Goal: Task Accomplishment & Management: Use online tool/utility

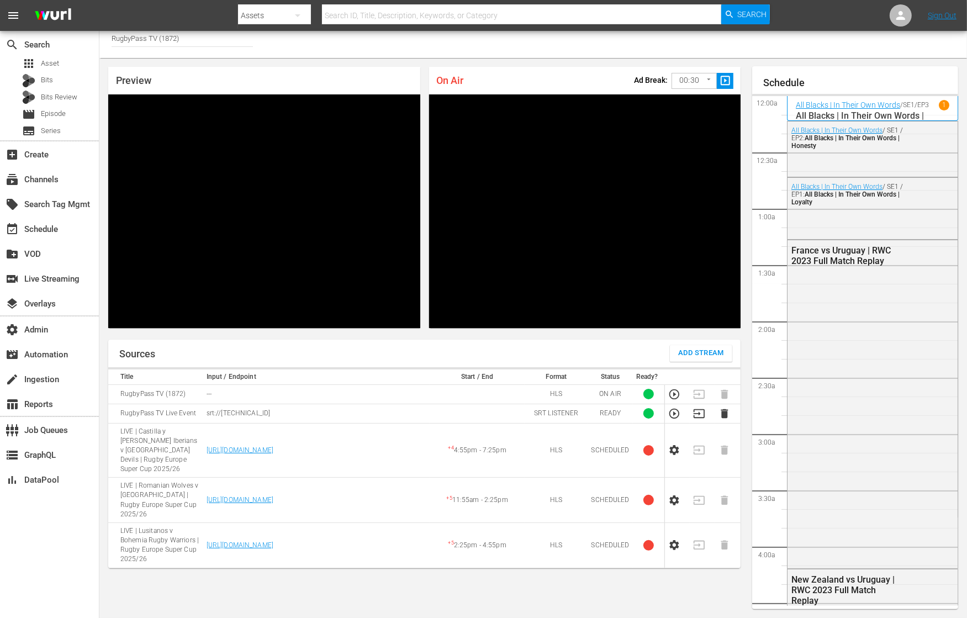
scroll to position [674, 0]
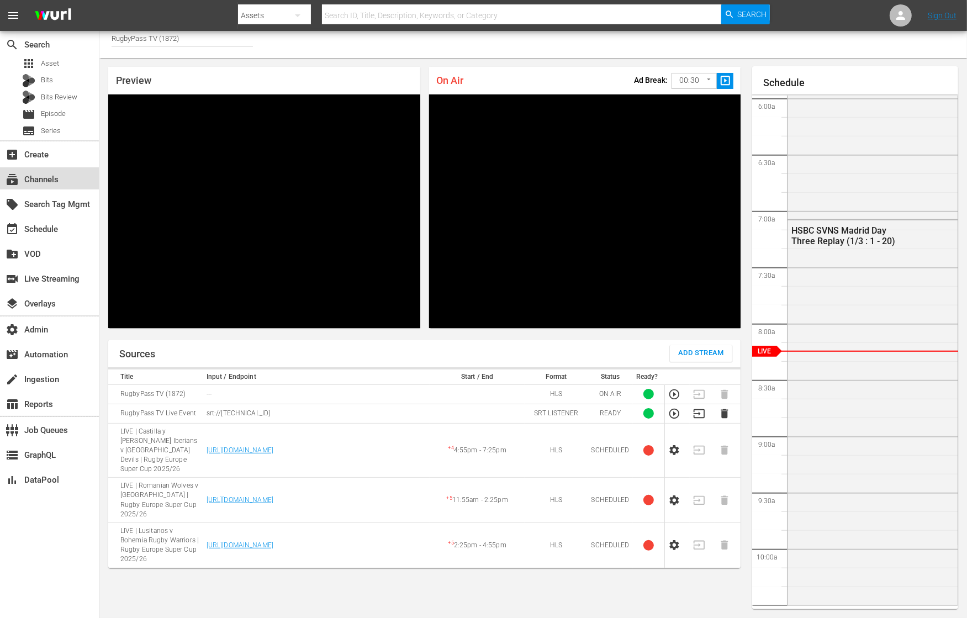
click at [67, 181] on div "subscriptions Channels" at bounding box center [49, 178] width 99 height 22
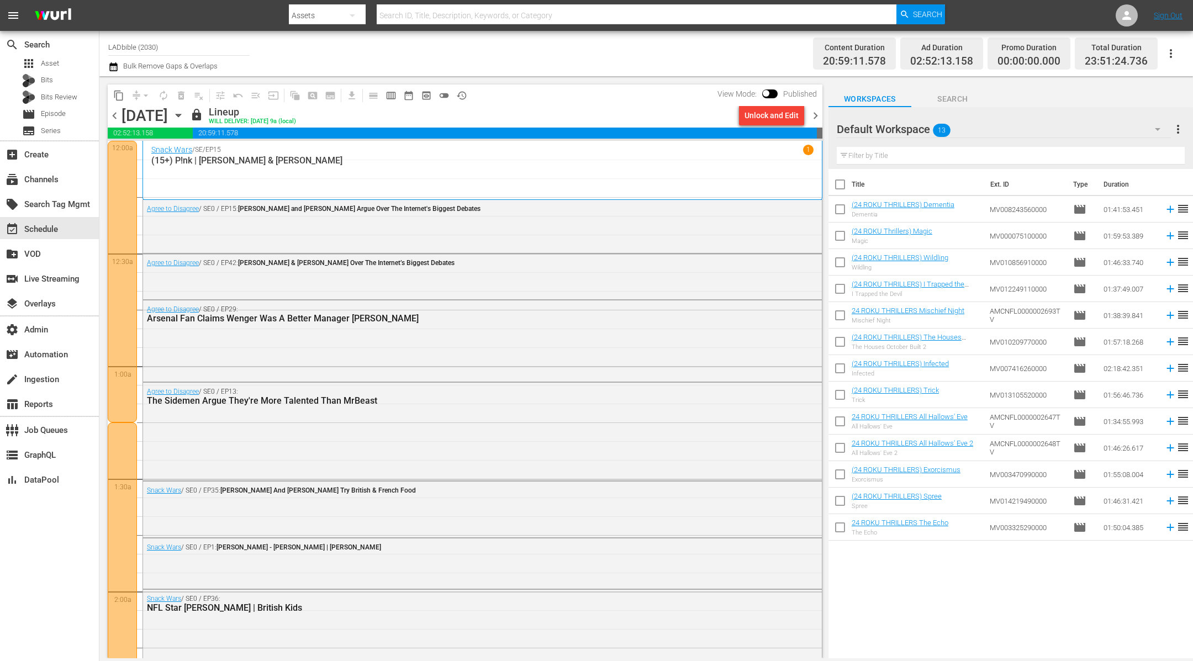
click at [759, 116] on span "chevron_right" at bounding box center [815, 116] width 14 height 14
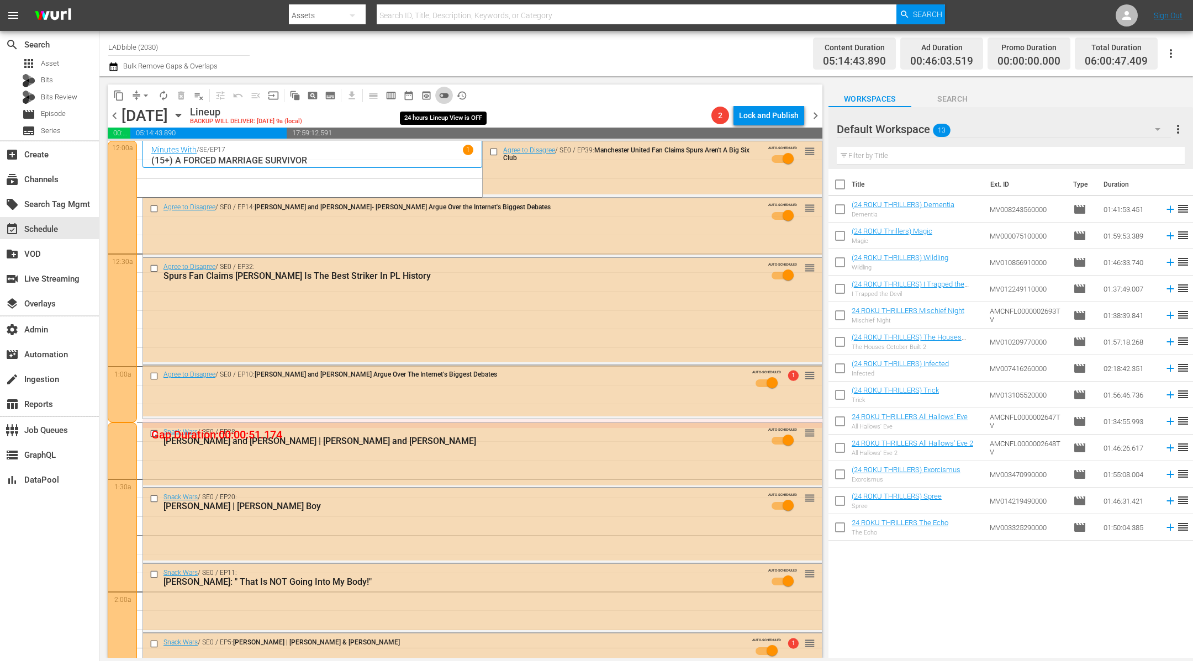
click at [447, 96] on span "toggle_off" at bounding box center [443, 95] width 11 height 11
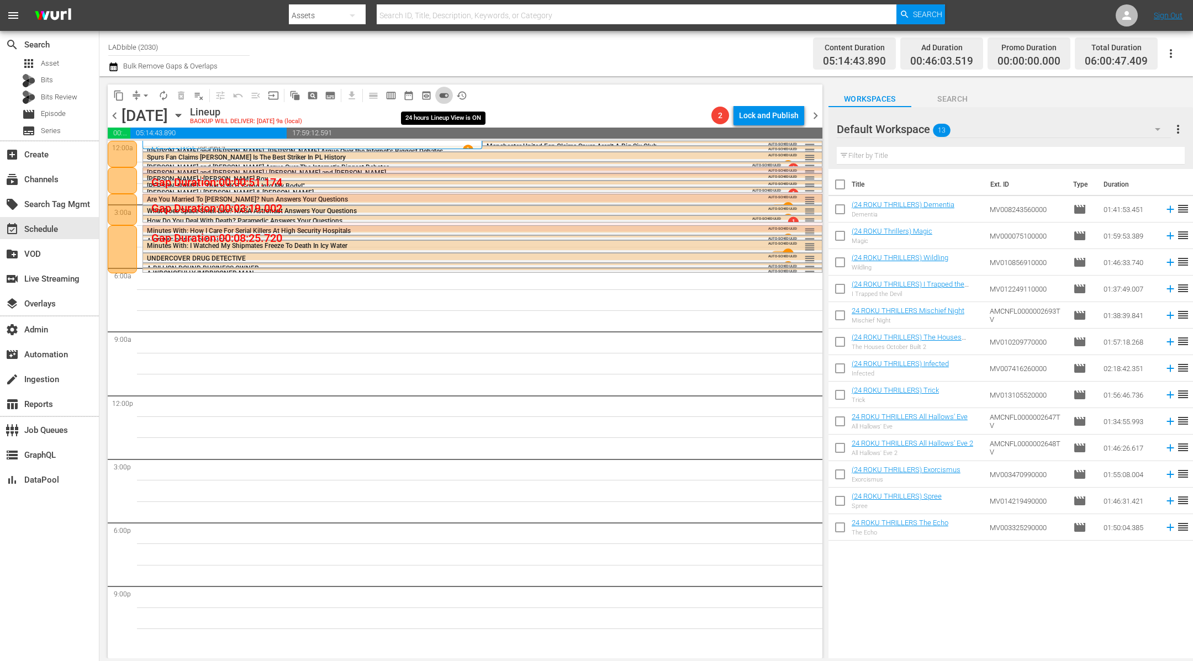
click at [444, 95] on span "toggle_on" at bounding box center [443, 95] width 11 height 11
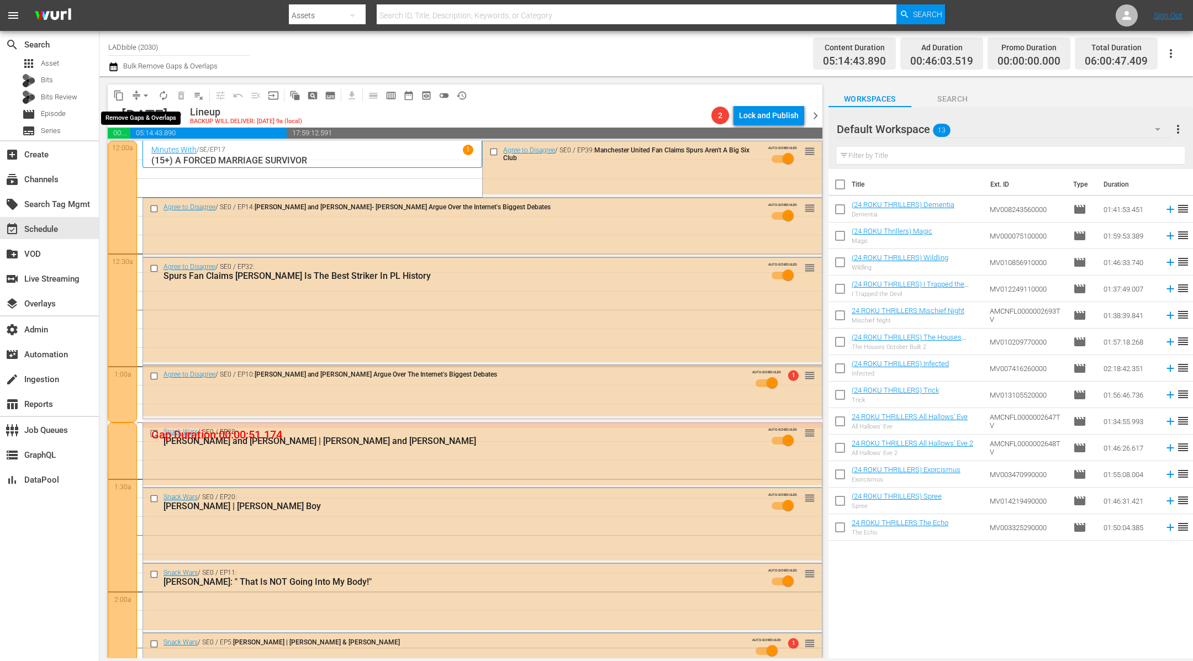
click at [138, 94] on button "arrow_drop_down" at bounding box center [146, 96] width 18 height 18
click at [187, 156] on li "Align to End of Previous Day" at bounding box center [146, 154] width 116 height 18
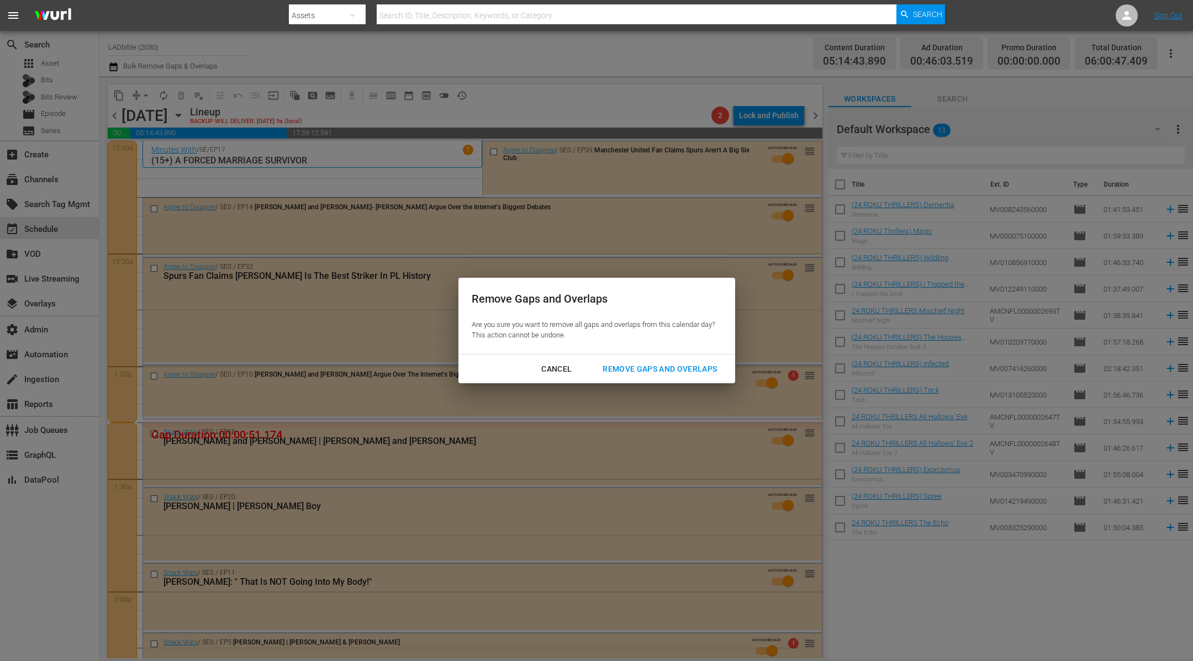
click at [654, 370] on div "Remove Gaps and Overlaps" at bounding box center [660, 369] width 132 height 14
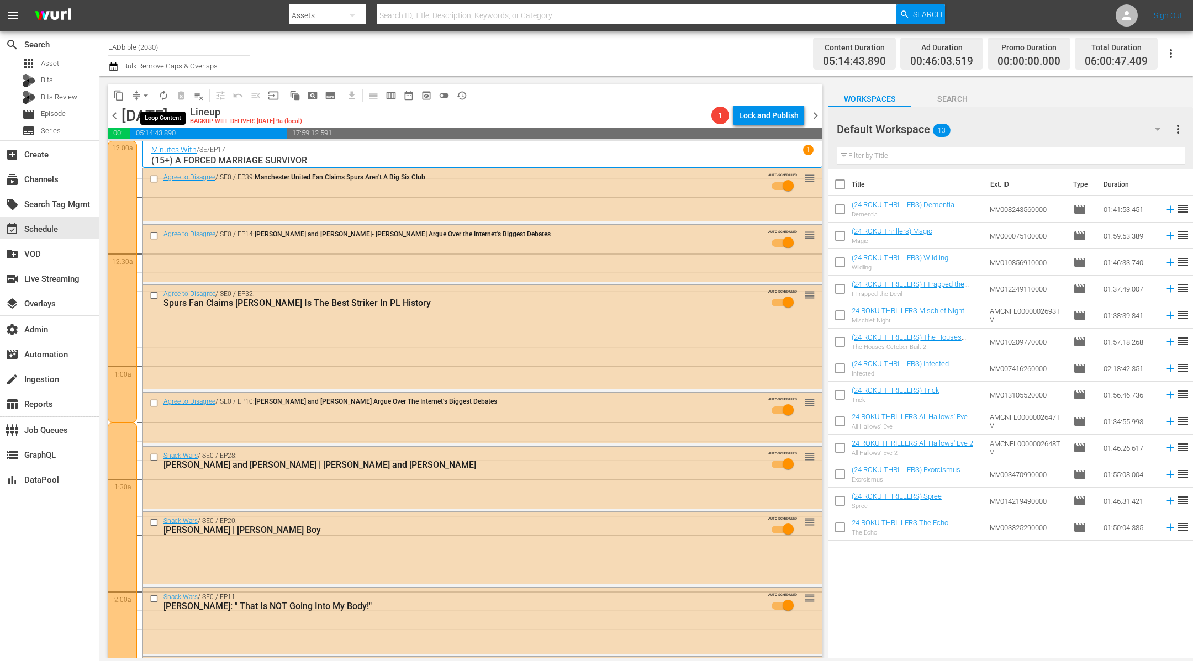
click at [161, 96] on span "autorenew_outlined" at bounding box center [163, 95] width 11 height 11
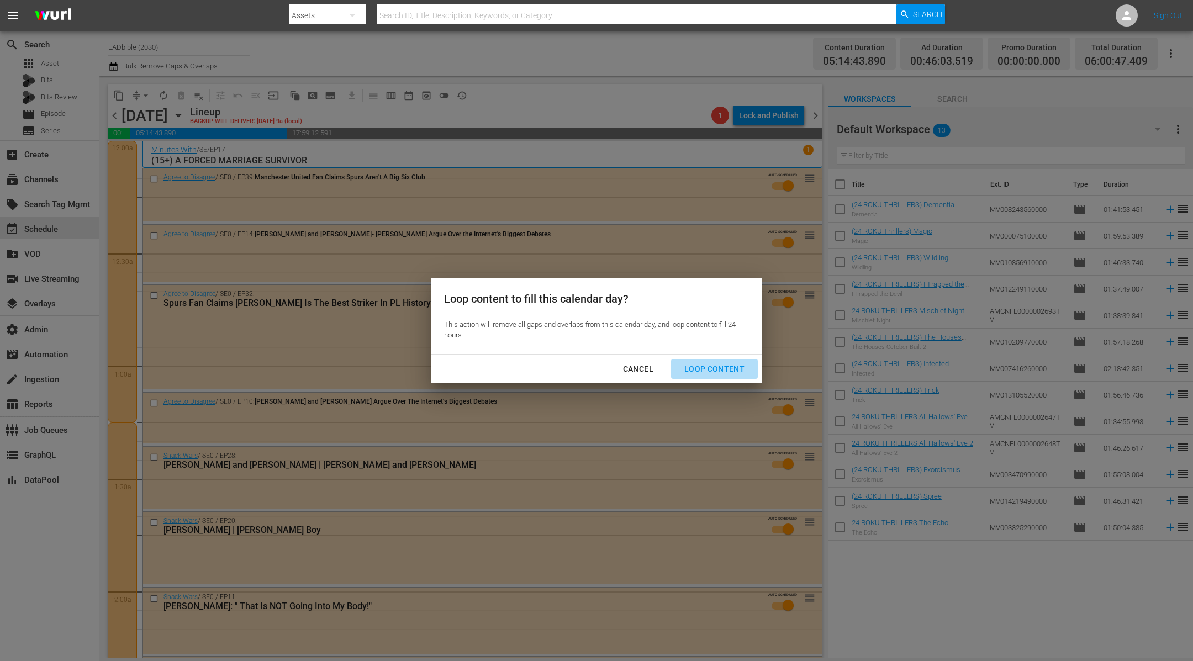
click at [728, 370] on div "Loop Content" at bounding box center [714, 369] width 78 height 14
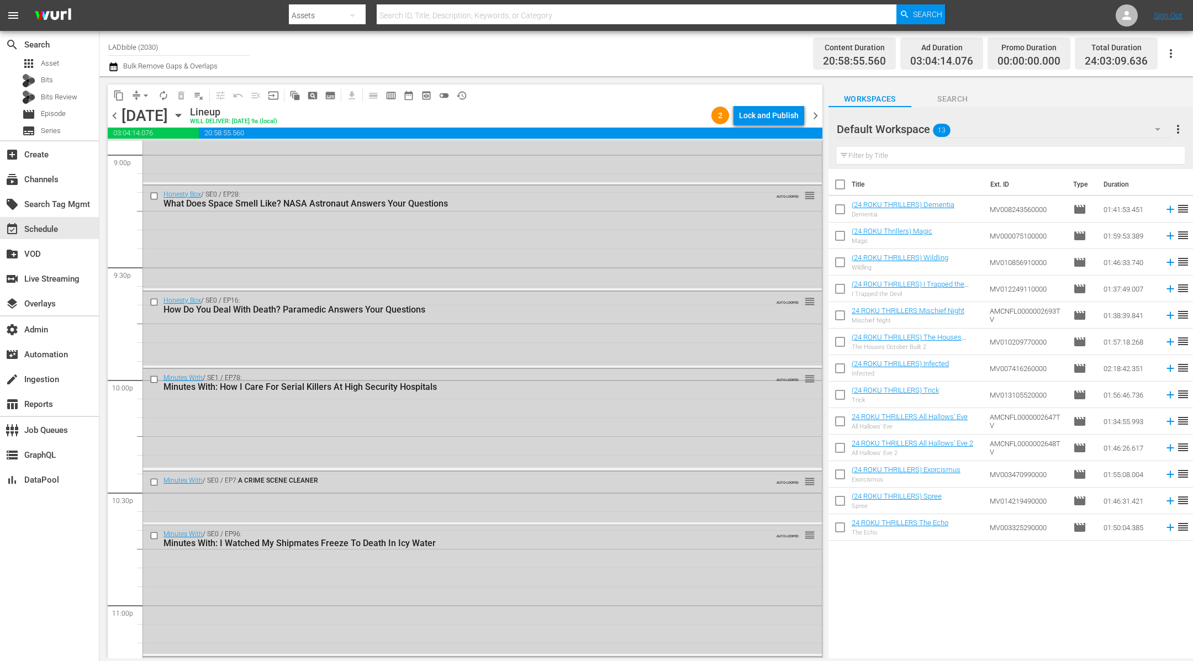
scroll to position [4928, 0]
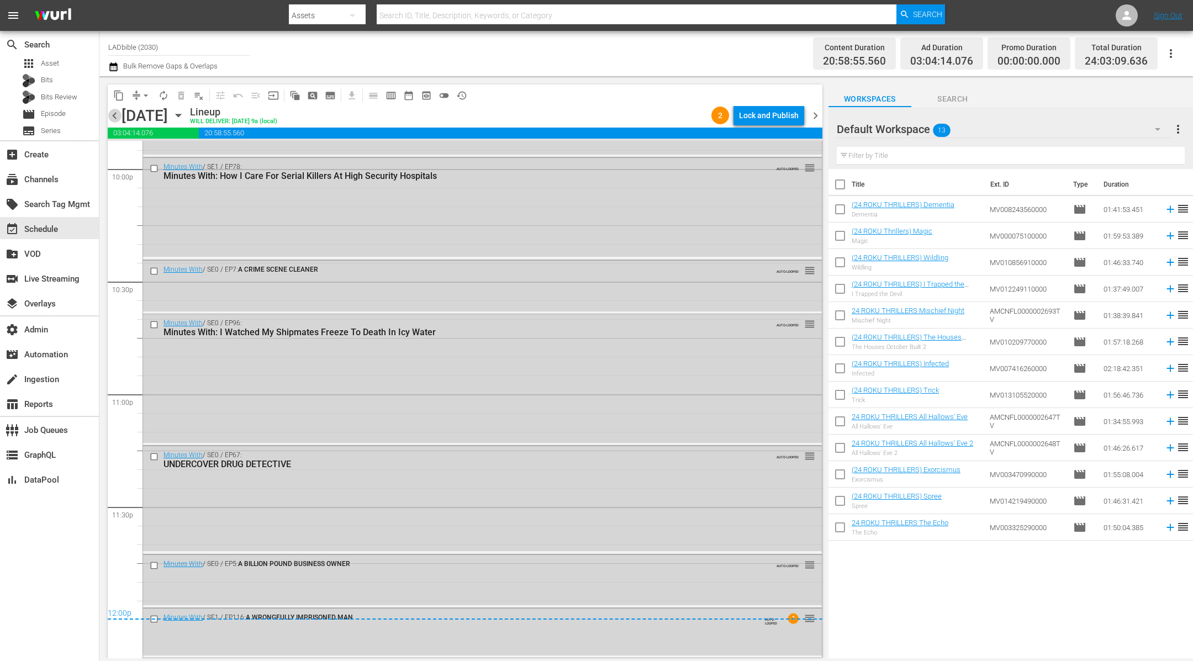
click at [117, 116] on span "chevron_left" at bounding box center [115, 116] width 14 height 14
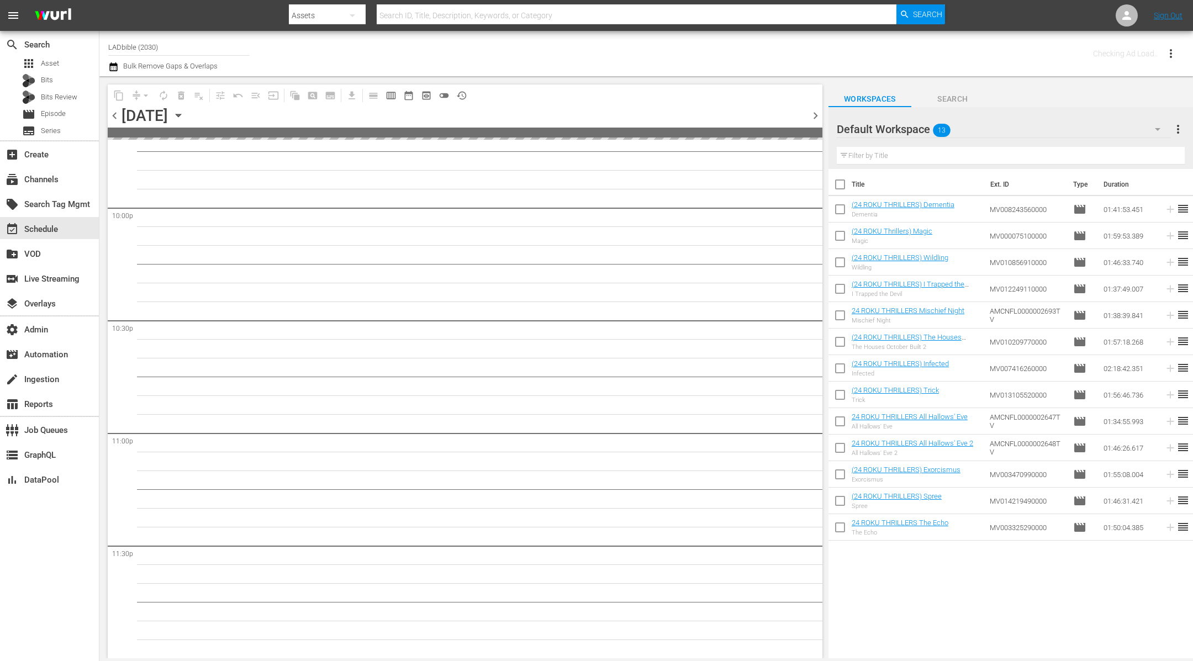
scroll to position [4887, 0]
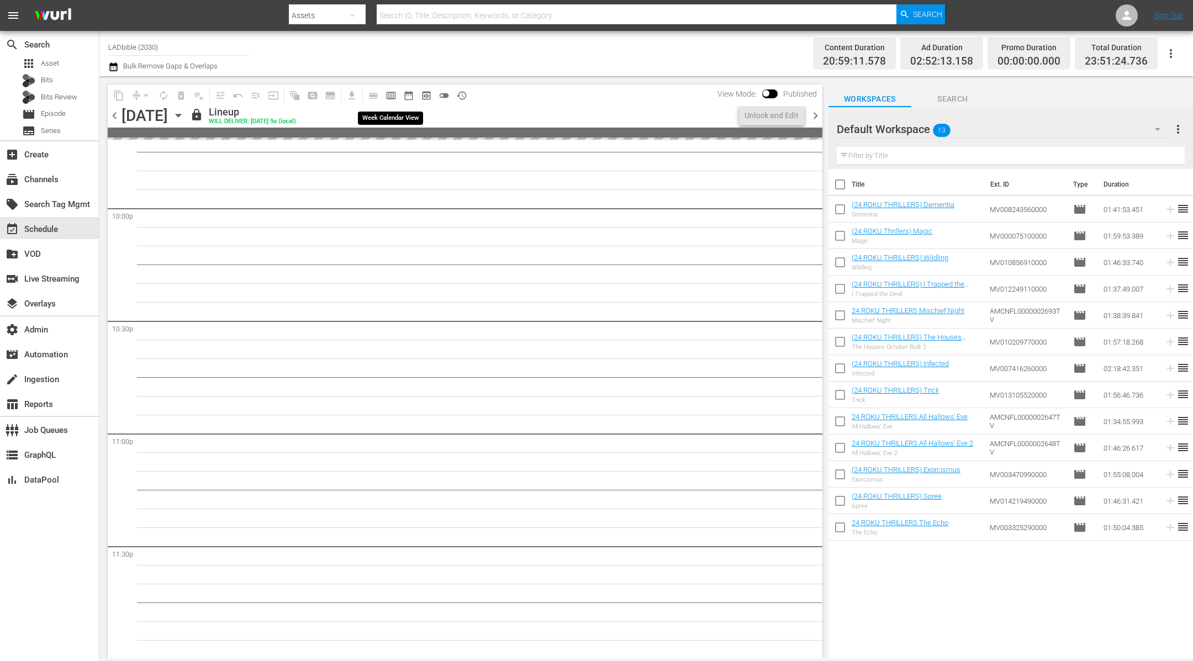
click at [393, 95] on span "calendar_view_week_outlined" at bounding box center [390, 95] width 11 height 11
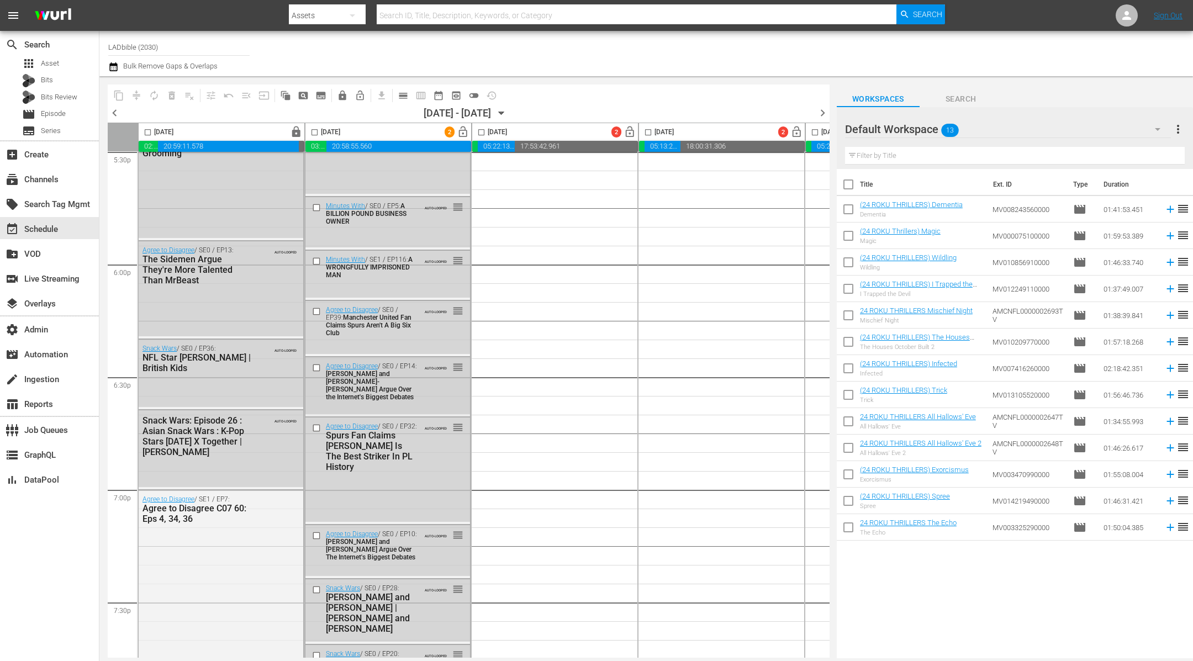
scroll to position [3943, 0]
click at [363, 475] on div "Agree to Disagree / SE0 / EP32: Spurs Fan Claims Harry Kane Is The Best Striker…" at bounding box center [387, 472] width 165 height 104
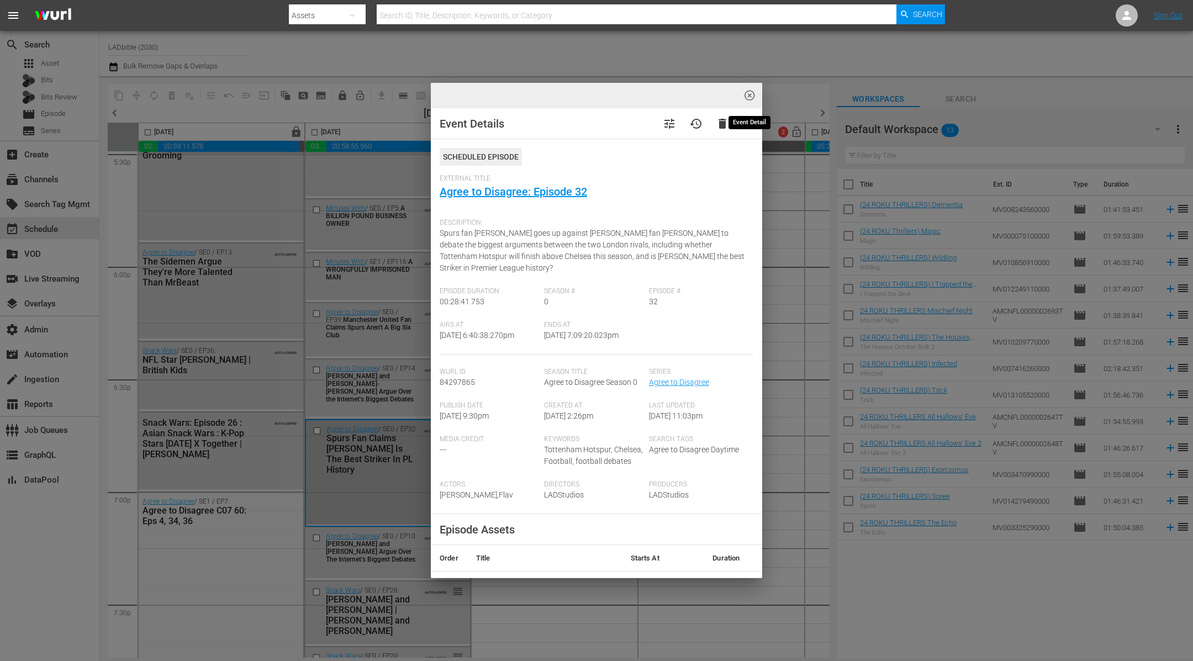
click at [749, 98] on span "highlight_off_icon" at bounding box center [749, 95] width 13 height 13
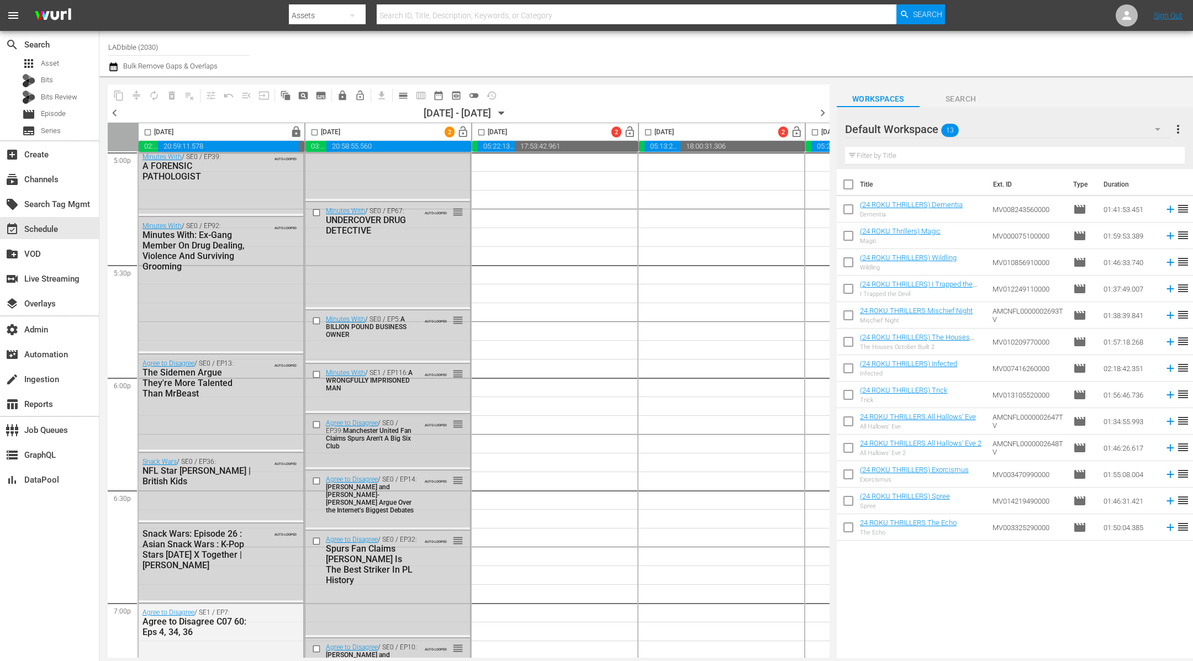
scroll to position [3830, 0]
click at [394, 326] on span "A BILLION POUND BUSINESS OWNER" at bounding box center [366, 327] width 81 height 23
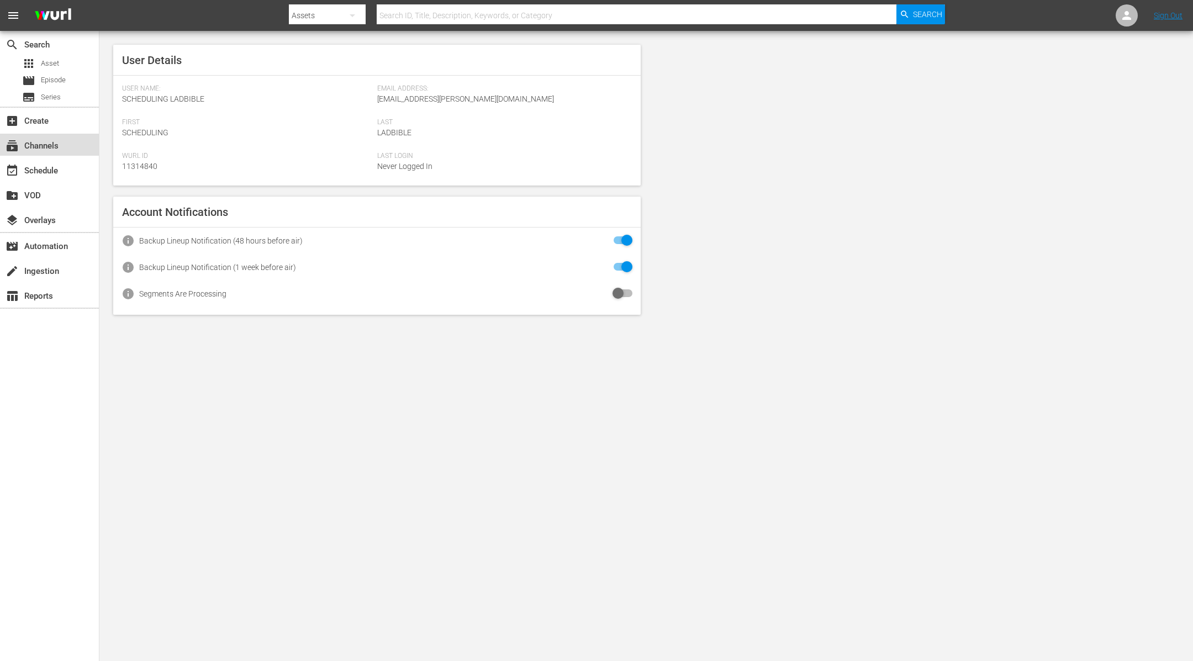
click at [53, 147] on div "subscriptions Channels" at bounding box center [31, 144] width 62 height 10
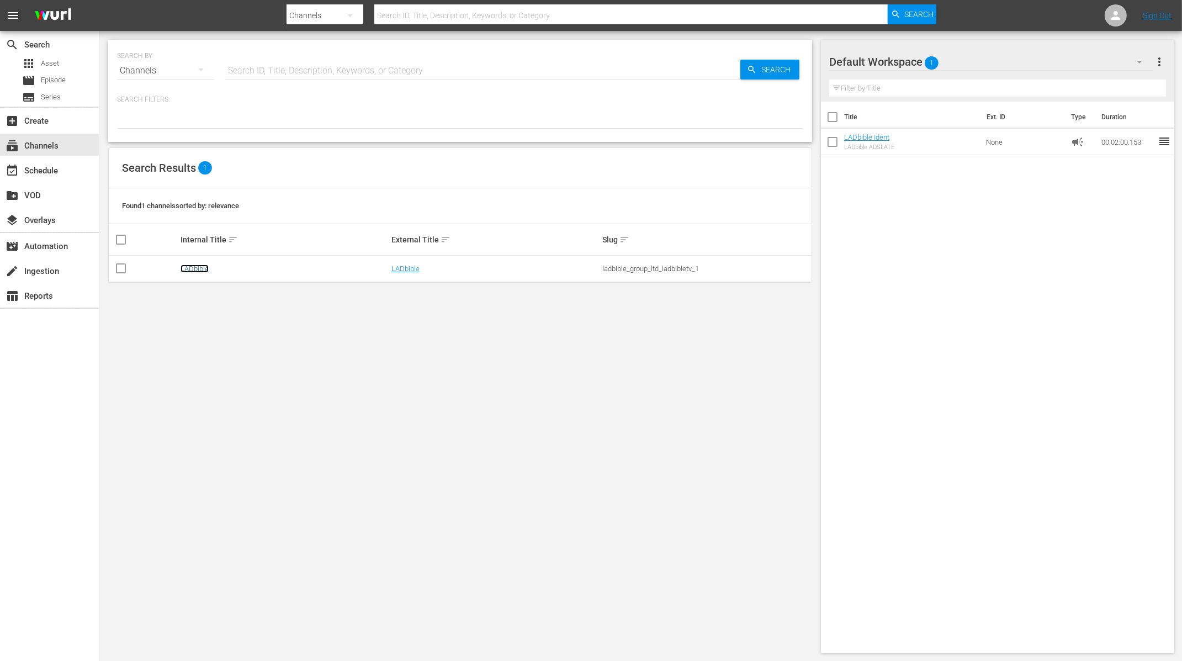
click at [198, 264] on link "LADbible" at bounding box center [195, 268] width 28 height 8
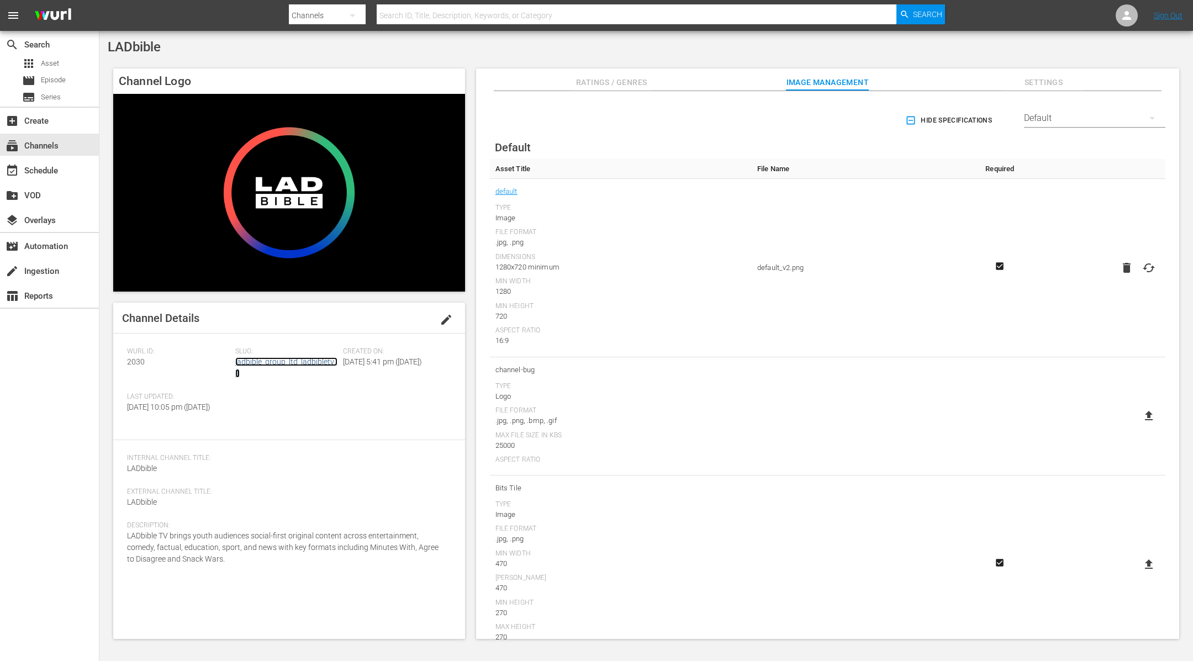
click at [267, 362] on link "ladbible_group_ltd_ladbibletv_1" at bounding box center [286, 367] width 102 height 20
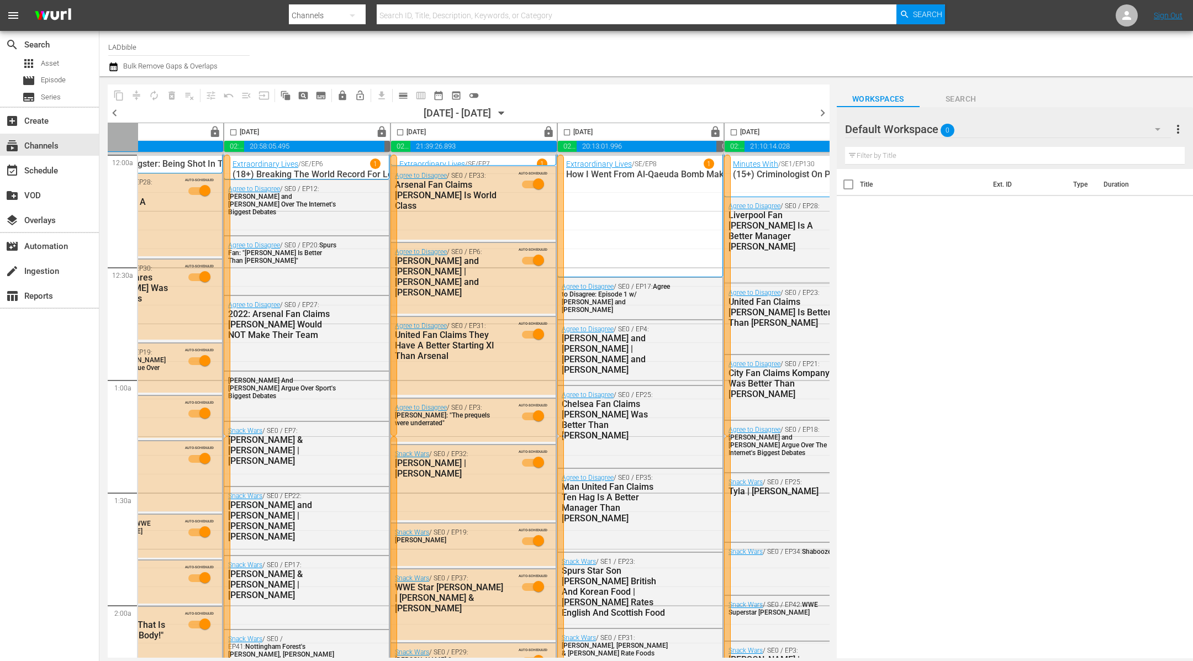
scroll to position [0, 479]
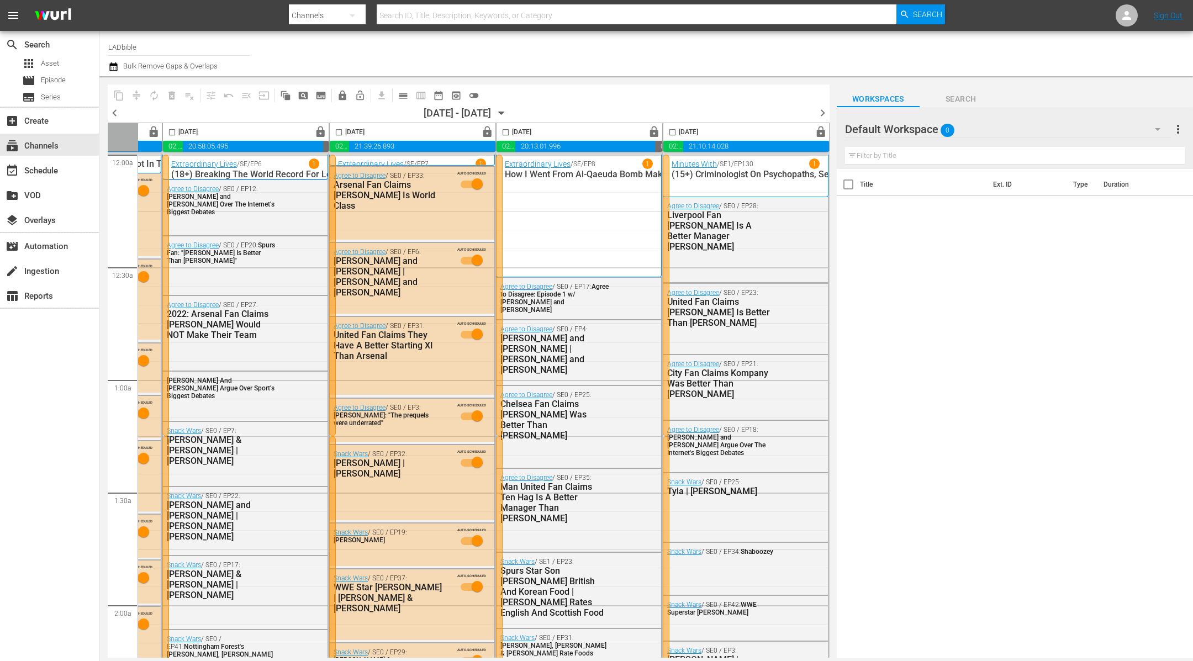
click at [822, 112] on span "chevron_right" at bounding box center [822, 113] width 14 height 14
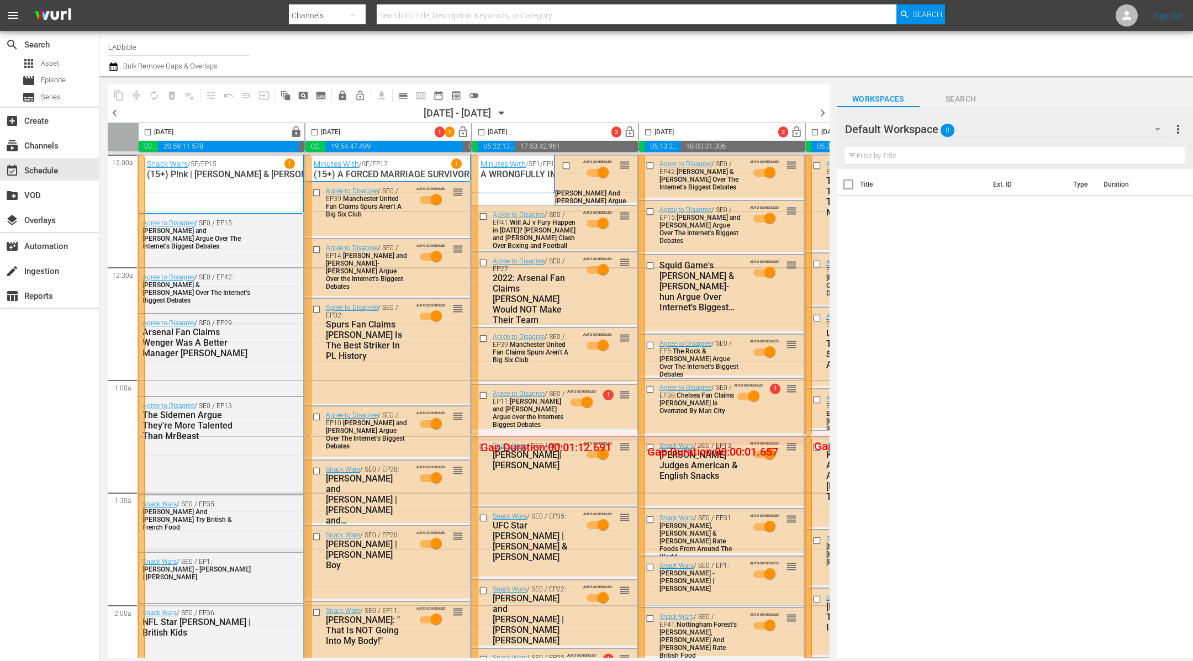
click at [1000, 126] on div "Default Workspace 0" at bounding box center [1008, 129] width 326 height 31
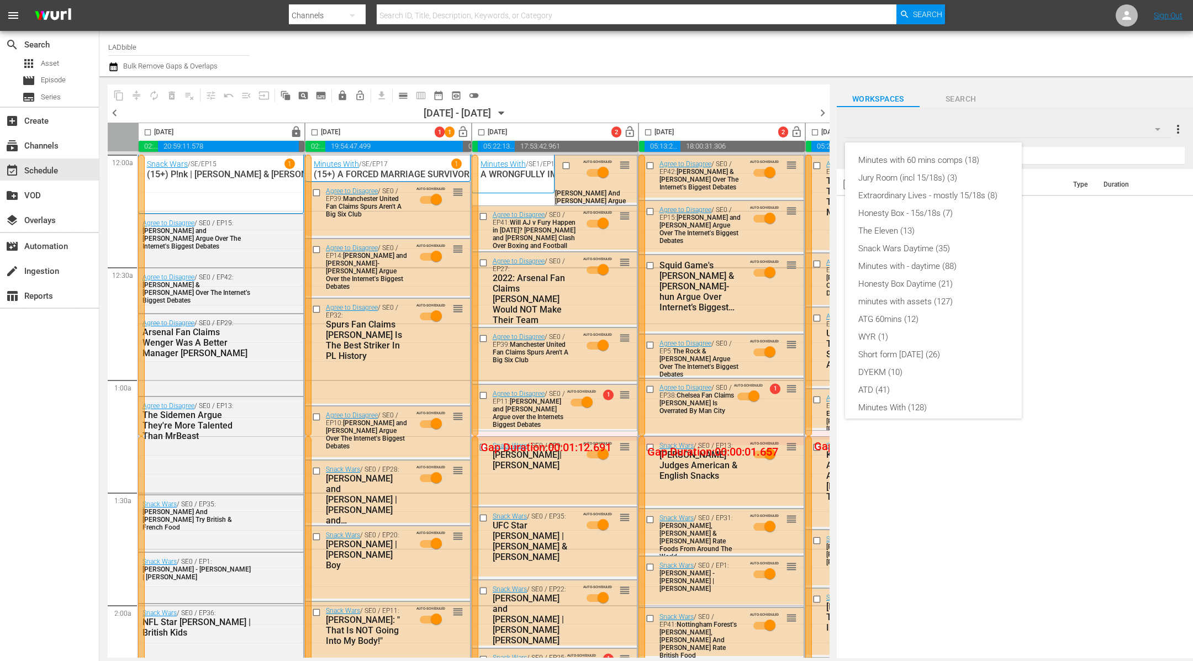
scroll to position [94, 0]
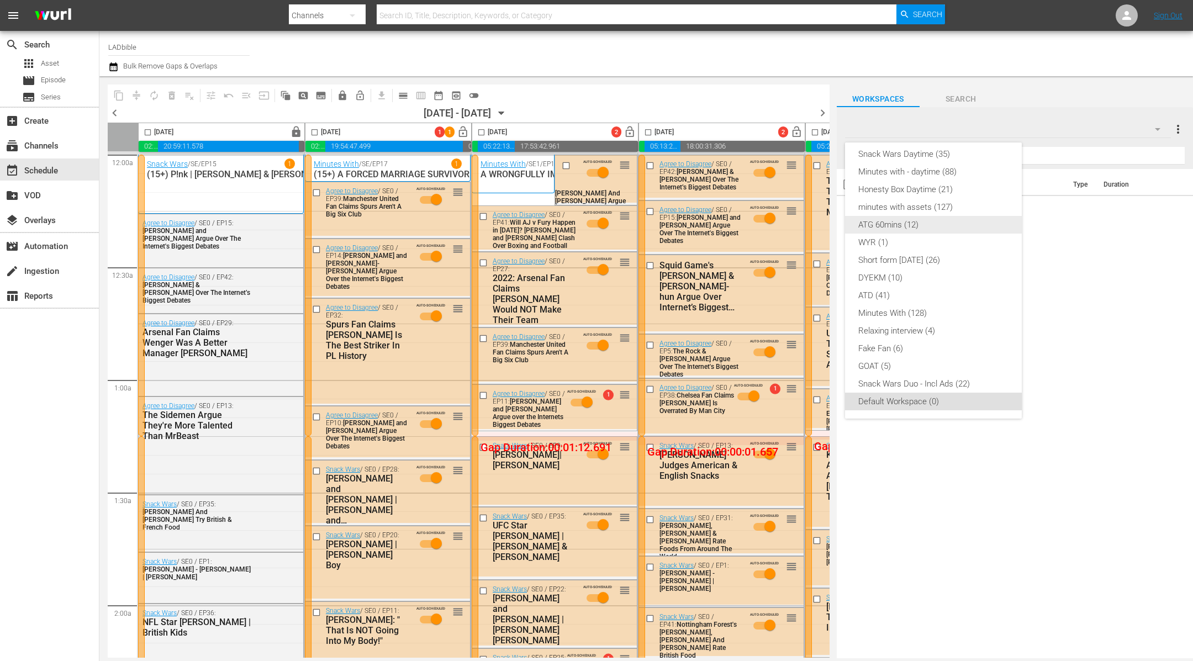
click at [937, 226] on div "ATG 60mins (12)" at bounding box center [933, 225] width 150 height 18
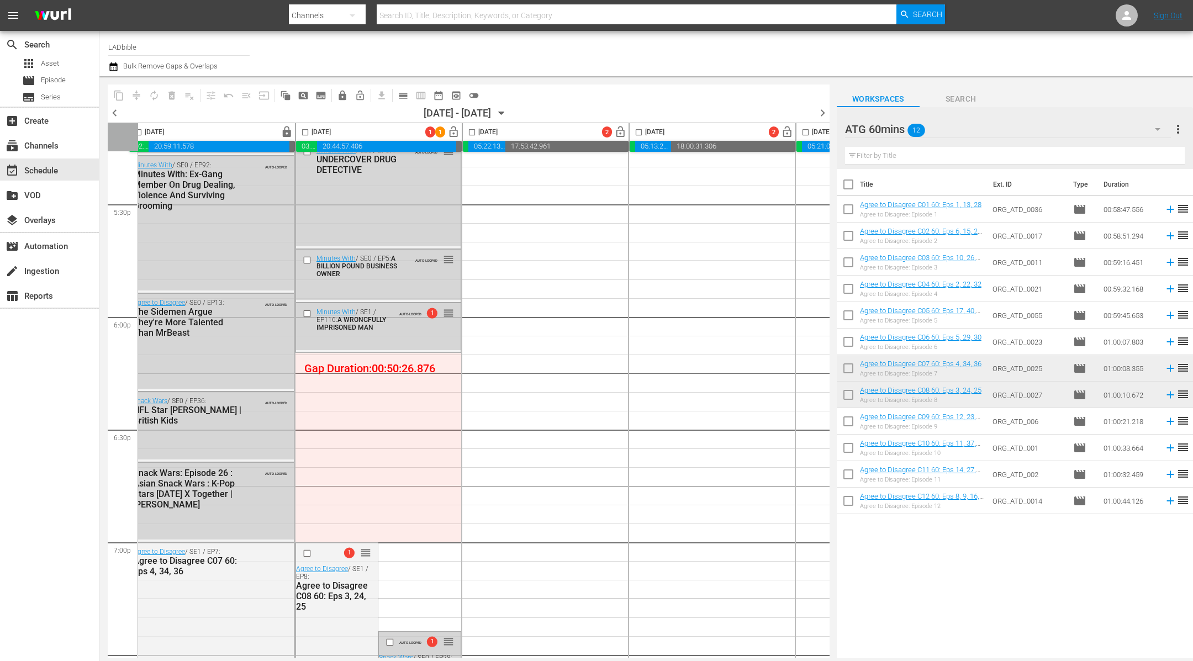
scroll to position [3891, 9]
click at [988, 124] on div "ATG 60mins 12" at bounding box center [1008, 129] width 326 height 31
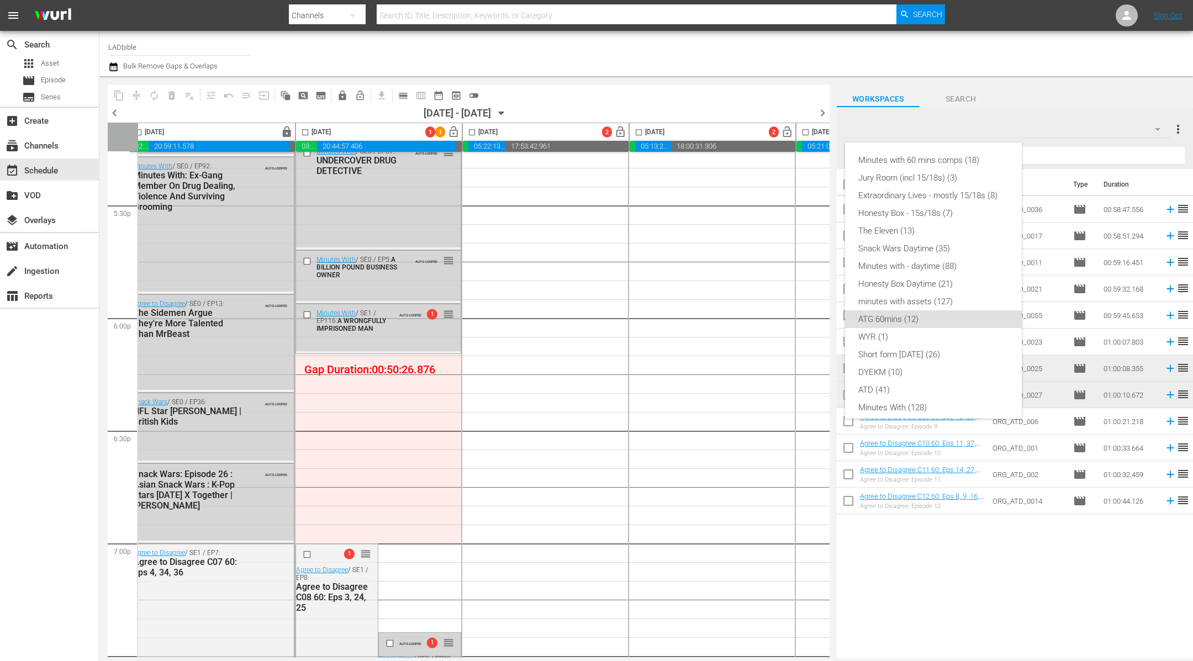
scroll to position [94, 0]
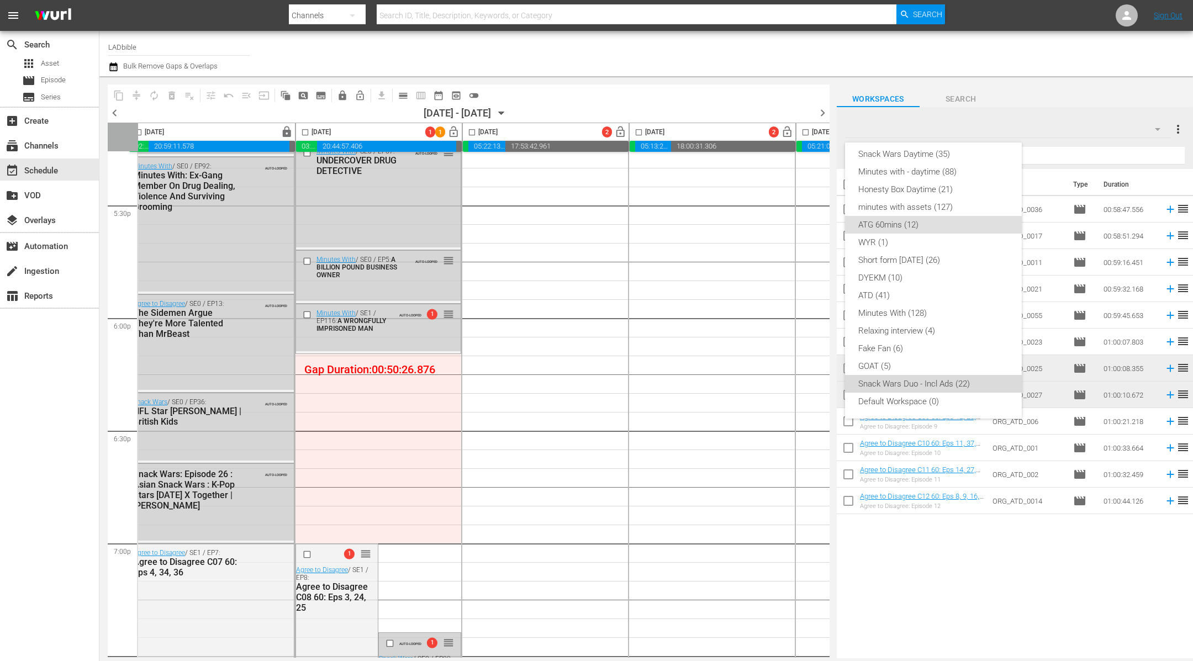
click at [933, 380] on div "Snack Wars Duo - Incl Ads (22)" at bounding box center [933, 384] width 150 height 18
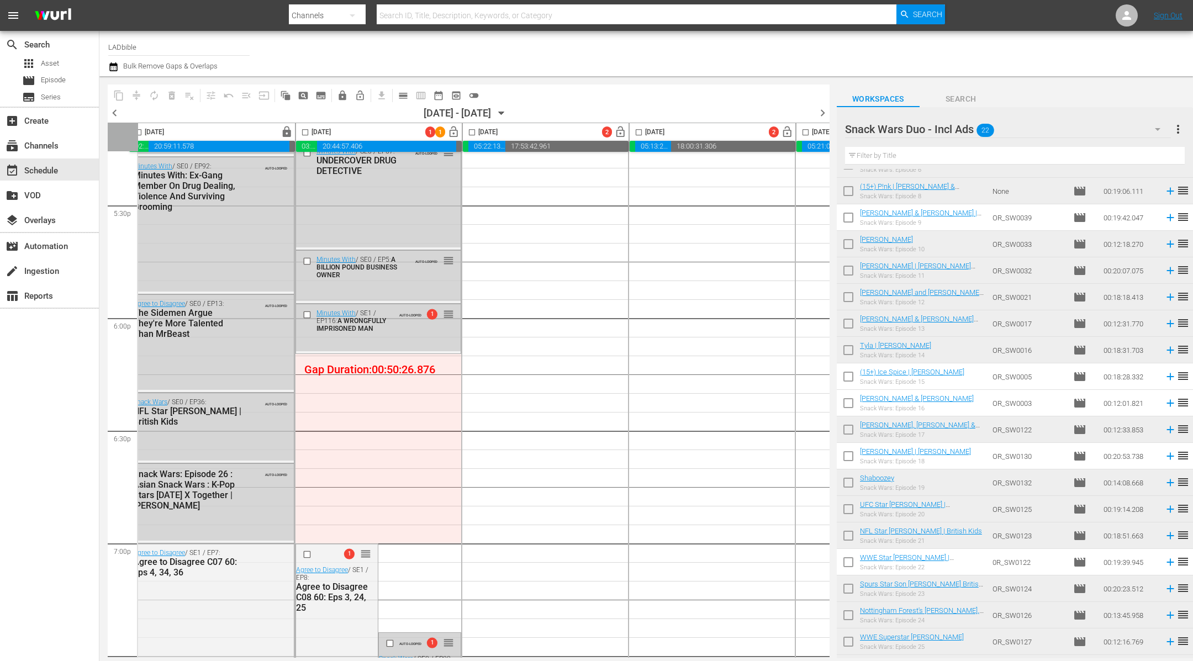
scroll to position [119, 0]
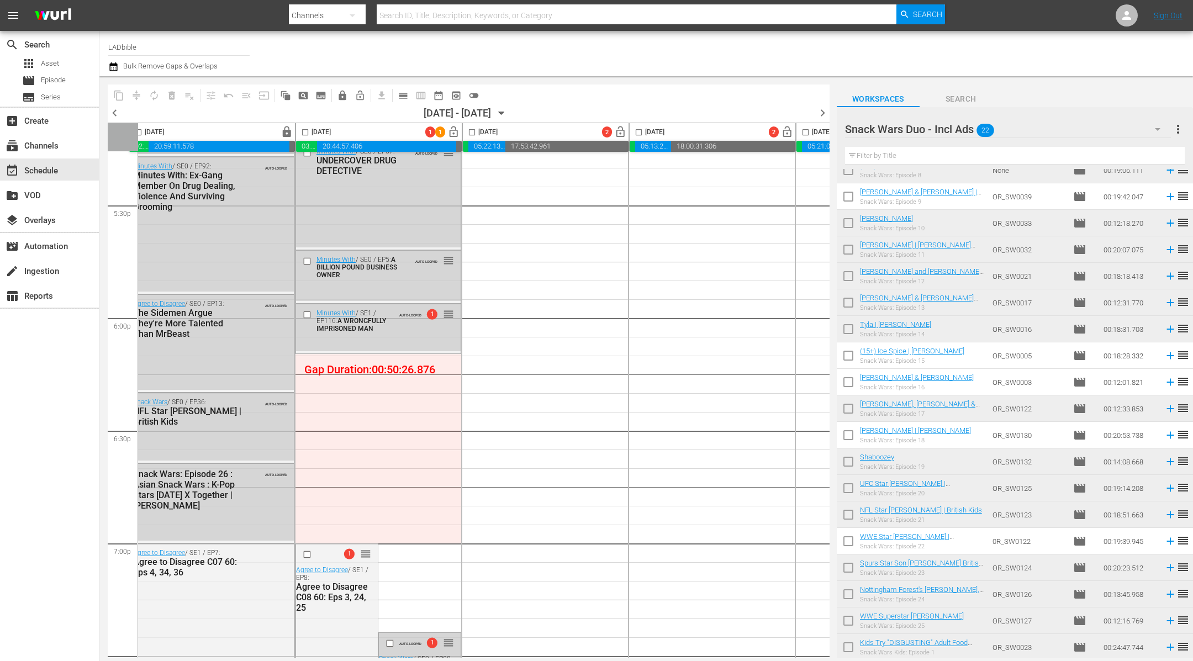
click at [846, 437] on input "checkbox" at bounding box center [847, 437] width 23 height 23
checkbox input "true"
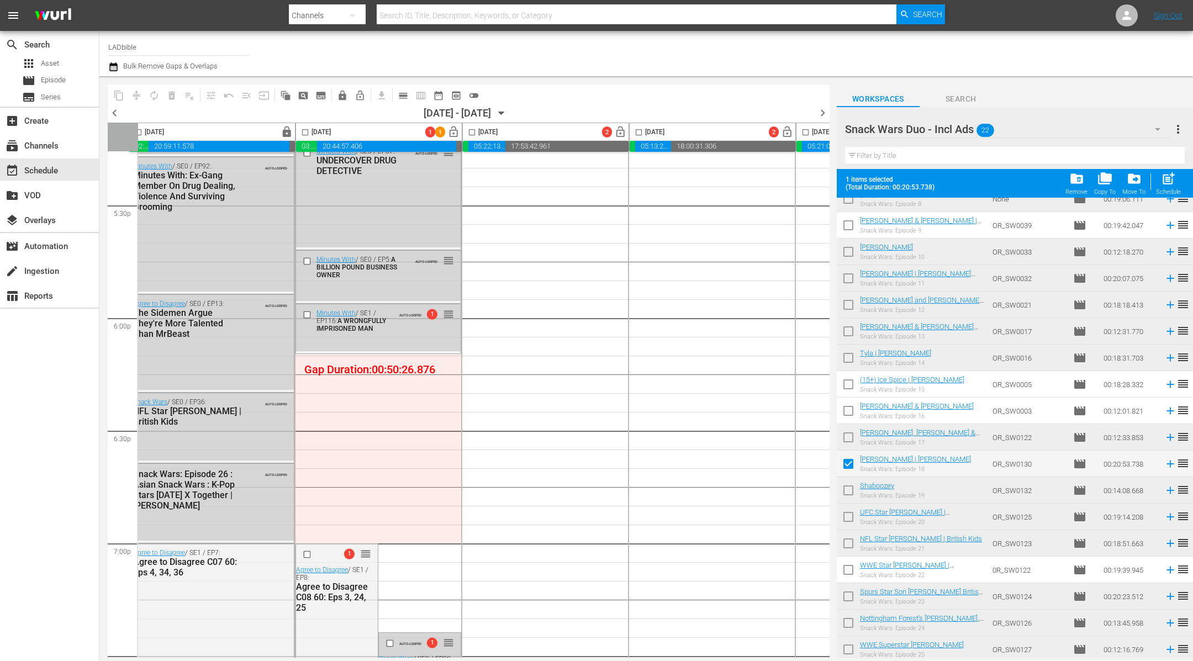
click at [849, 414] on input "checkbox" at bounding box center [847, 412] width 23 height 23
checkbox input "true"
click at [851, 460] on input "checkbox" at bounding box center [847, 465] width 23 height 23
checkbox input "false"
click at [851, 569] on input "checkbox" at bounding box center [847, 571] width 23 height 23
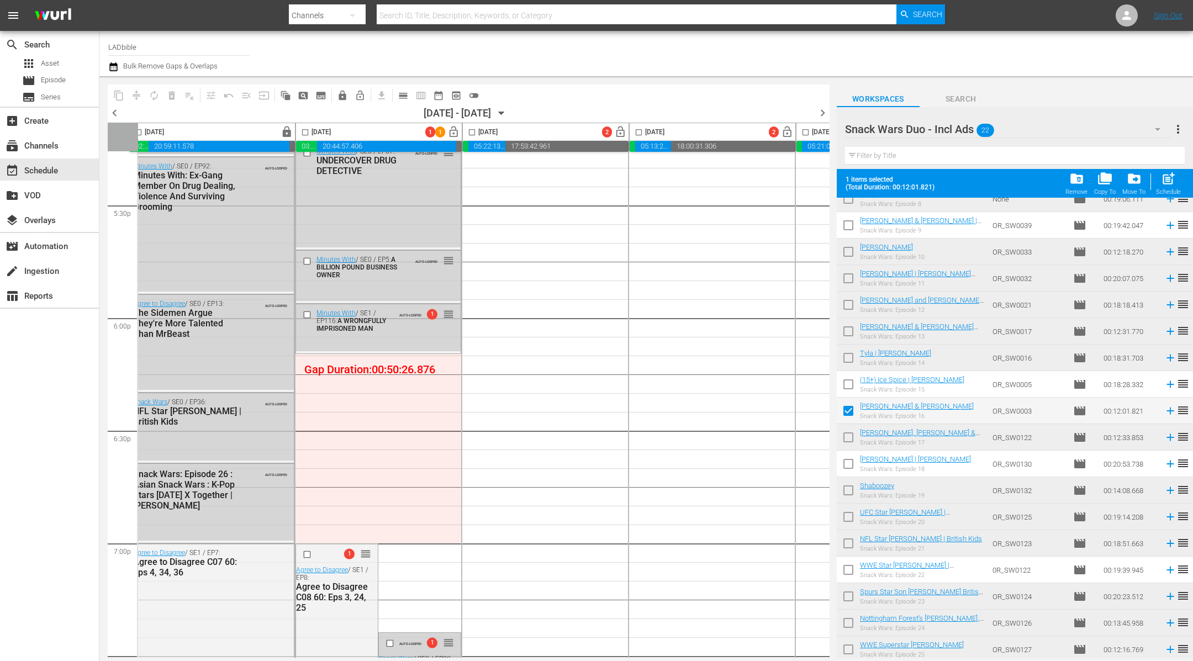
checkbox input "true"
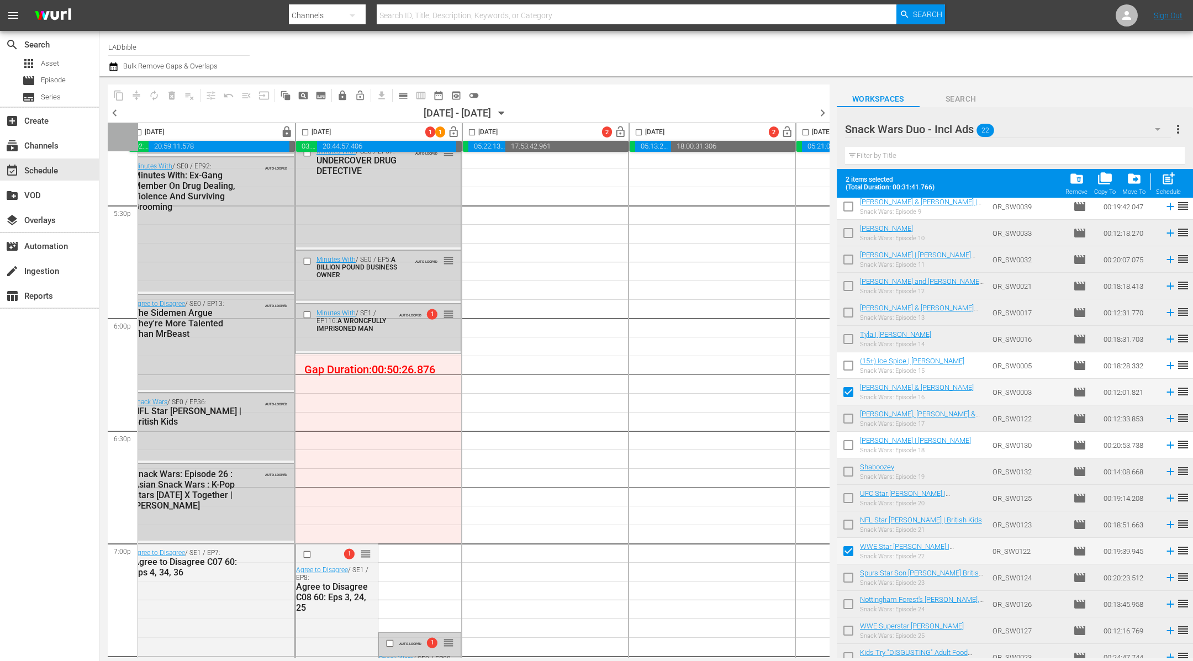
scroll to position [136, 0]
click at [847, 446] on input "checkbox" at bounding box center [847, 448] width 23 height 23
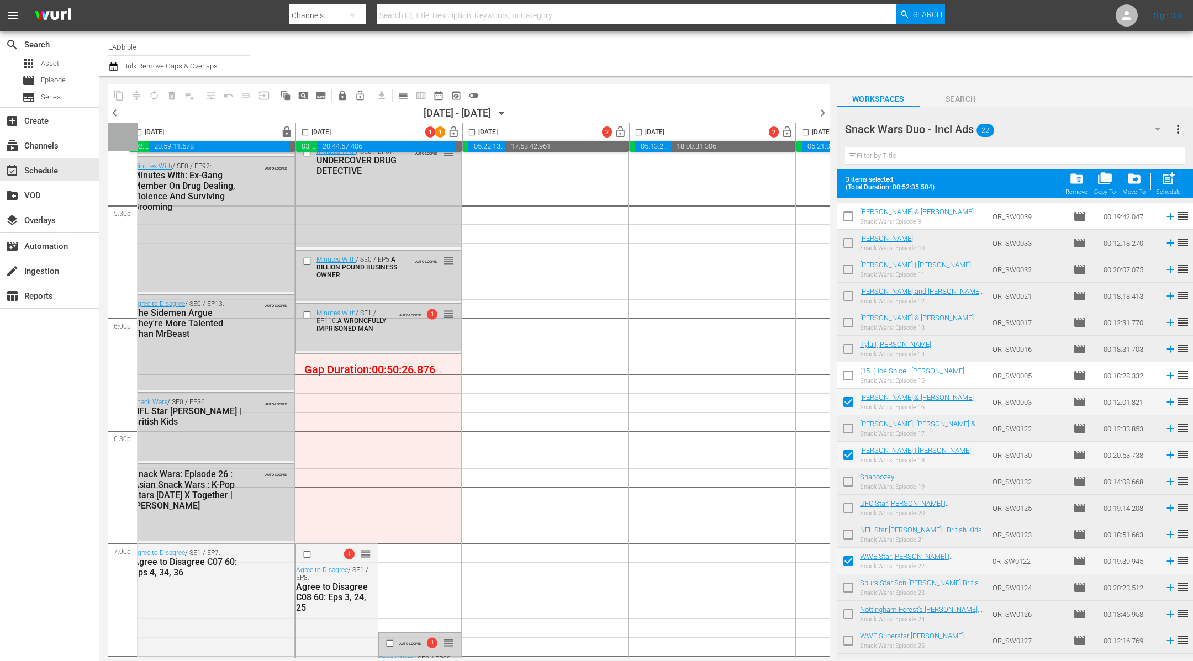
scroll to position [120, 0]
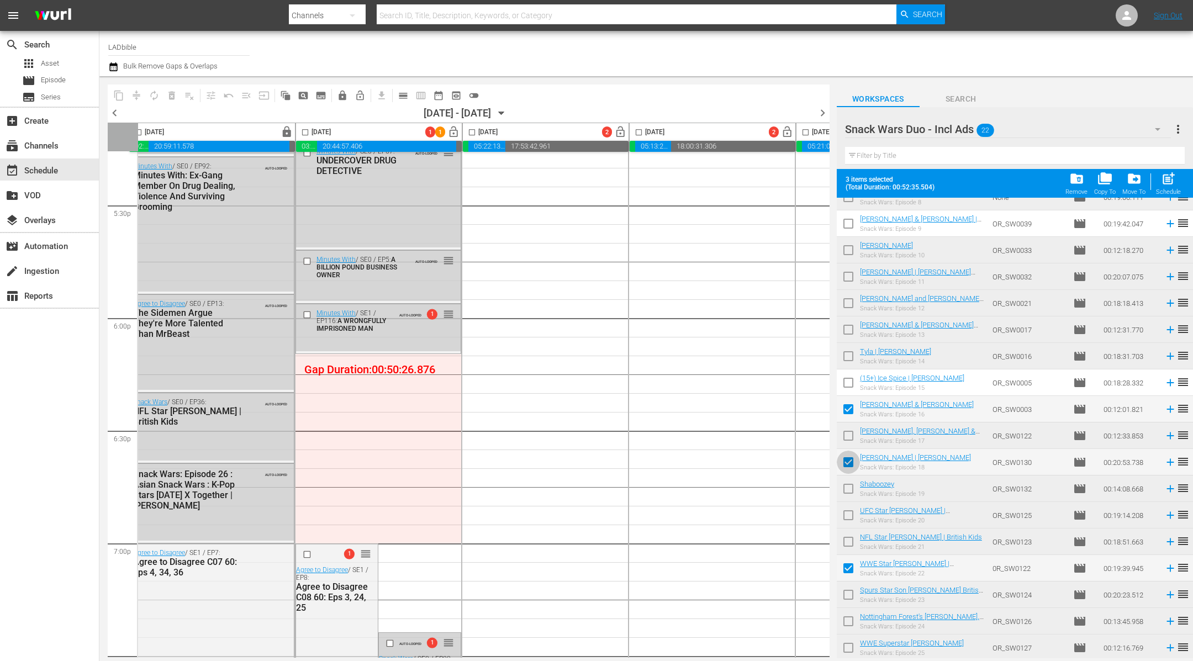
click at [847, 459] on input "checkbox" at bounding box center [847, 464] width 23 height 23
checkbox input "false"
click at [847, 229] on input "checkbox" at bounding box center [847, 225] width 23 height 23
checkbox input "true"
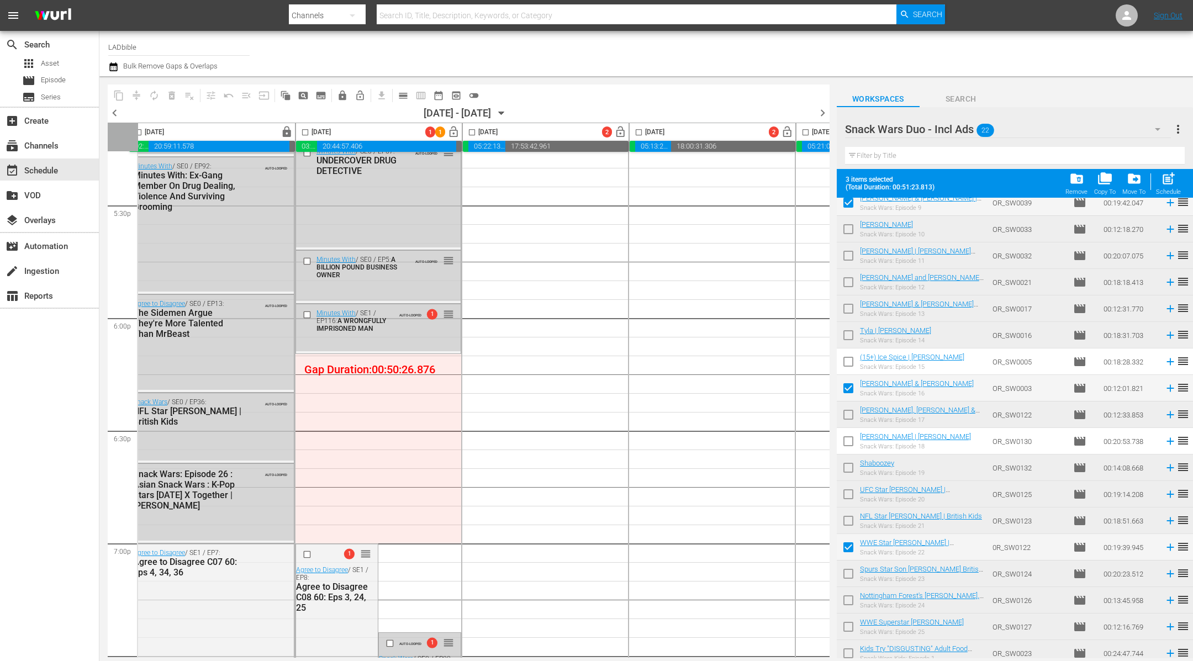
scroll to position [147, 0]
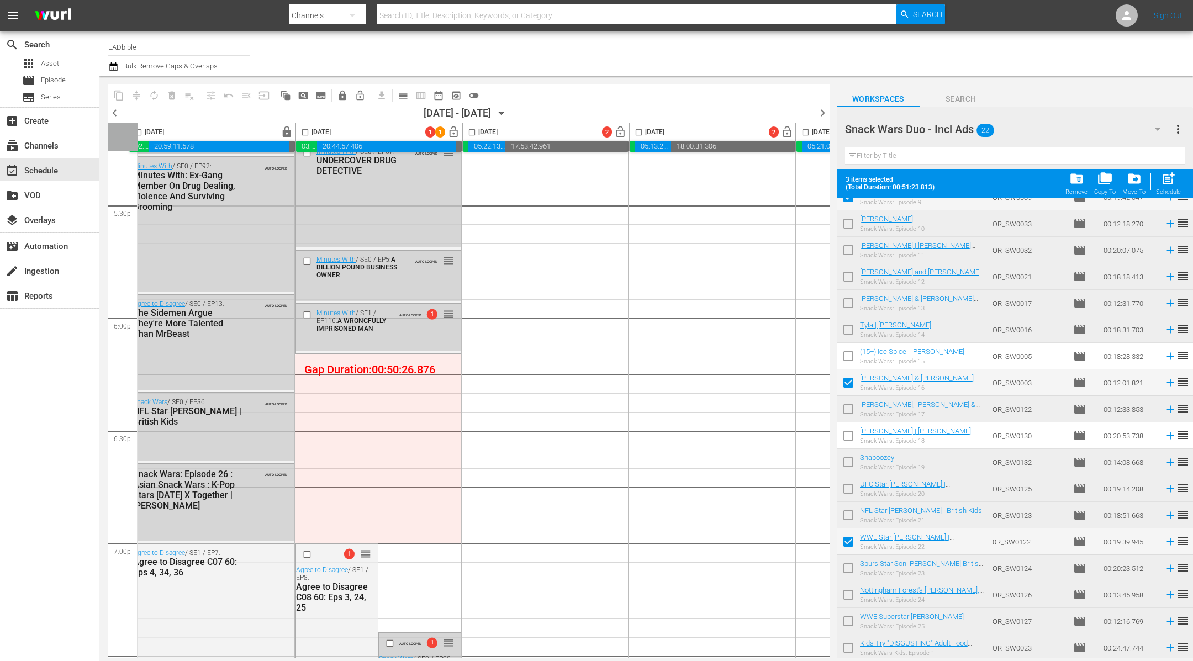
click at [849, 542] on input "checkbox" at bounding box center [847, 543] width 23 height 23
checkbox input "false"
click at [850, 513] on input "checkbox" at bounding box center [847, 517] width 23 height 23
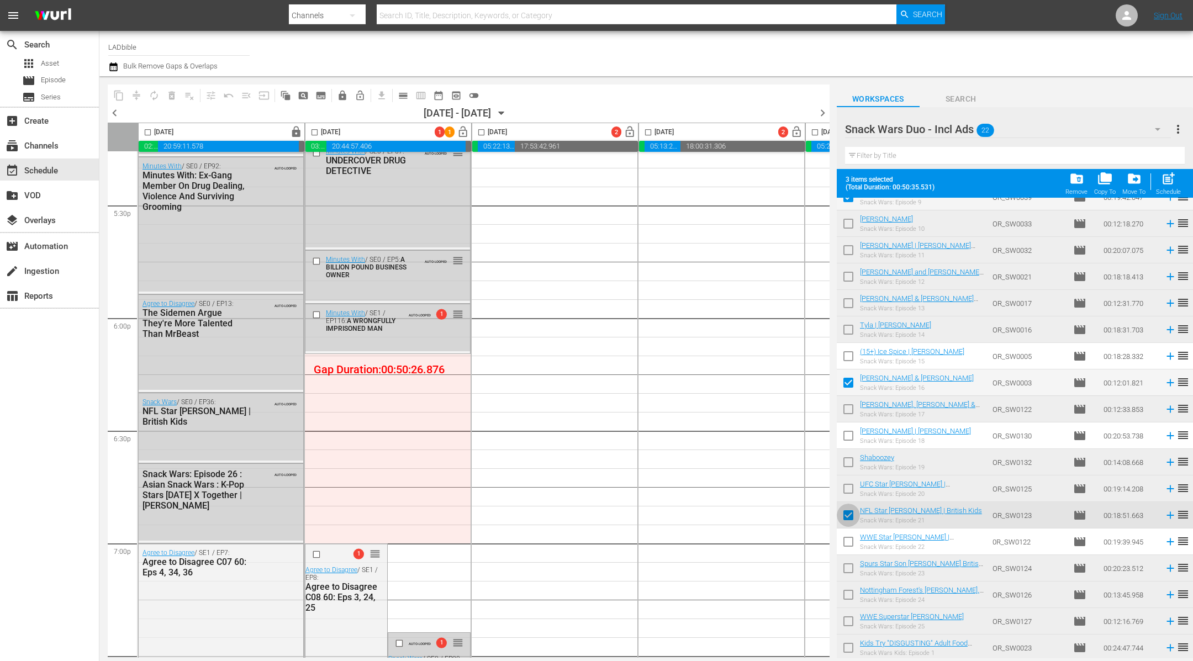
click at [849, 512] on input "checkbox" at bounding box center [847, 517] width 23 height 23
checkbox input "false"
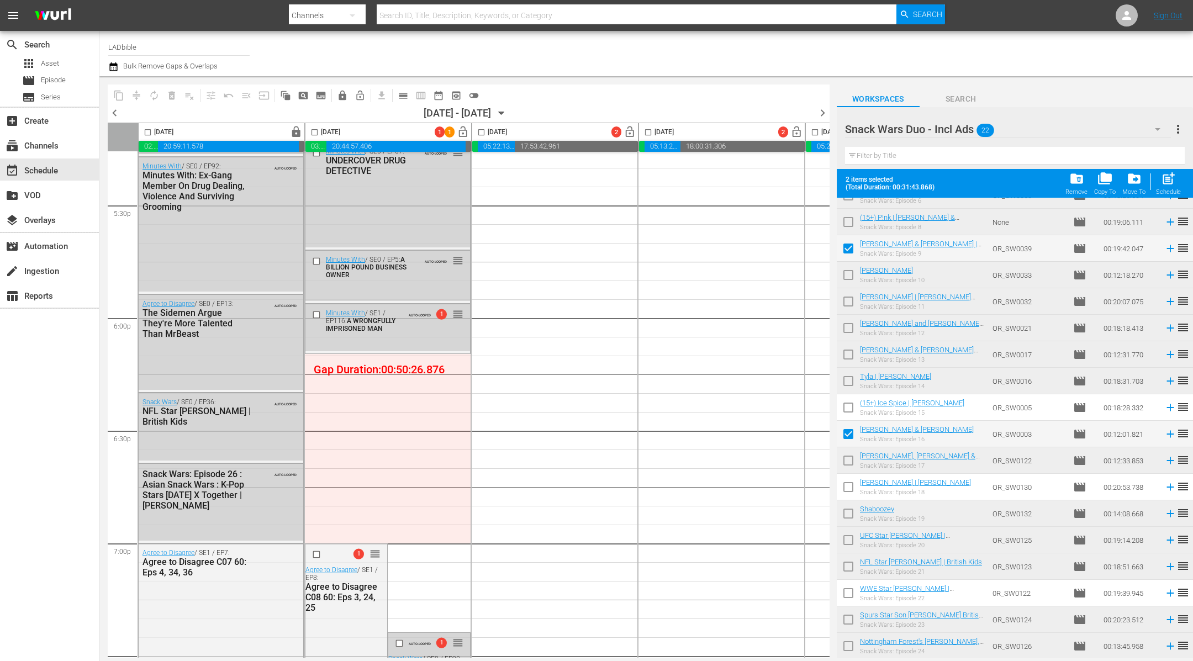
scroll to position [80, 0]
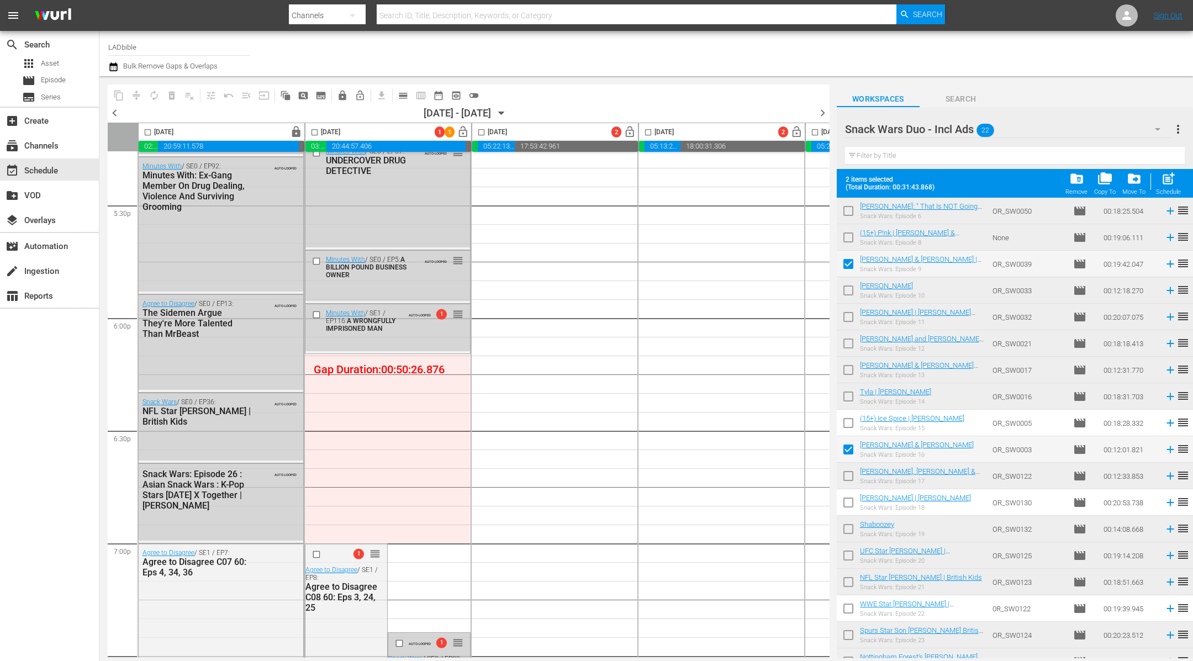
click at [847, 395] on input "checkbox" at bounding box center [847, 398] width 23 height 23
checkbox input "true"
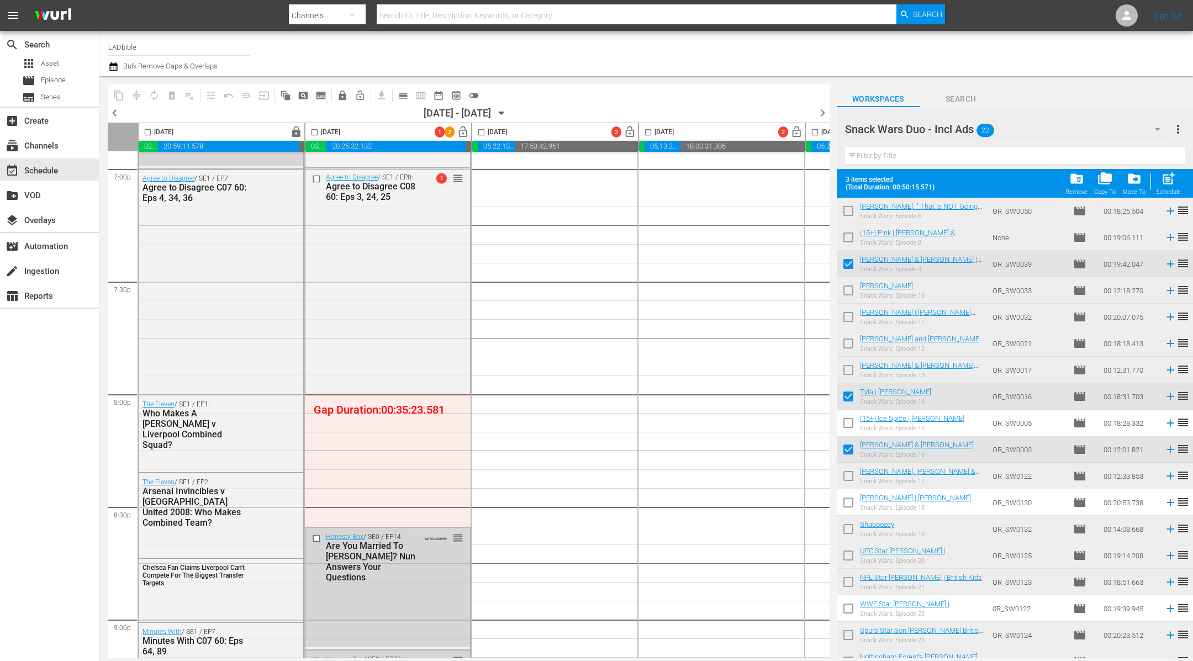
scroll to position [4293, 0]
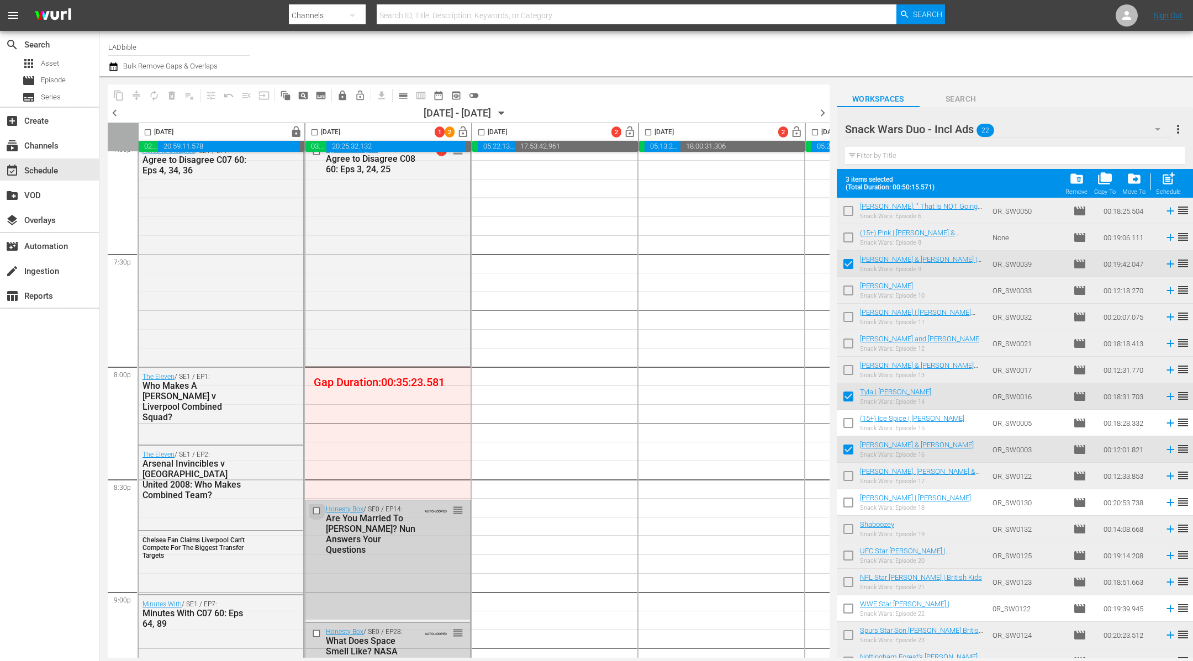
click at [316, 507] on input "checkbox" at bounding box center [318, 510] width 12 height 9
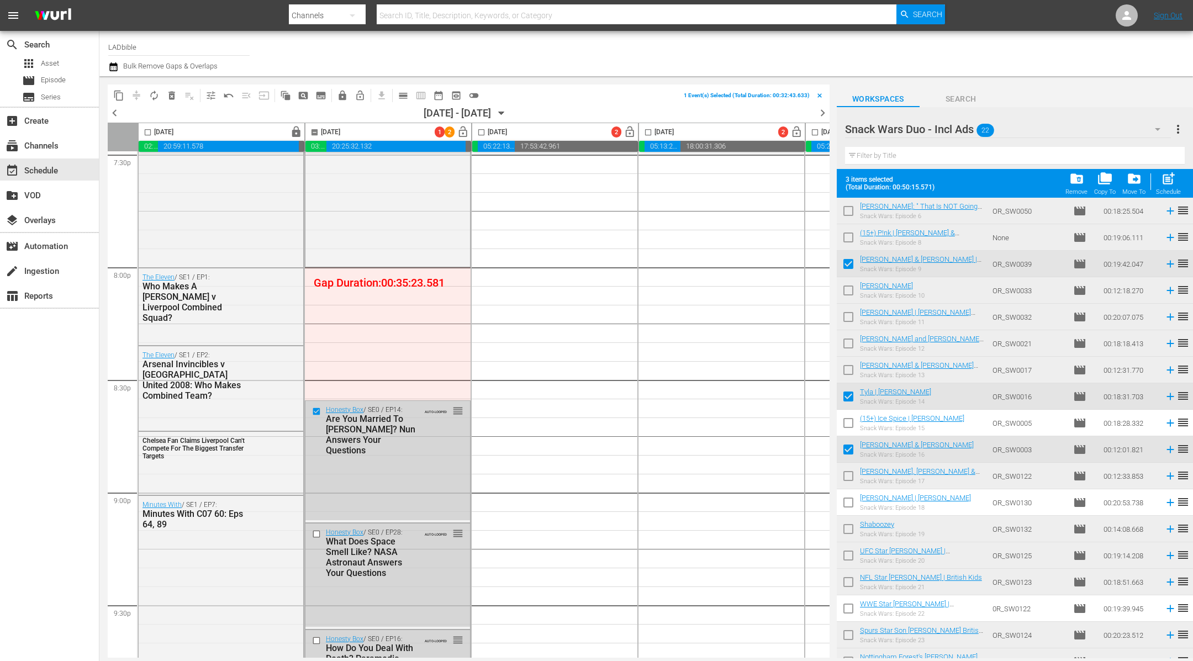
scroll to position [4405, 0]
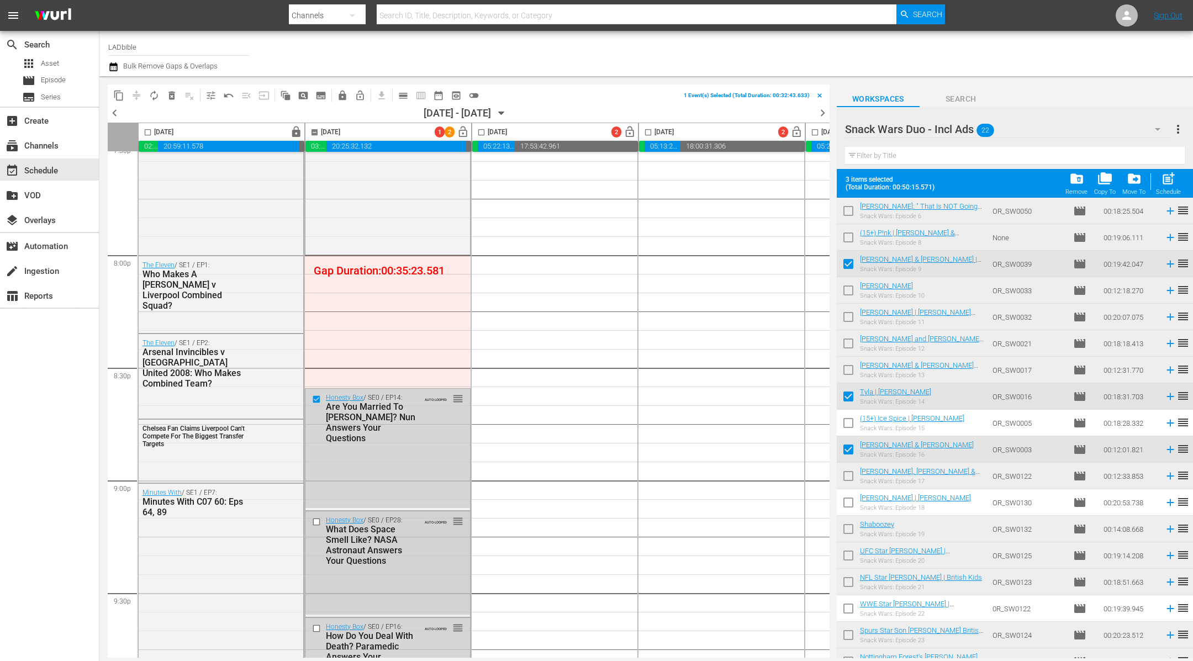
click at [316, 518] on input "checkbox" at bounding box center [318, 521] width 12 height 9
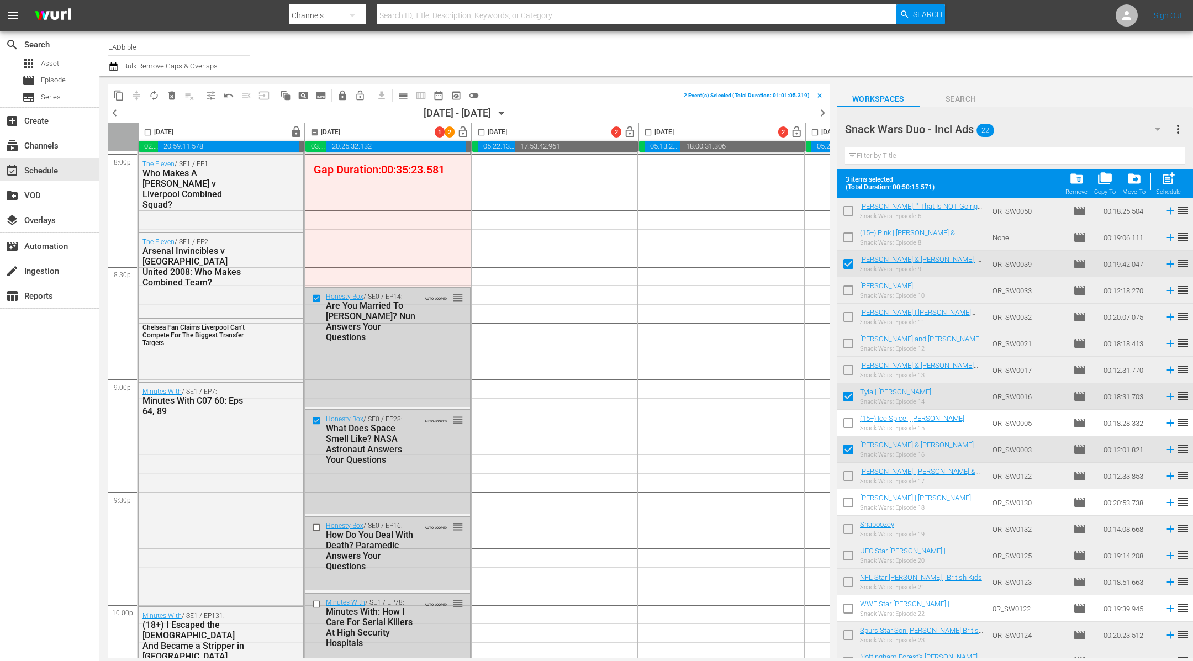
scroll to position [4529, 0]
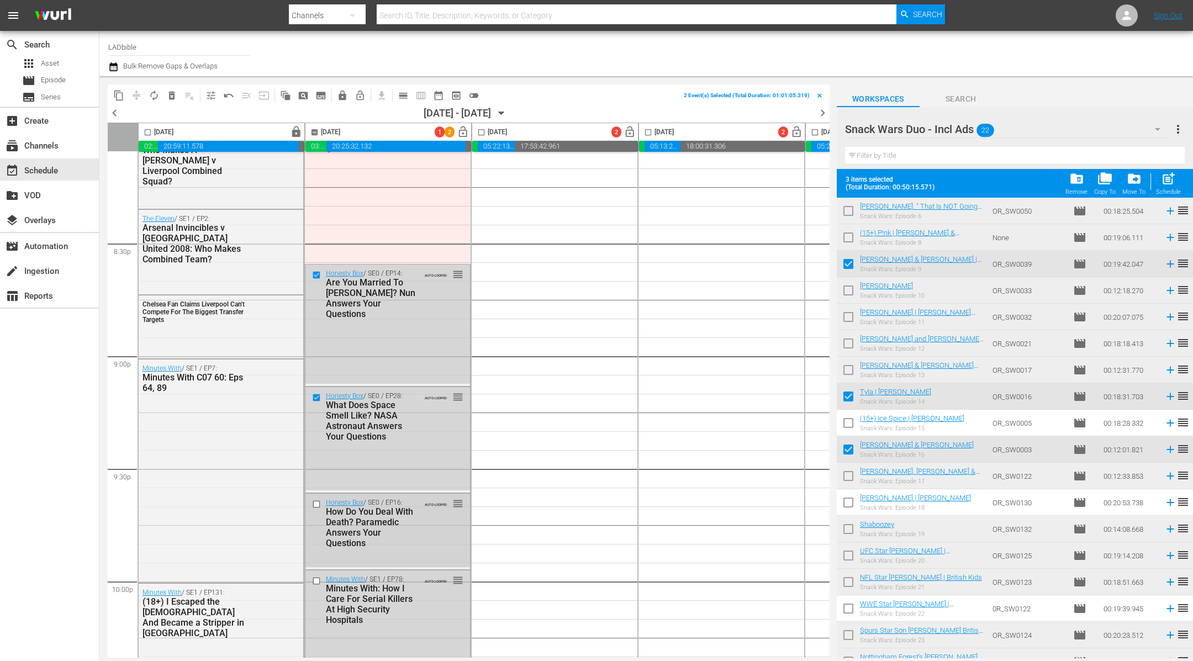
click at [315, 504] on input "checkbox" at bounding box center [318, 503] width 12 height 9
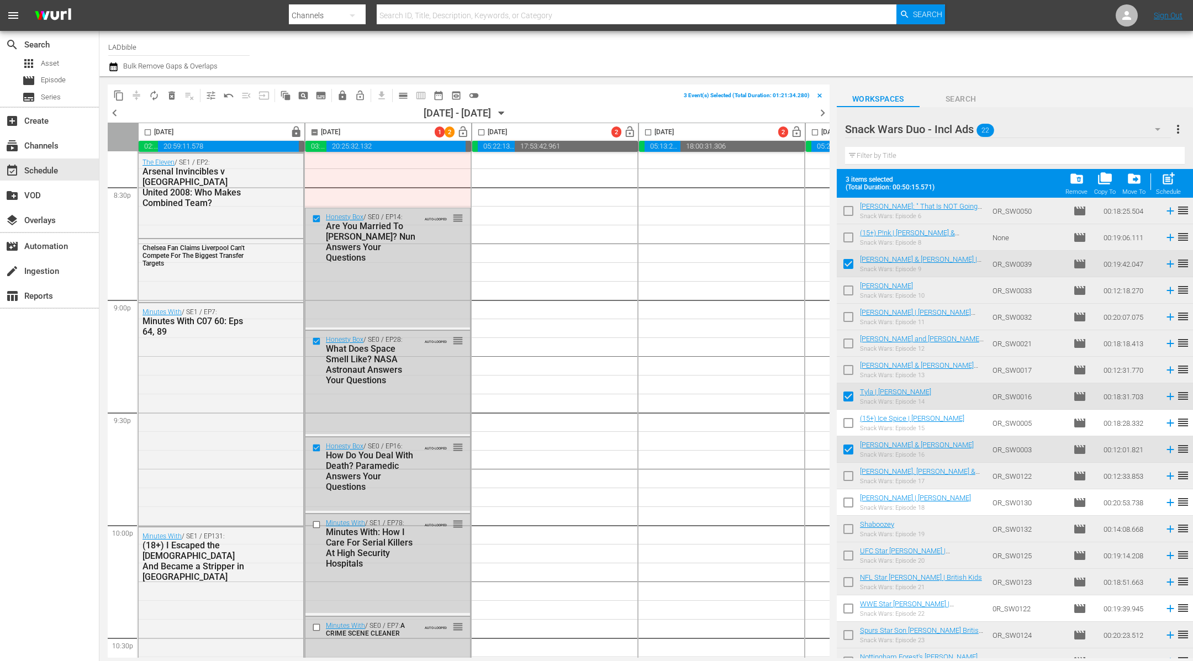
scroll to position [4586, 0]
click at [174, 96] on span "delete_forever_outlined" at bounding box center [171, 95] width 11 height 11
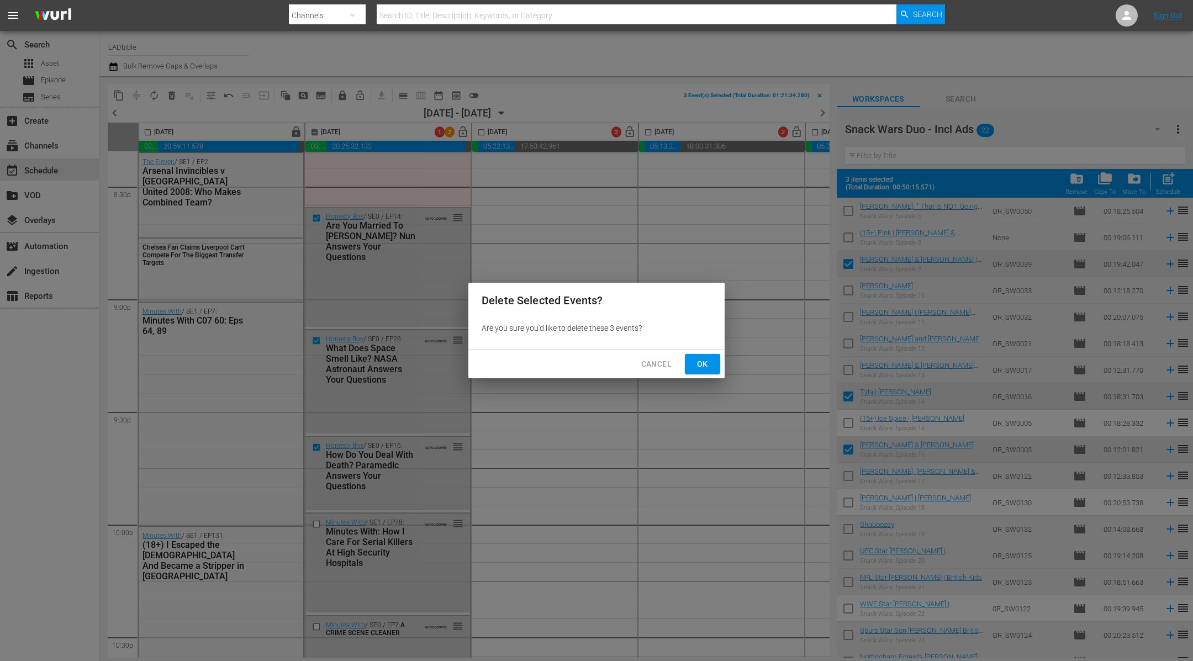
click at [701, 362] on span "Ok" at bounding box center [702, 364] width 18 height 14
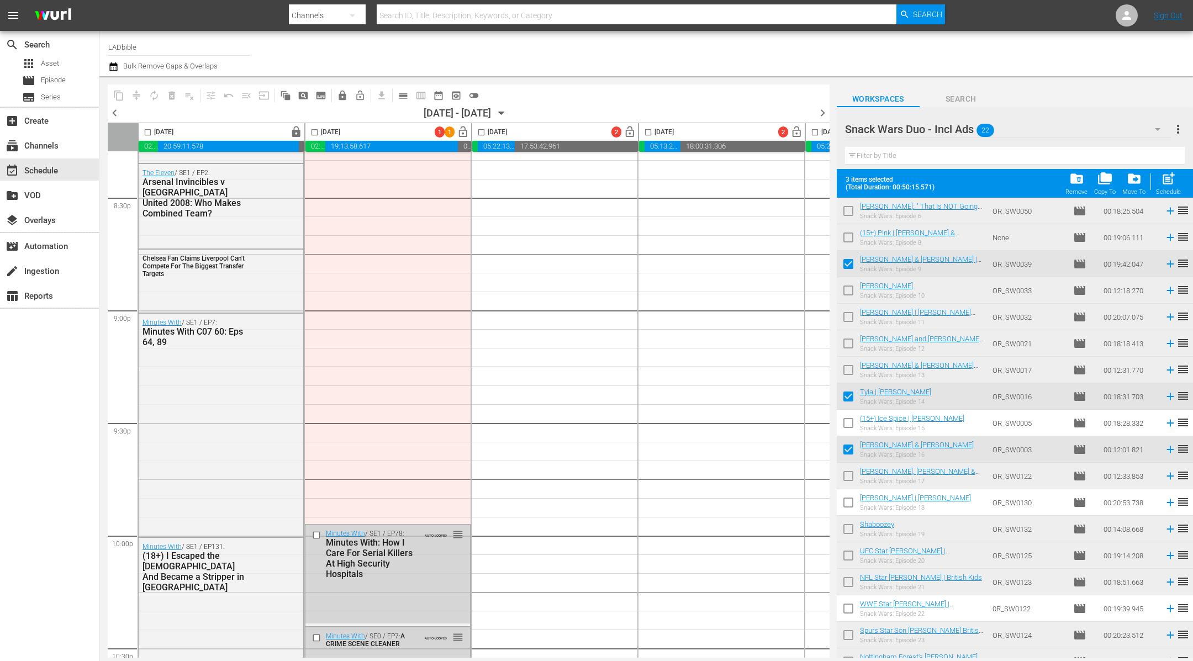
scroll to position [0, 0]
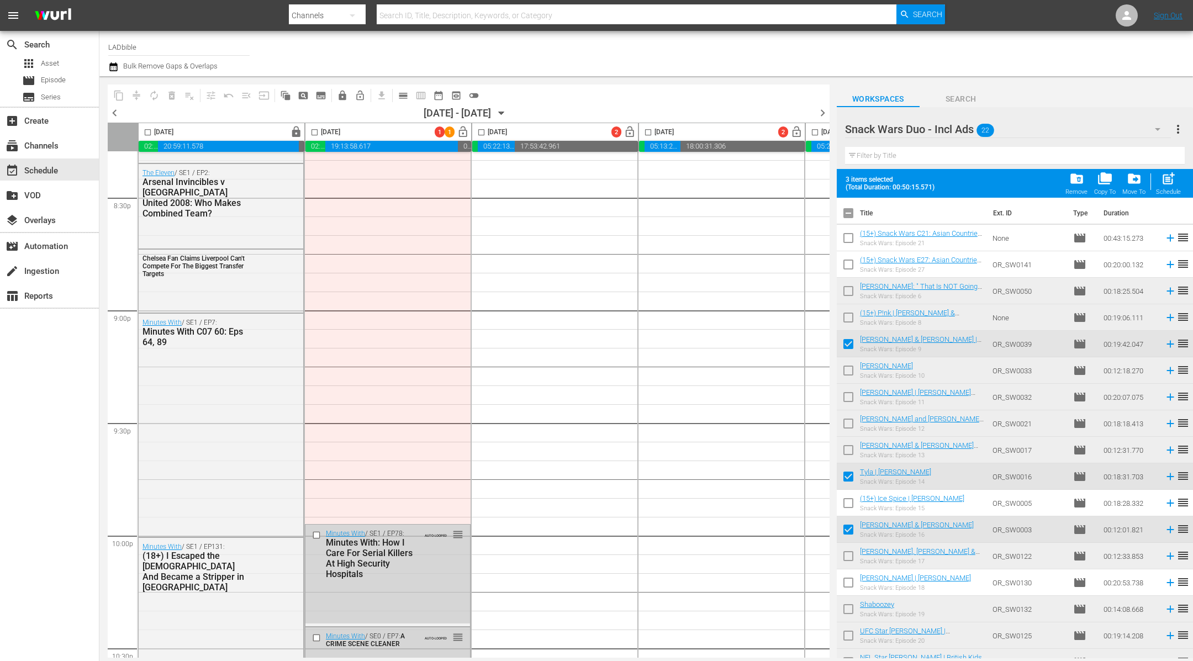
click at [847, 219] on input "checkbox" at bounding box center [847, 215] width 23 height 23
checkbox input "true"
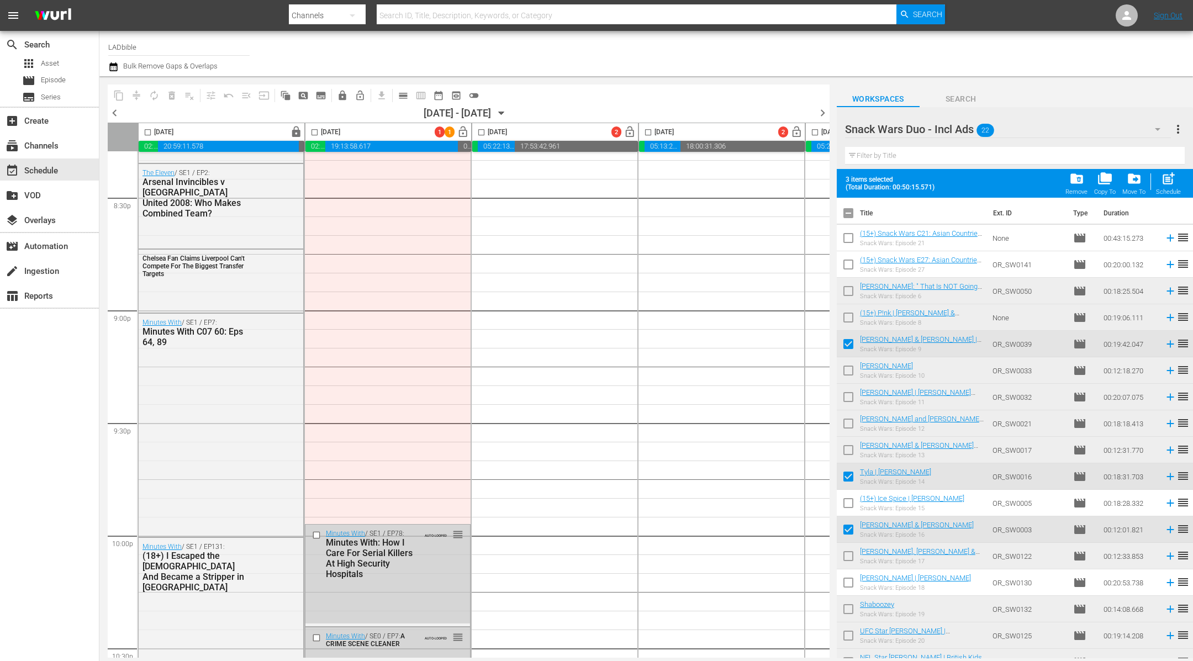
checkbox input "true"
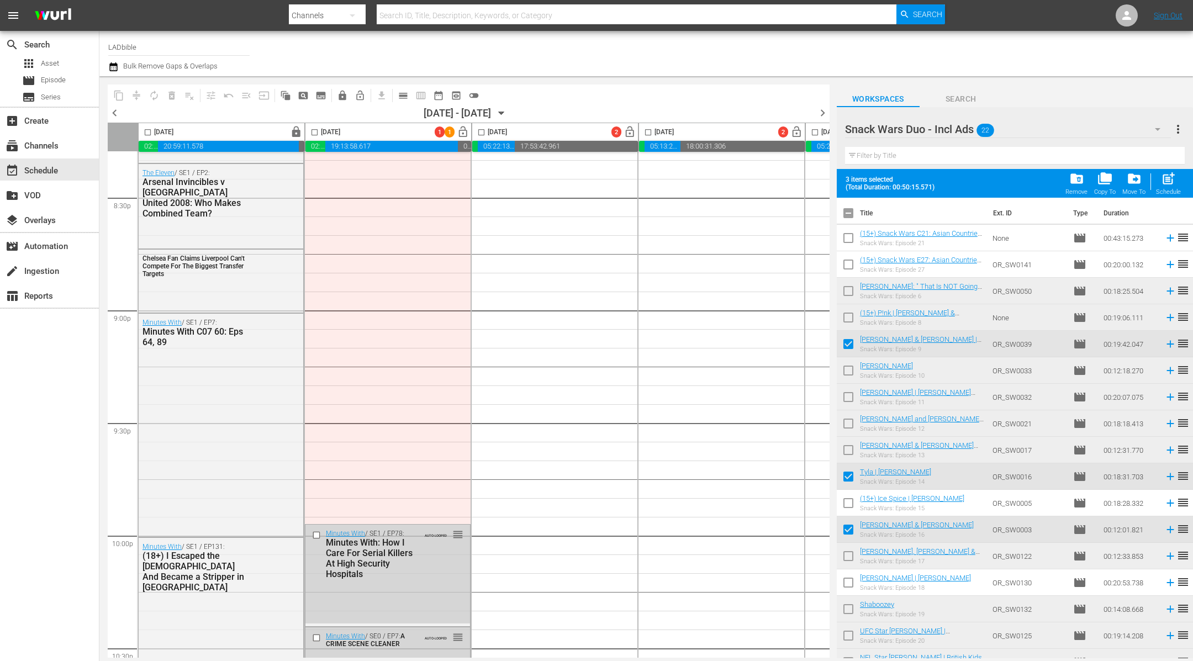
checkbox input "true"
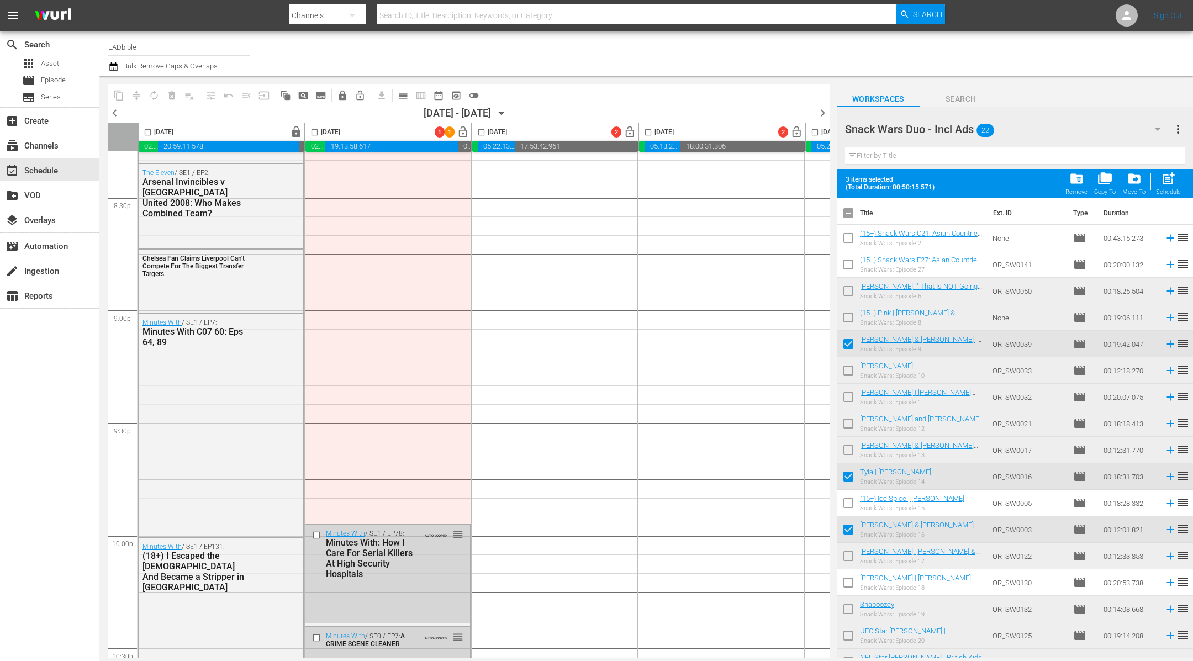
checkbox input "true"
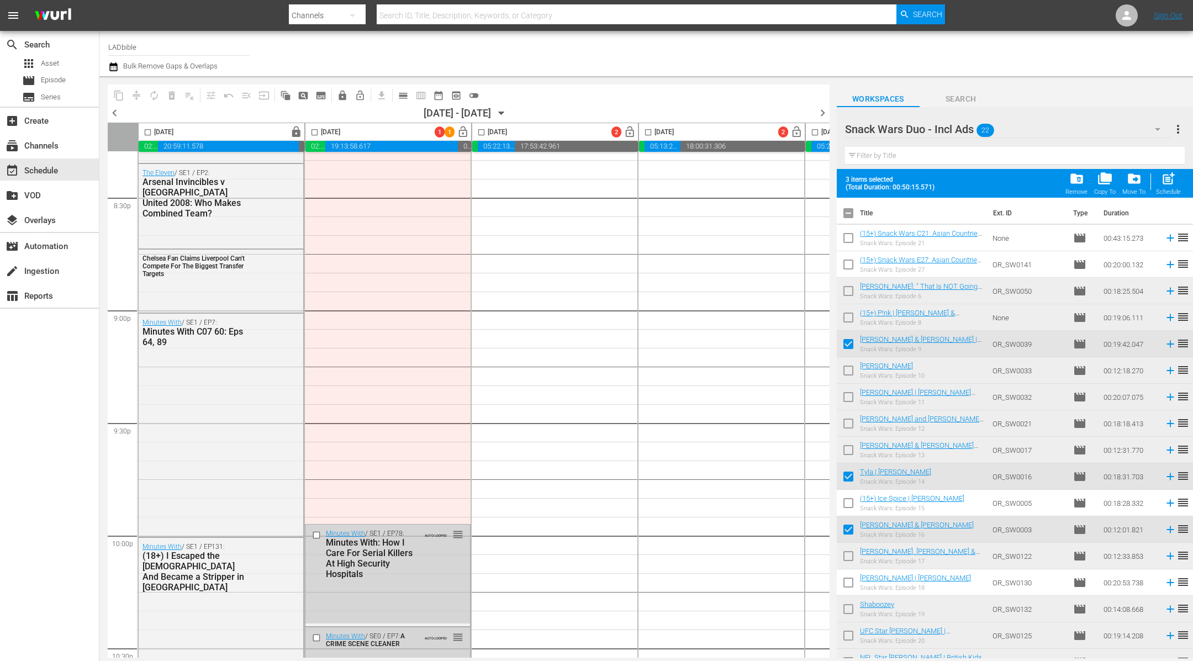
checkbox input "true"
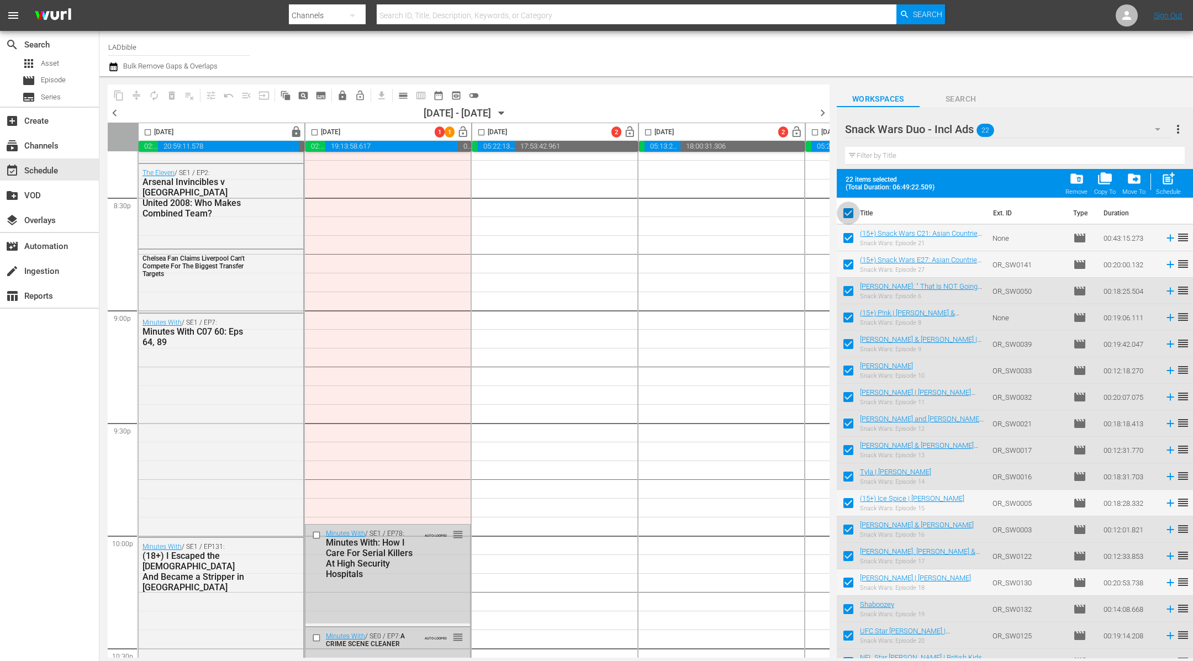
click at [848, 215] on input "checkbox" at bounding box center [847, 215] width 23 height 23
checkbox input "false"
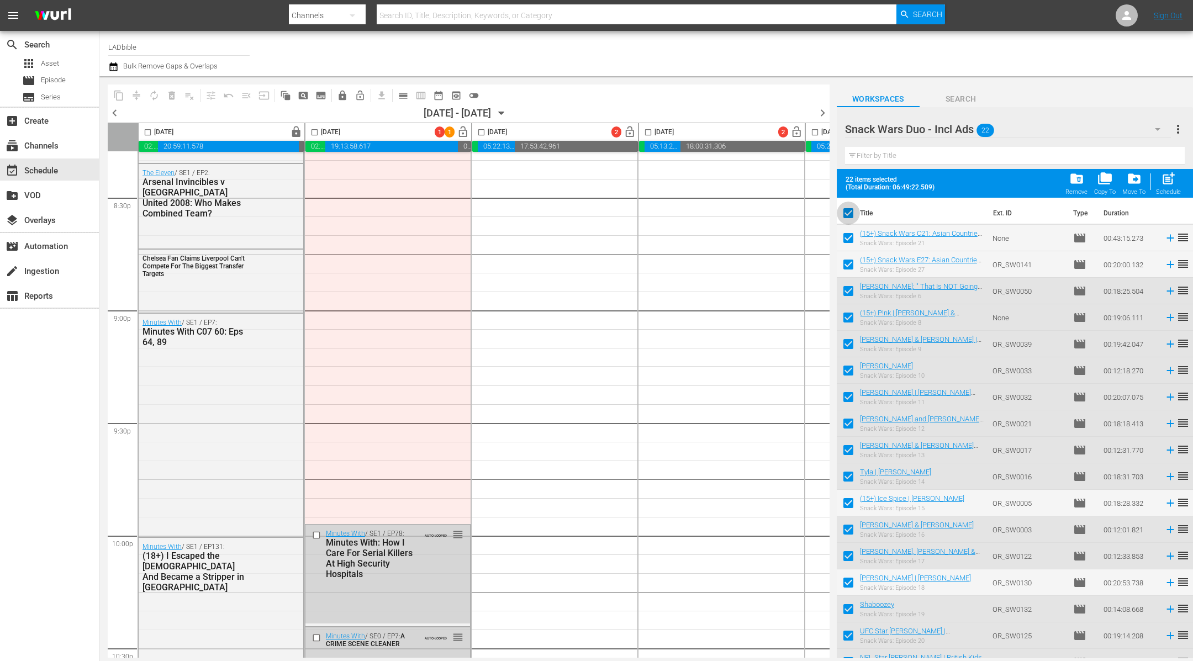
checkbox input "false"
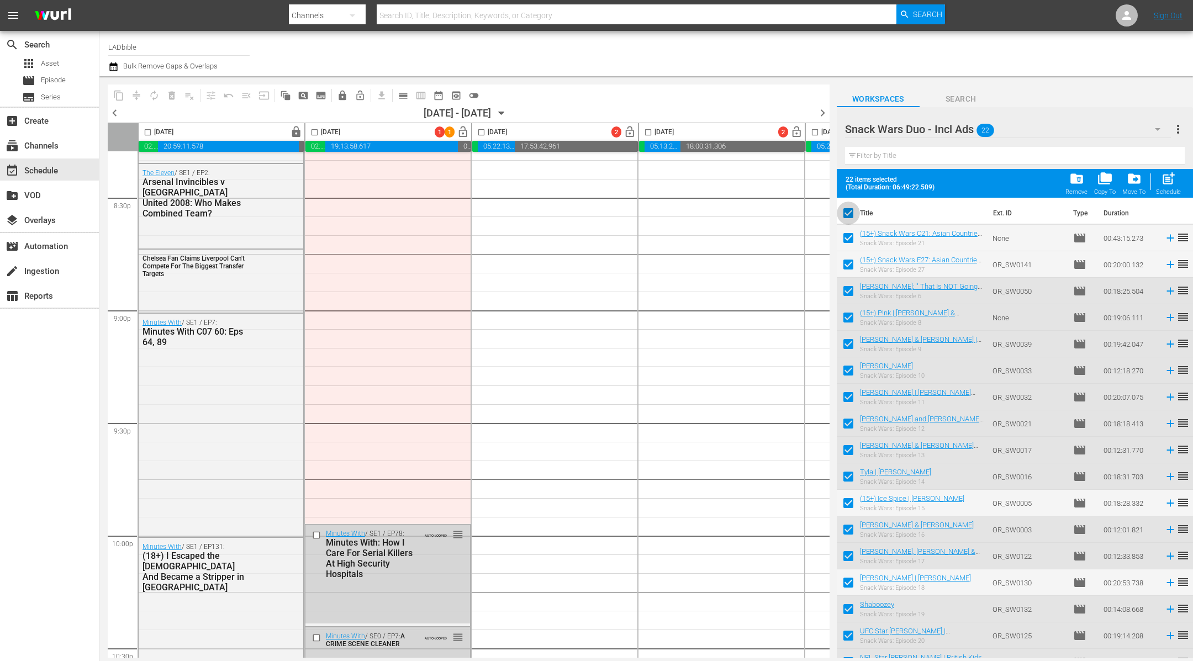
checkbox input "false"
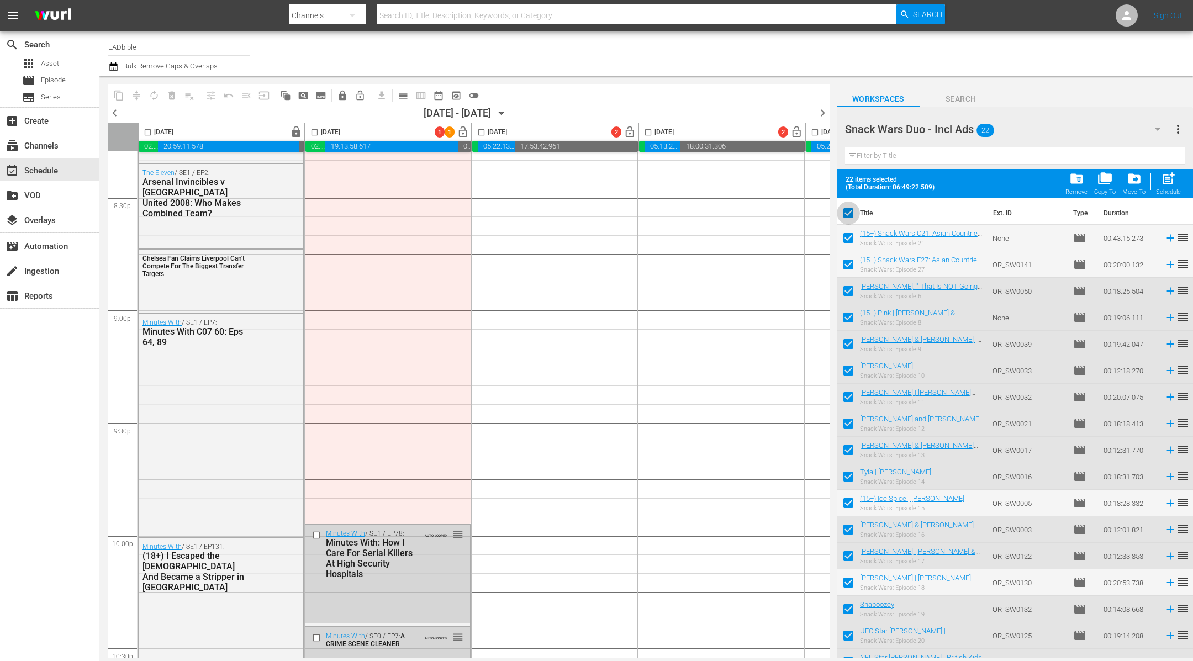
checkbox input "false"
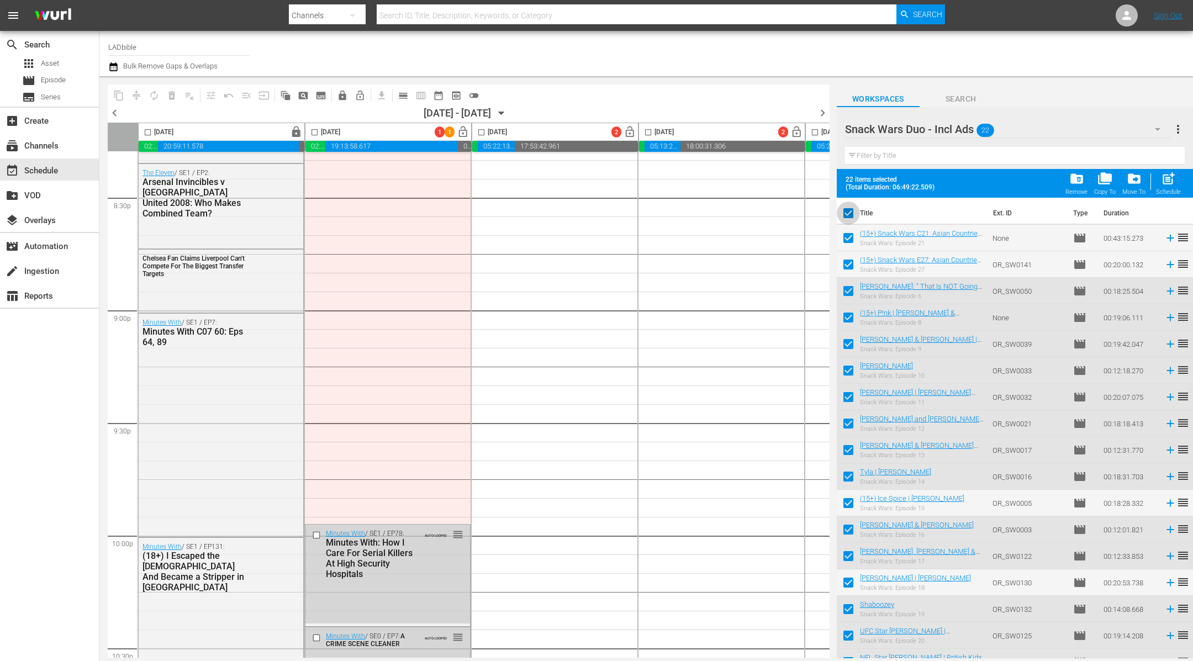
checkbox input "false"
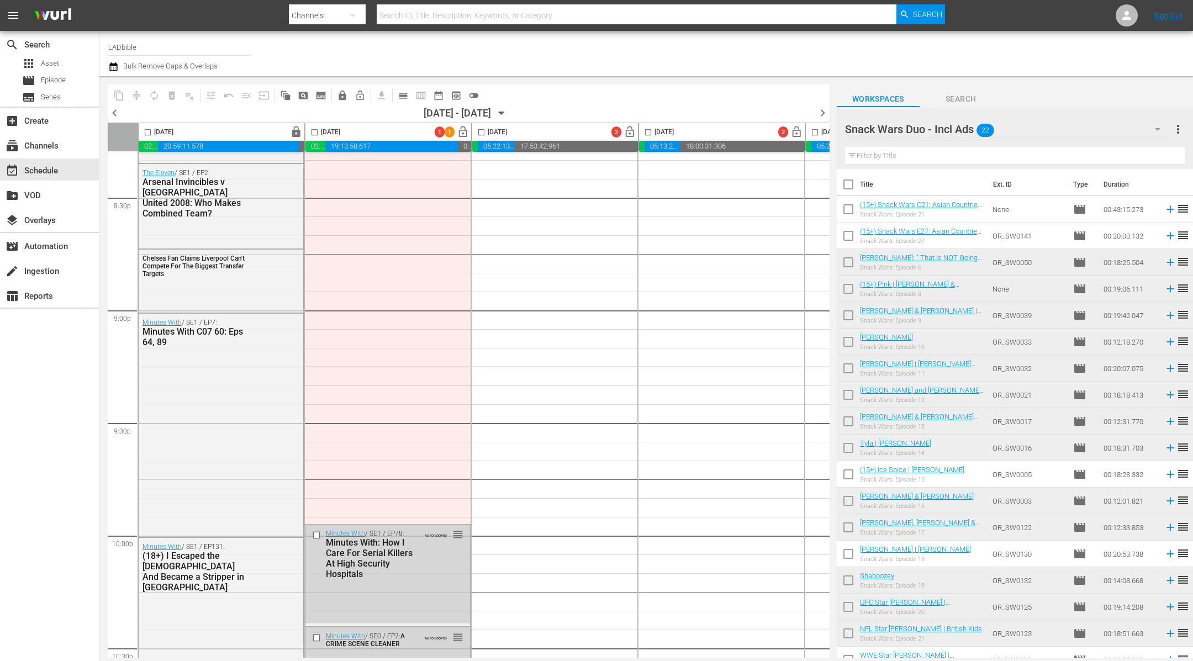
click at [1025, 126] on div "Snack Wars Duo - Incl Ads 22" at bounding box center [1008, 129] width 326 height 31
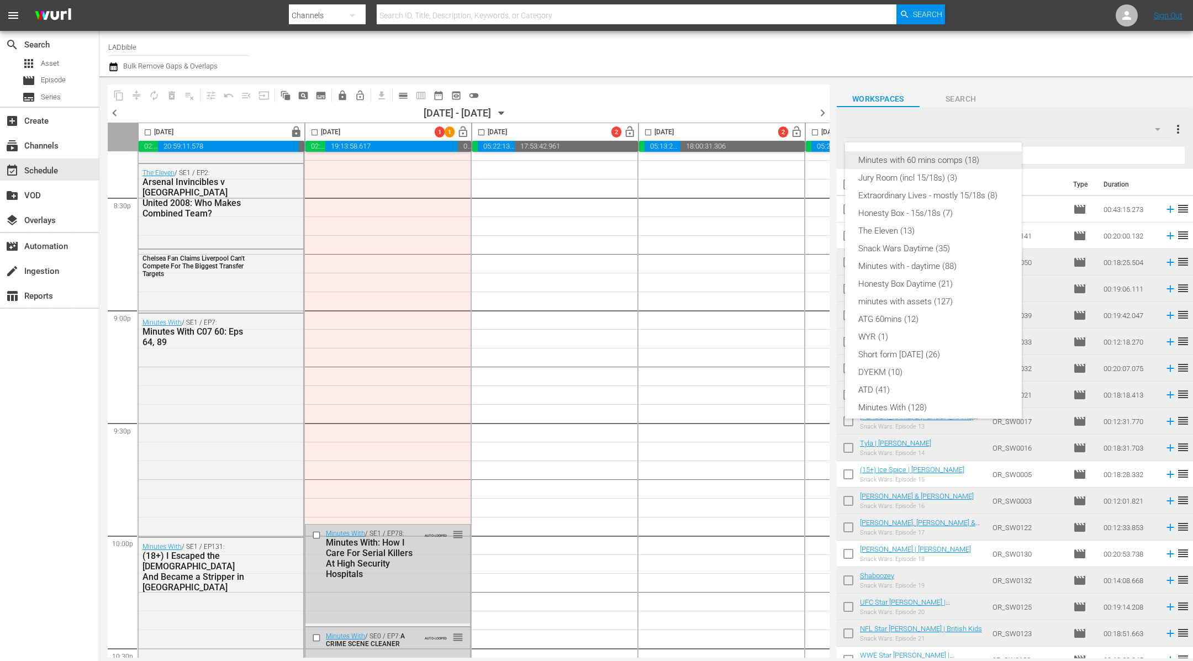
click at [969, 157] on div "Minutes with 60 mins comps (18)" at bounding box center [933, 160] width 150 height 18
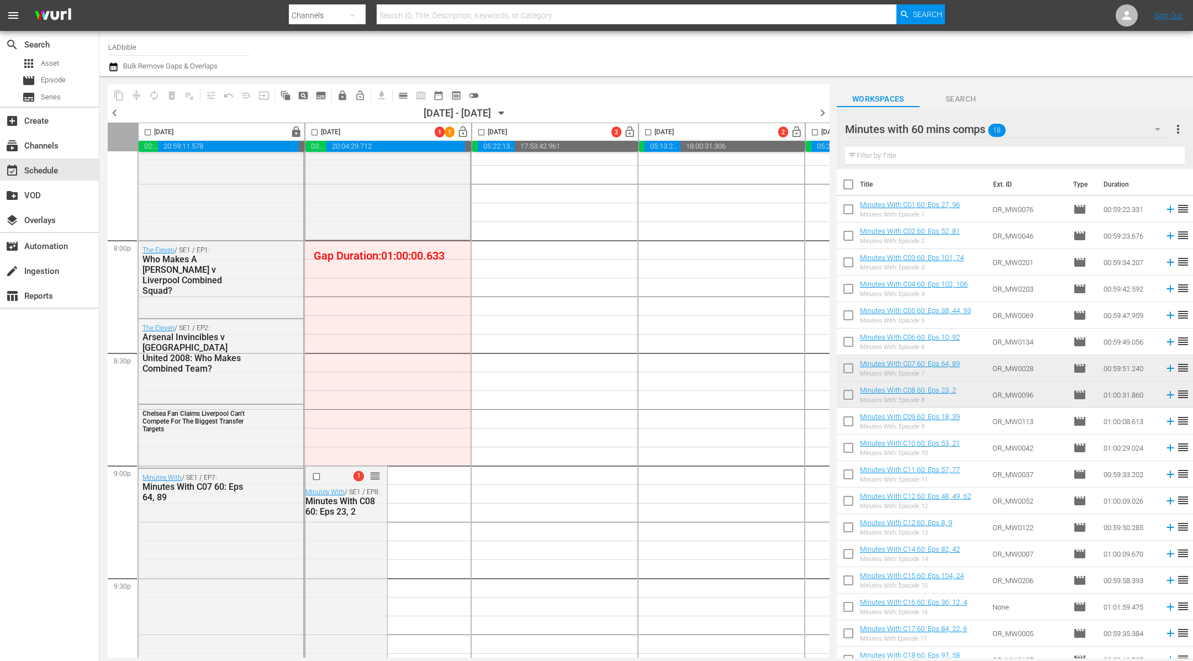
scroll to position [4402, 0]
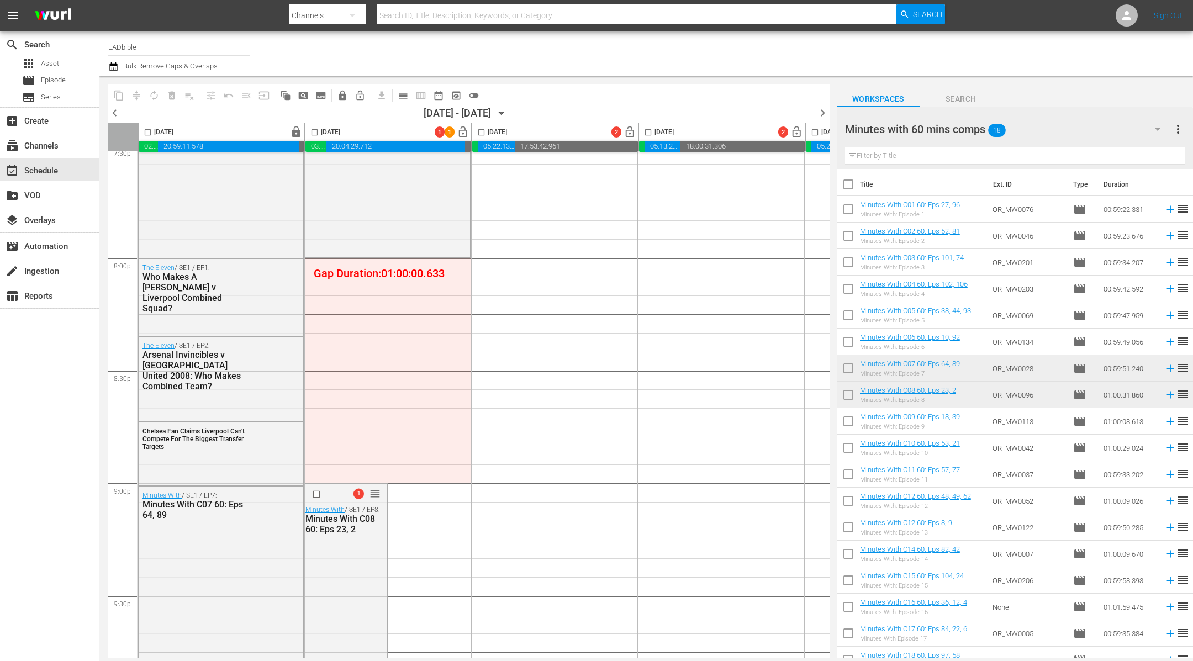
click at [1049, 126] on div "Minutes with 60 mins comps 18" at bounding box center [1008, 129] width 326 height 31
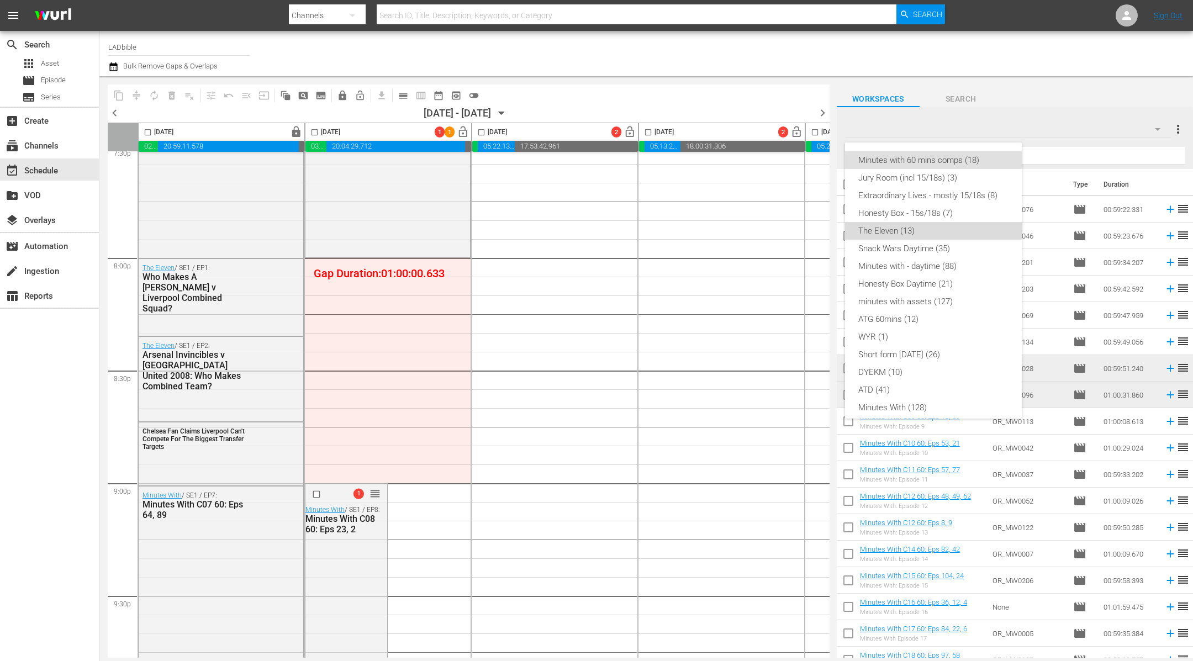
click at [958, 227] on div "The Eleven (13)" at bounding box center [933, 231] width 150 height 18
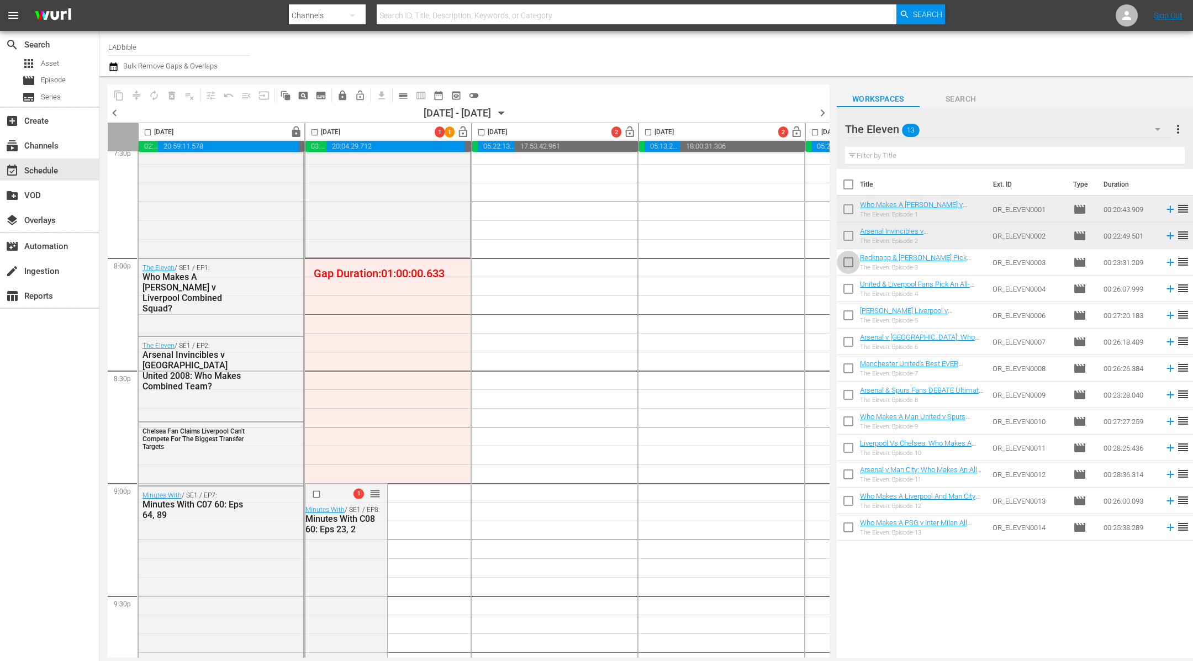
click at [848, 262] on input "checkbox" at bounding box center [847, 264] width 23 height 23
checkbox input "true"
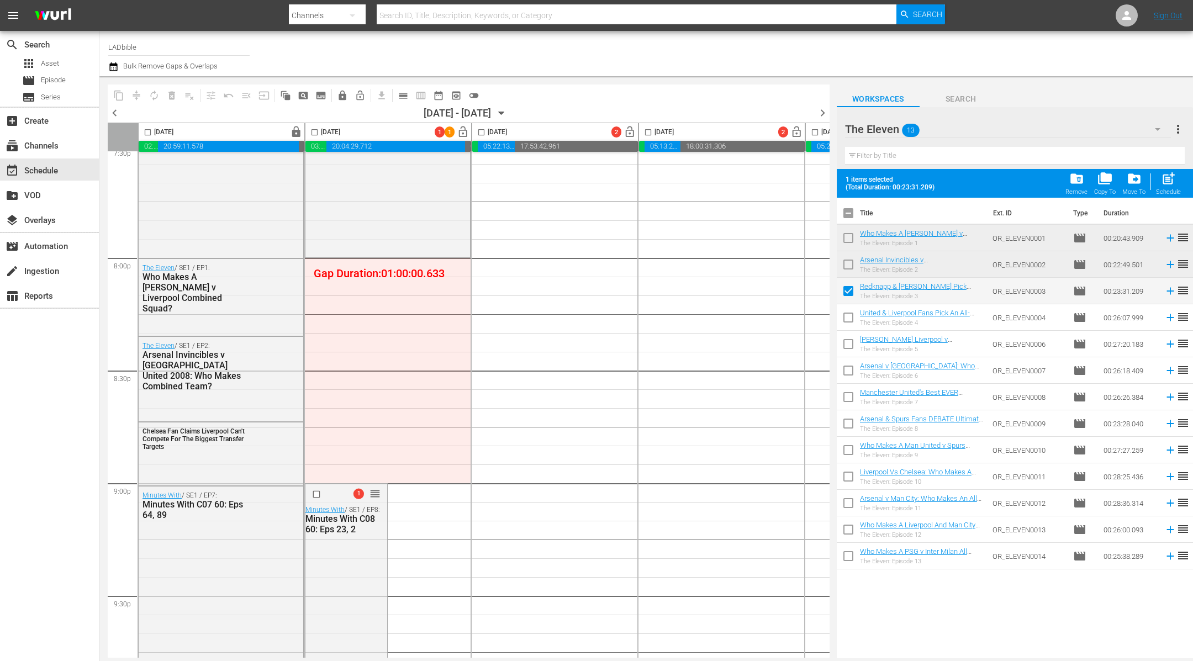
click at [850, 314] on input "checkbox" at bounding box center [847, 319] width 23 height 23
checkbox input "true"
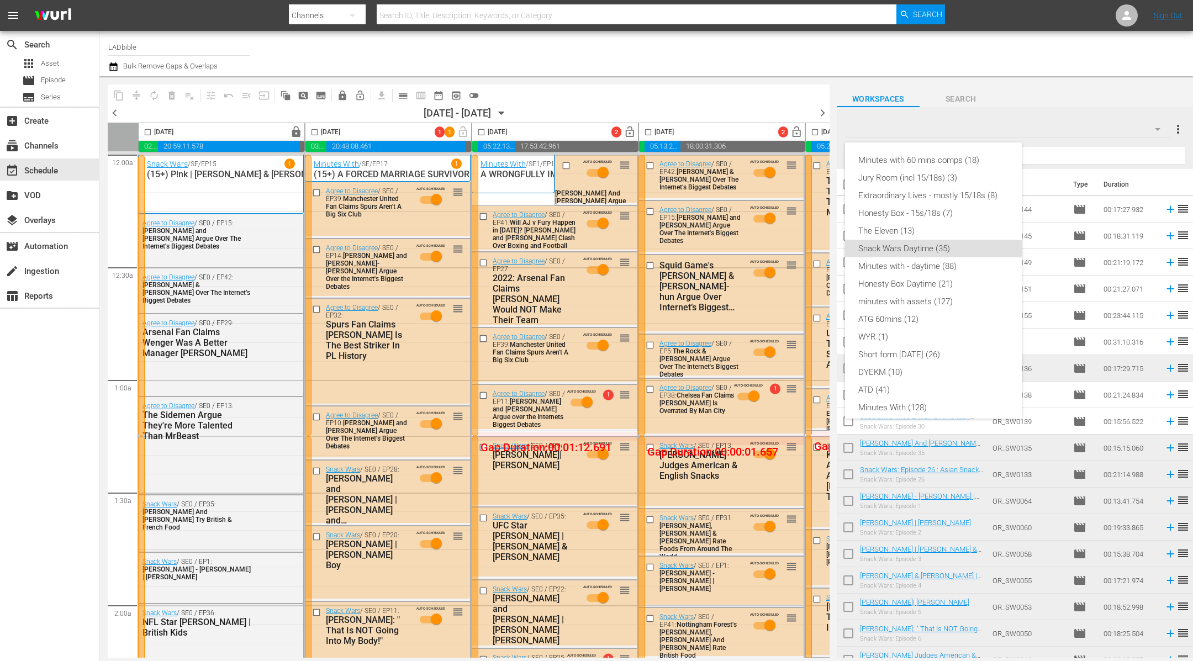
scroll to position [79, 0]
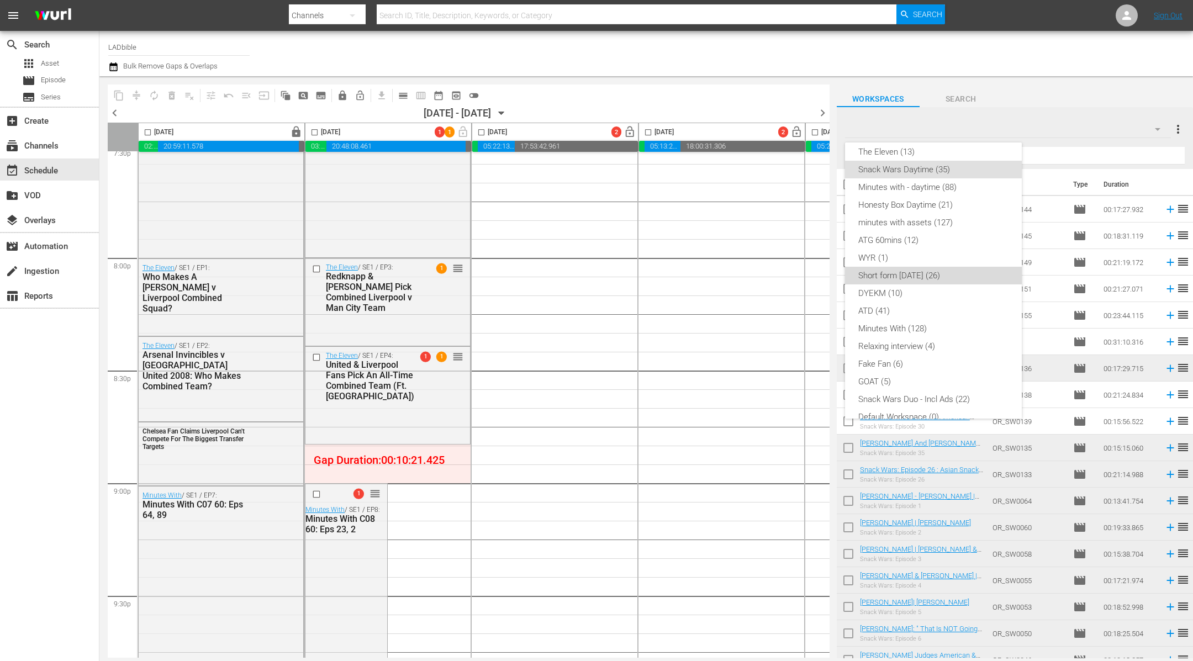
click at [944, 275] on div "Short form [DATE] (26)" at bounding box center [933, 276] width 150 height 18
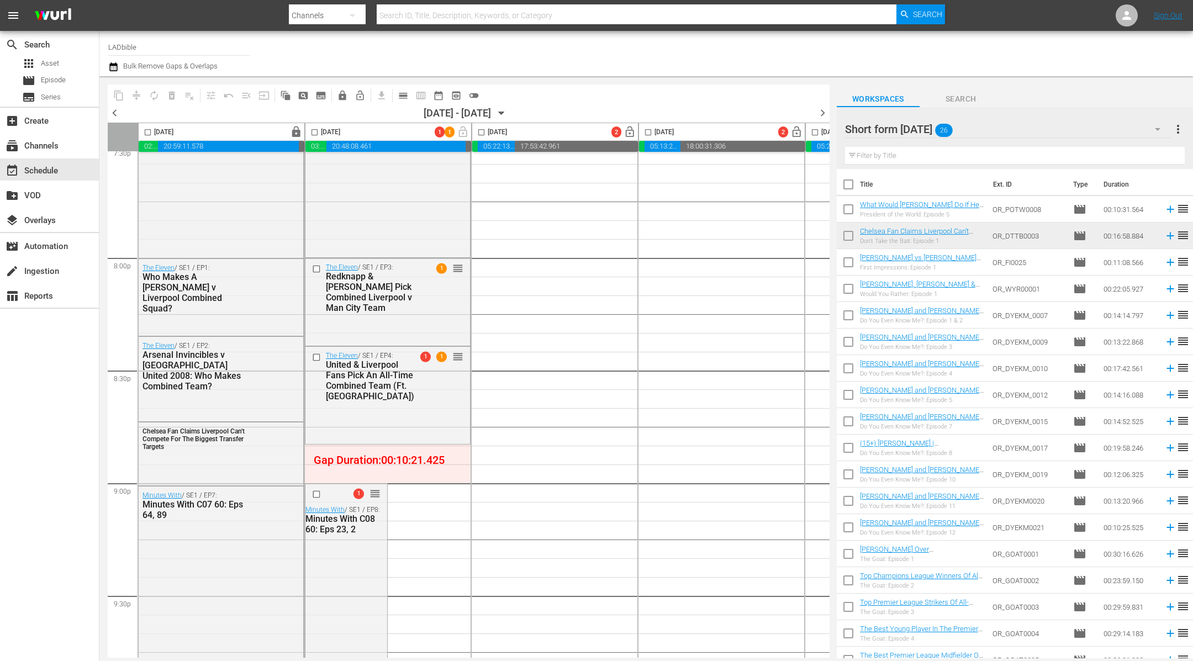
scroll to position [224, 0]
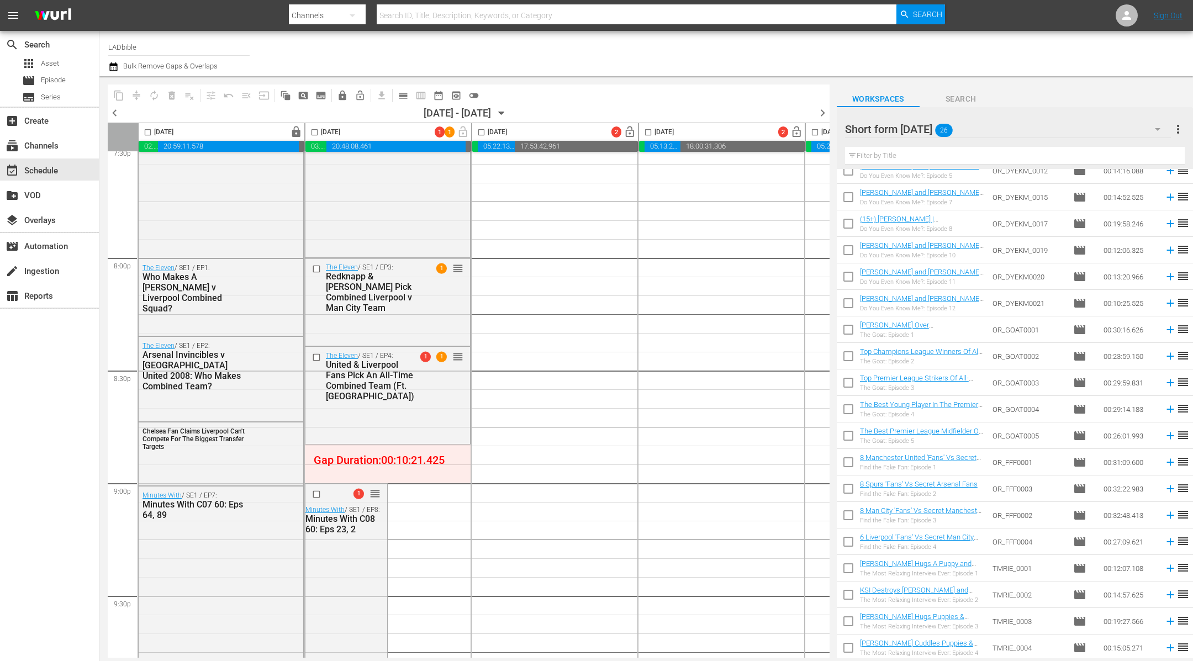
click at [897, 305] on div "Do You Even Know Me?: Episode 12" at bounding box center [922, 308] width 124 height 7
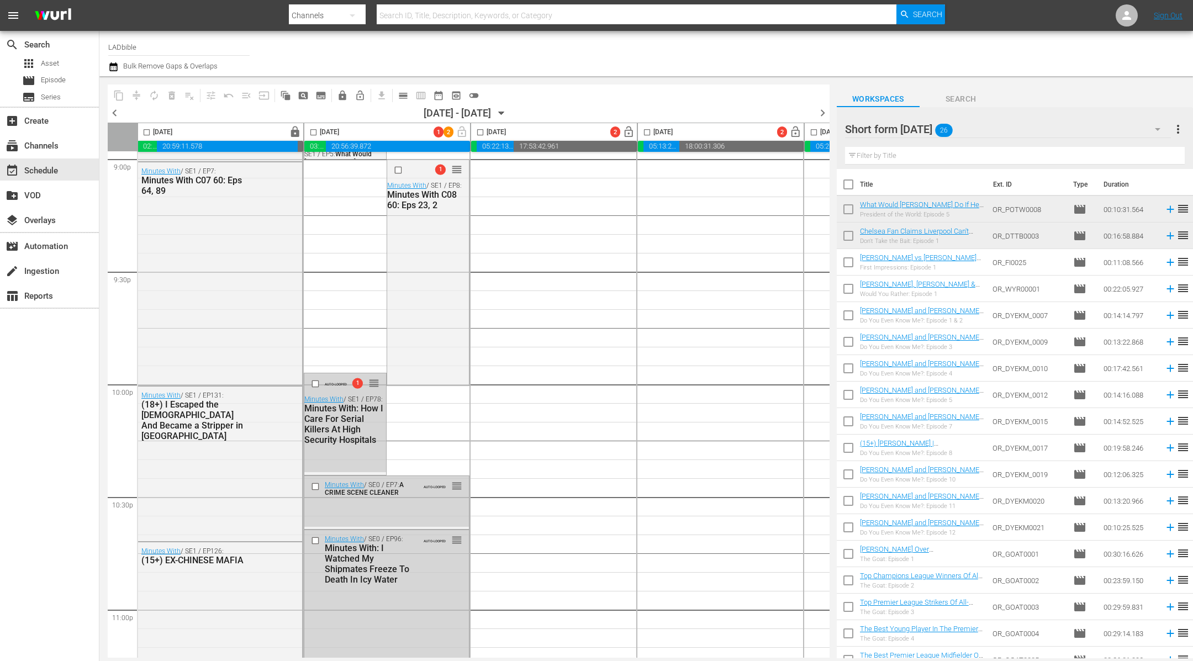
scroll to position [4727, 1]
click at [312, 129] on input "checkbox" at bounding box center [313, 134] width 13 height 13
click at [138, 94] on span "compress" at bounding box center [136, 95] width 11 height 11
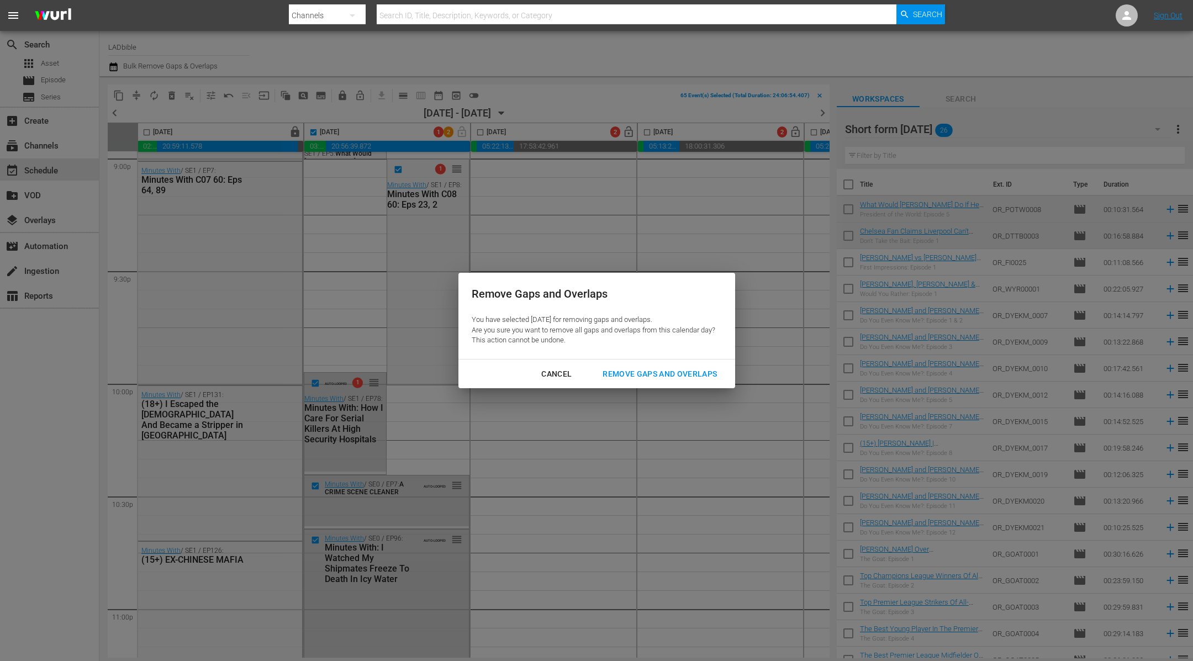
click at [681, 375] on div "Remove Gaps and Overlaps" at bounding box center [660, 374] width 132 height 14
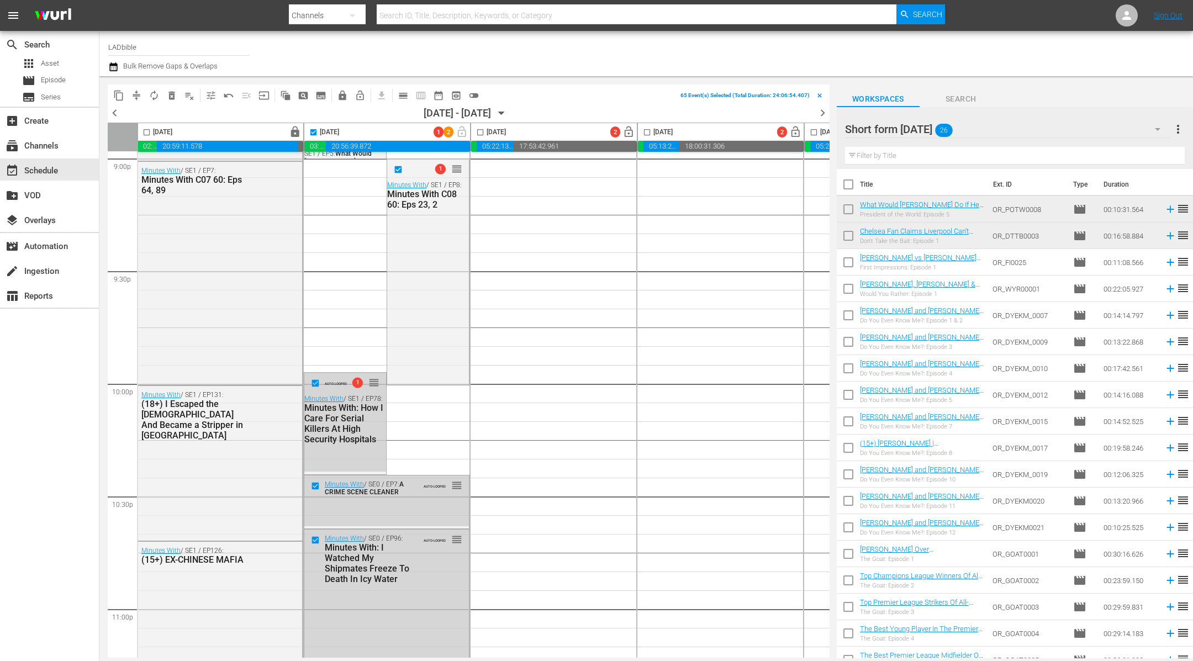
checkbox input "false"
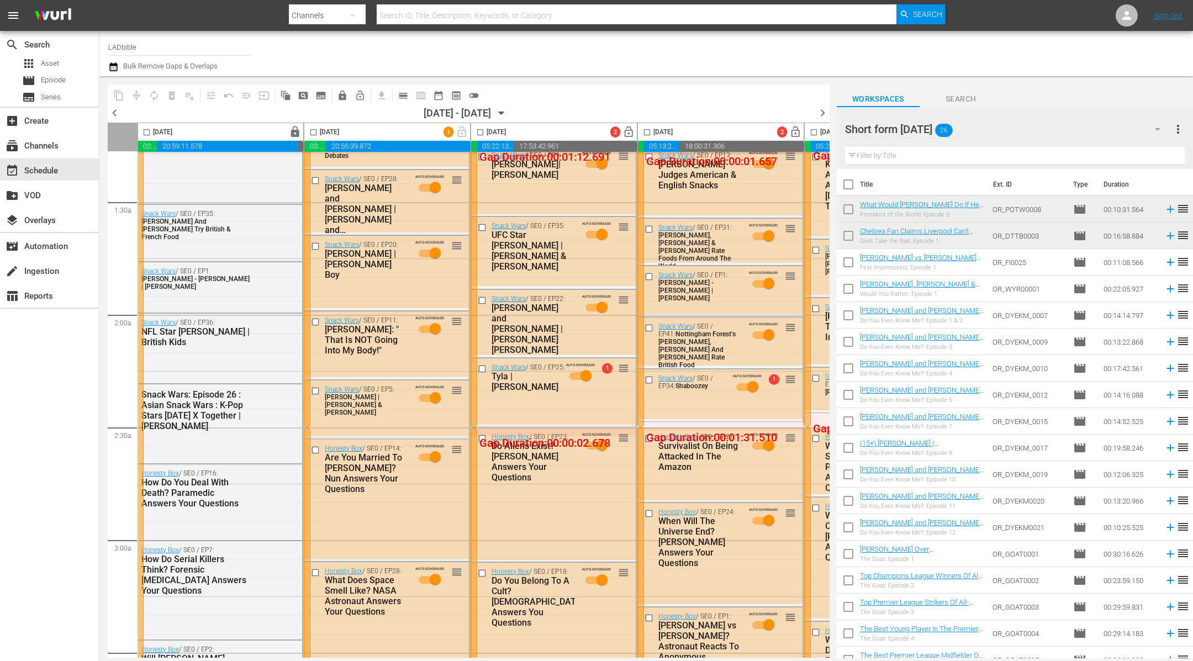
scroll to position [0, 1]
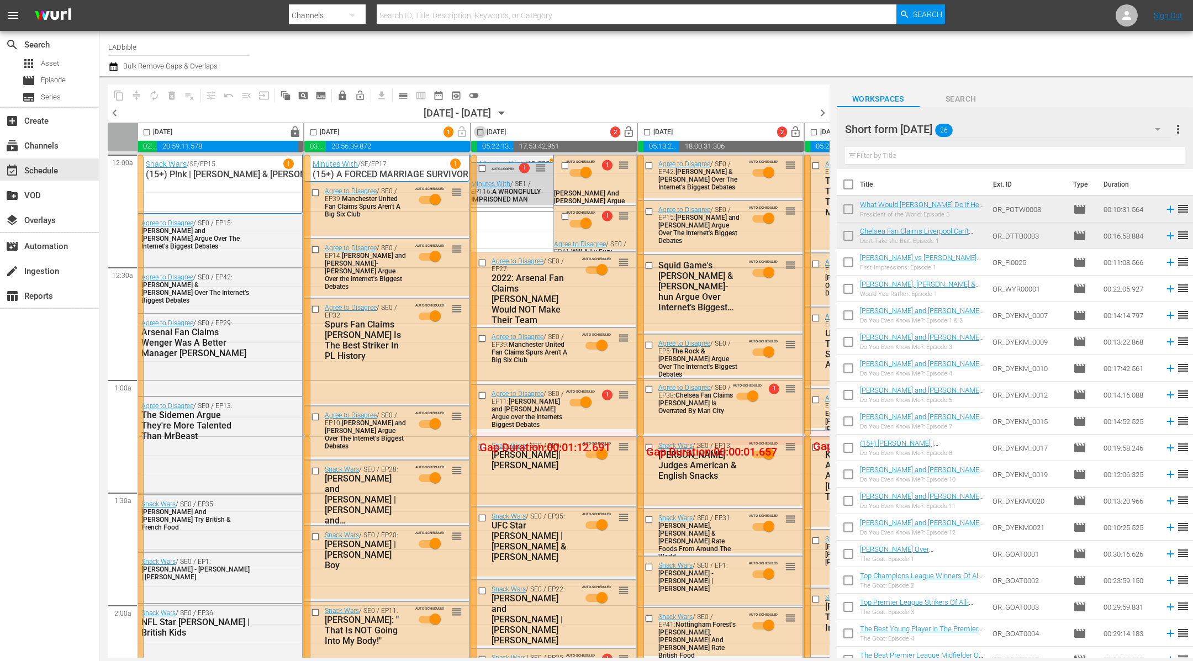
click at [477, 131] on input "checkbox" at bounding box center [480, 134] width 13 height 13
click at [136, 96] on span "compress" at bounding box center [136, 95] width 11 height 11
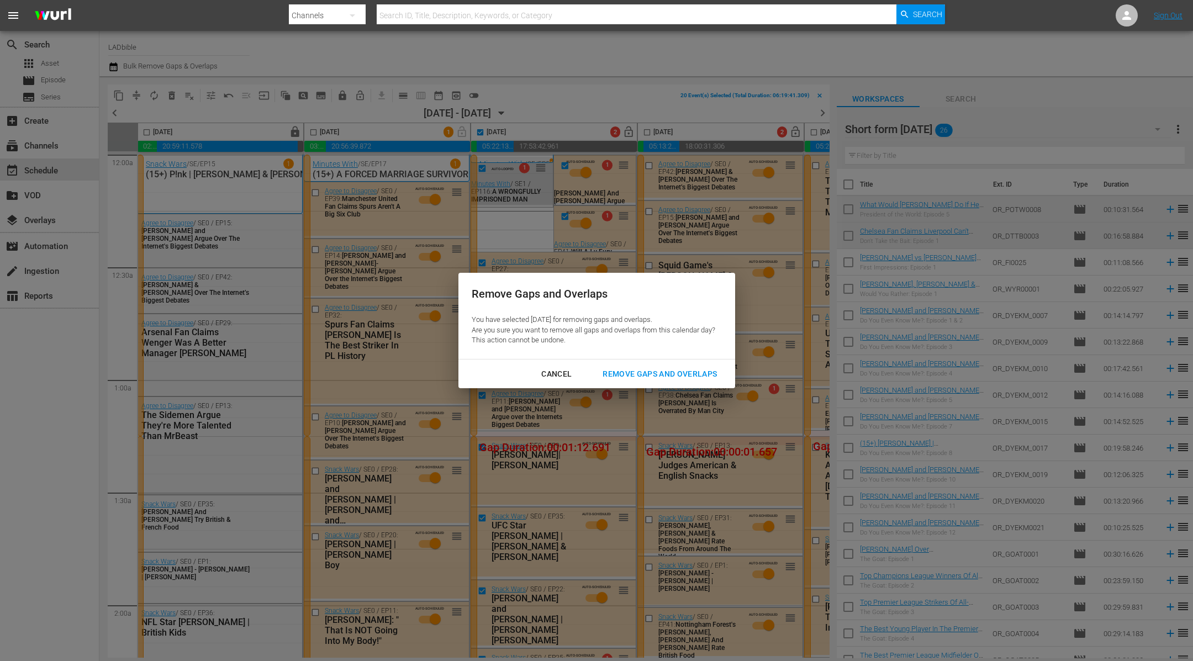
click at [667, 375] on div "Remove Gaps and Overlaps" at bounding box center [660, 374] width 132 height 14
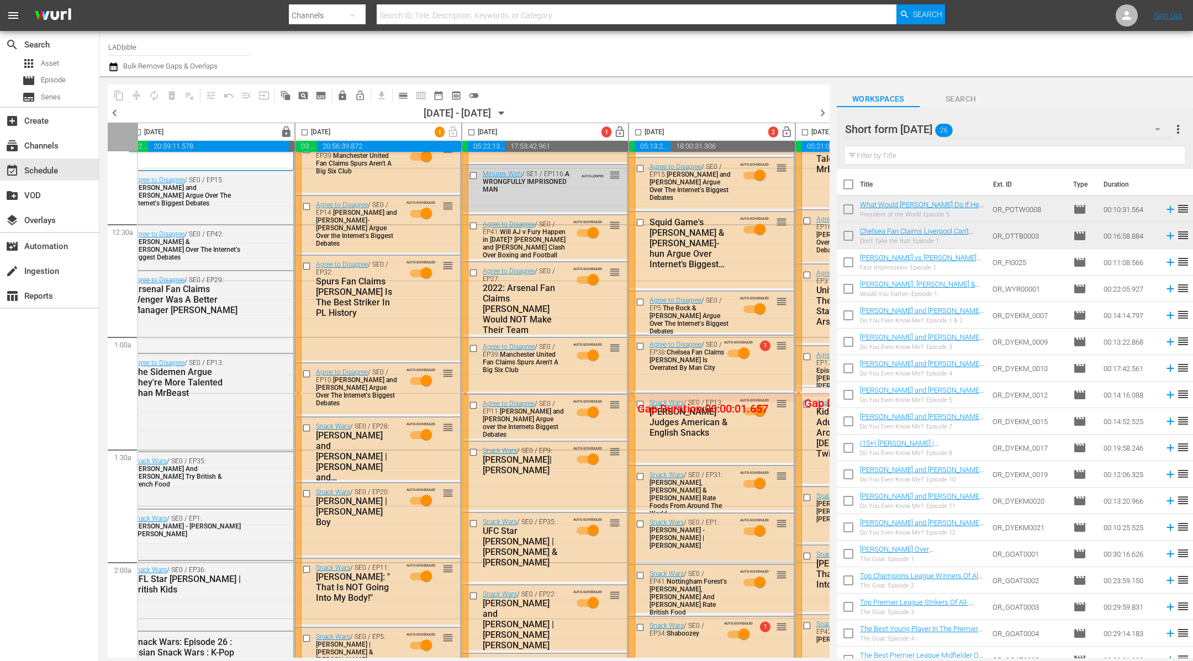
scroll to position [0, 10]
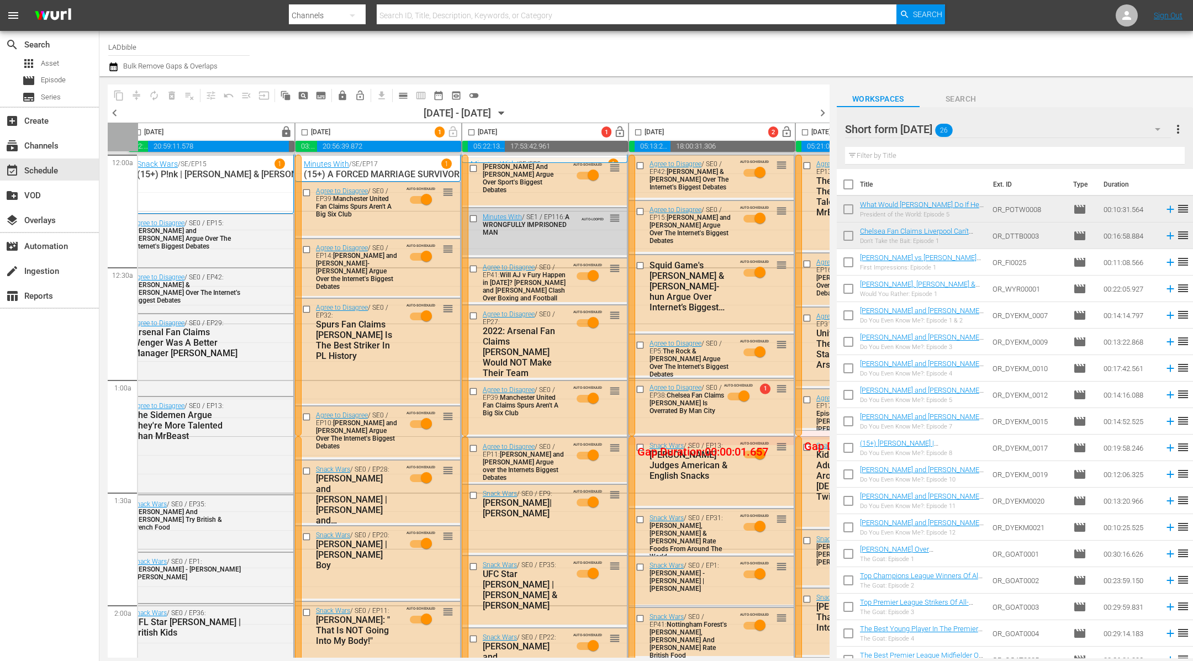
click at [470, 134] on input "checkbox" at bounding box center [471, 134] width 13 height 13
checkbox input "true"
click at [153, 98] on span "autorenew_outlined" at bounding box center [154, 95] width 11 height 11
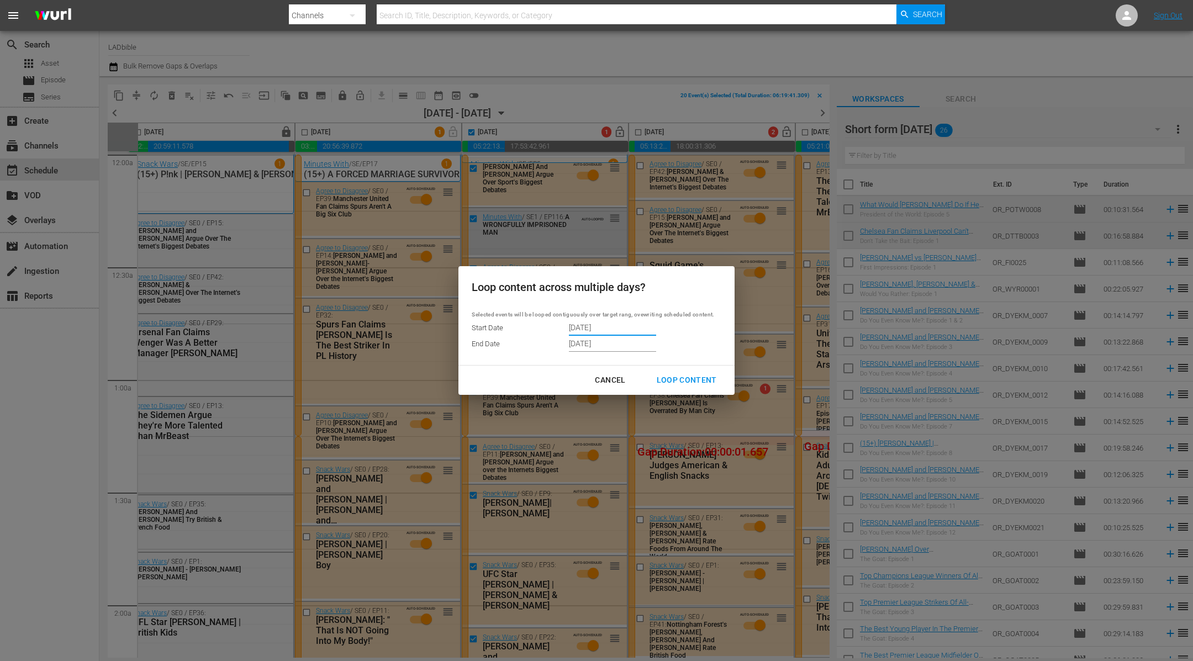
click at [592, 326] on input "10/13/2025" at bounding box center [612, 327] width 87 height 17
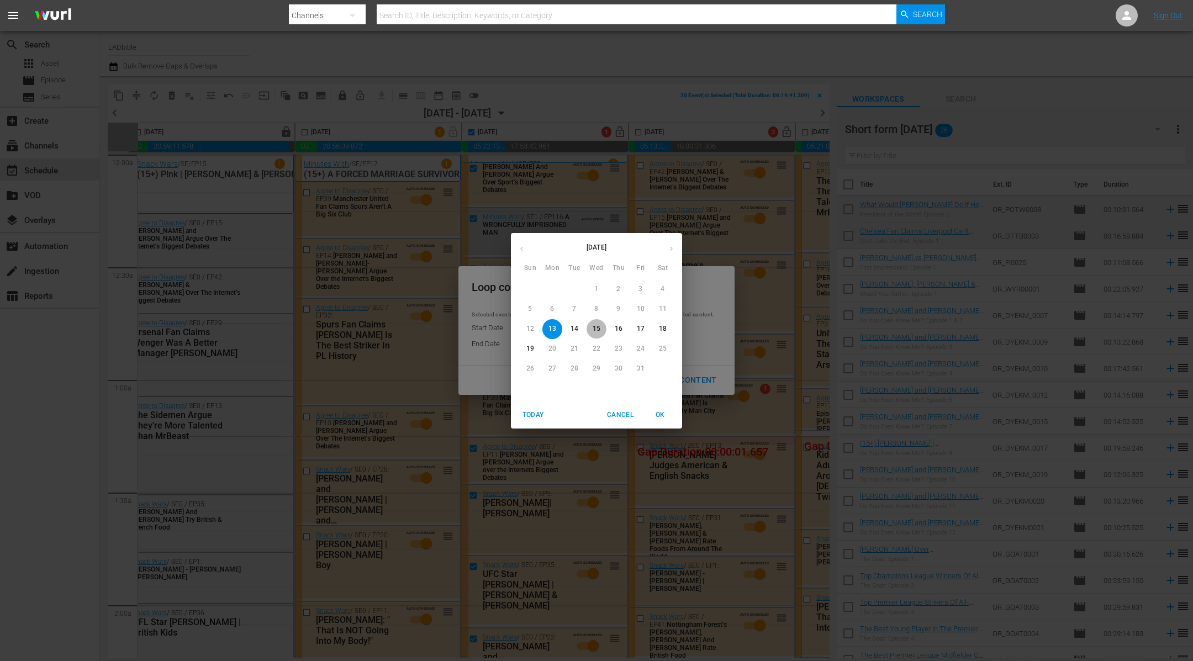
click at [595, 332] on p "15" at bounding box center [596, 328] width 8 height 9
type input "10/15/2025"
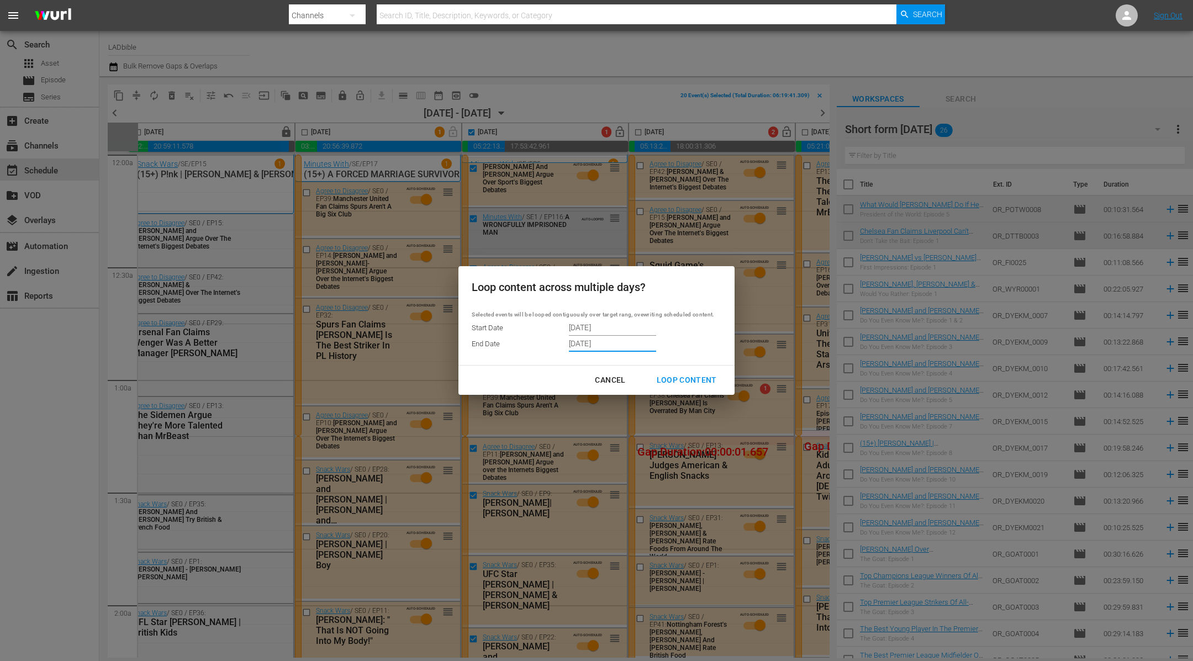
click at [590, 343] on input "10/19/2025" at bounding box center [612, 344] width 87 height 17
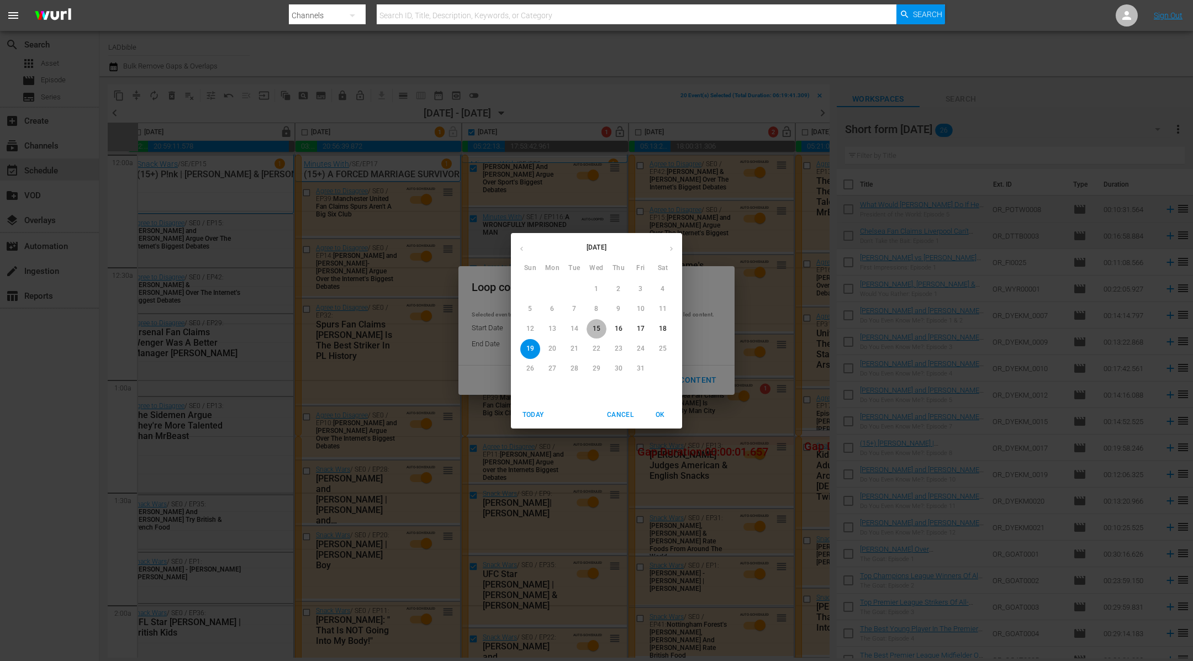
click at [597, 329] on p "15" at bounding box center [596, 328] width 8 height 9
type input "10/15/2025"
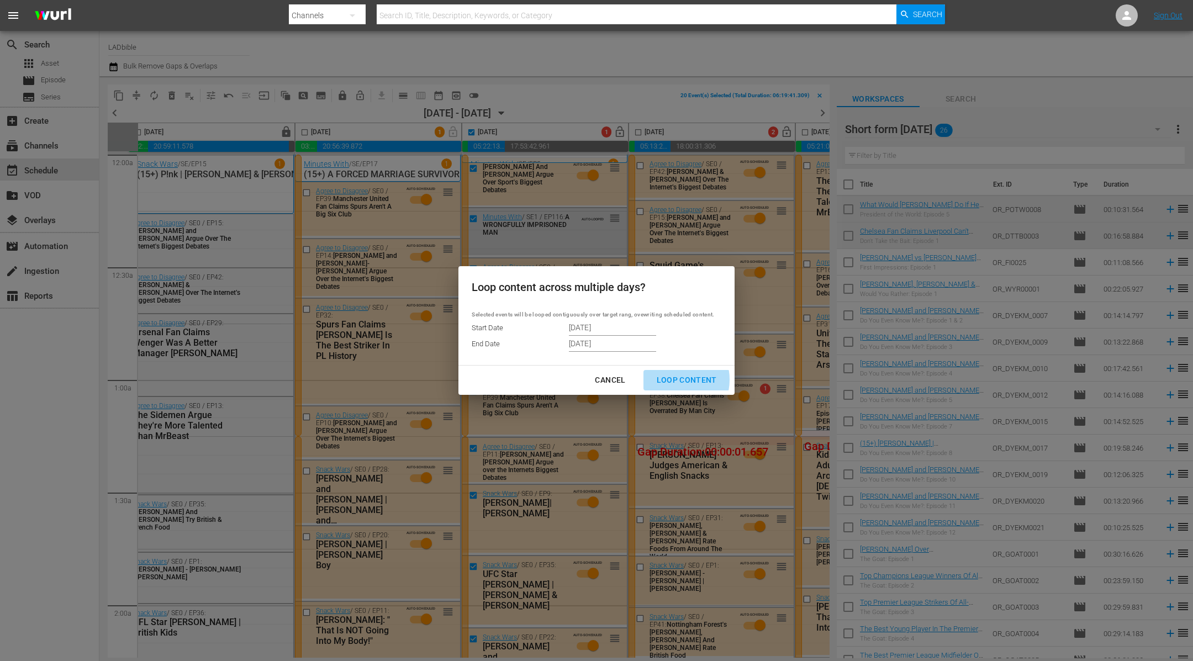
click at [671, 380] on div "Loop Content" at bounding box center [687, 380] width 78 height 14
type input "10/13/2025"
type input "10/19/2025"
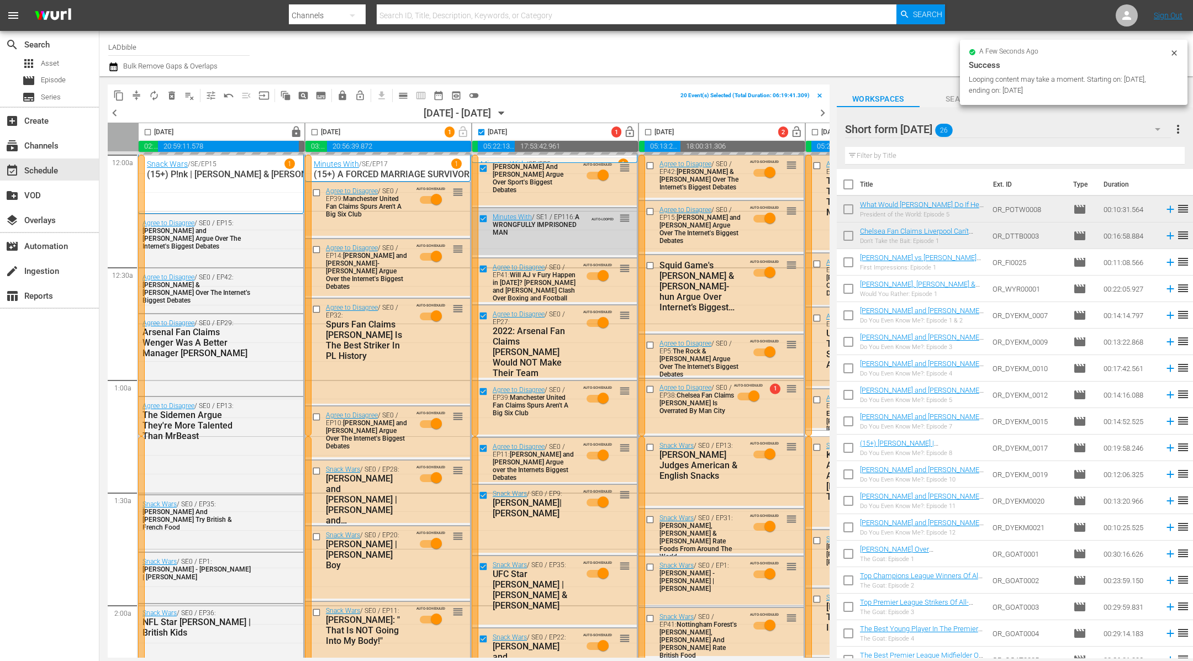
scroll to position [0, 10]
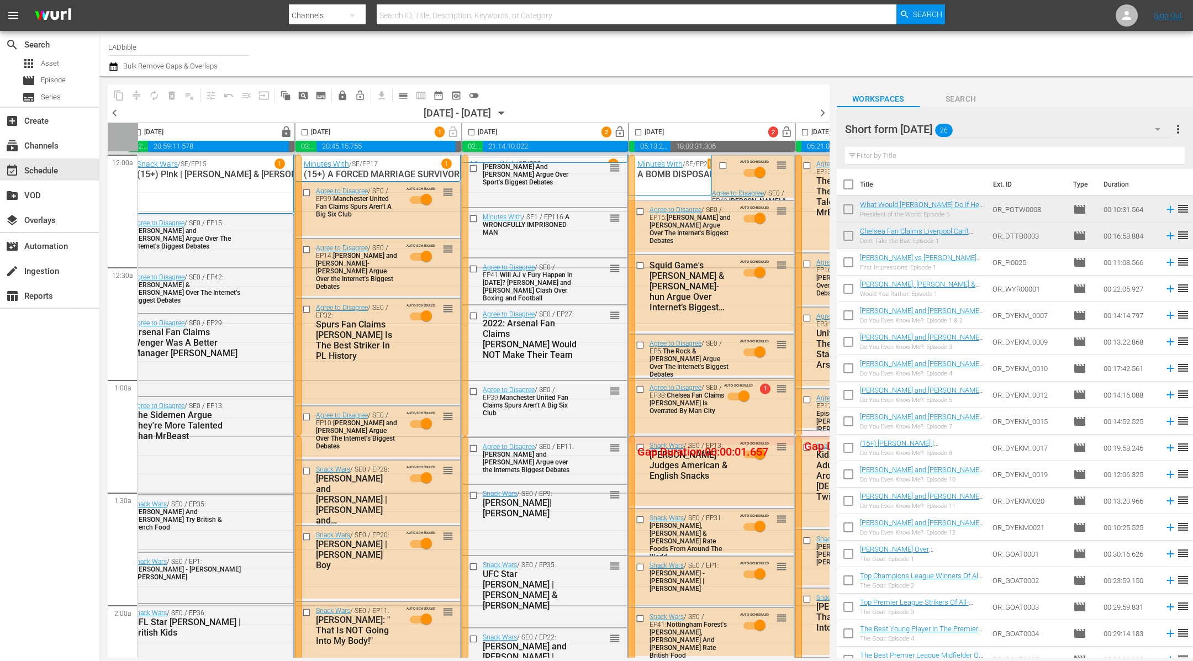
checkbox input "false"
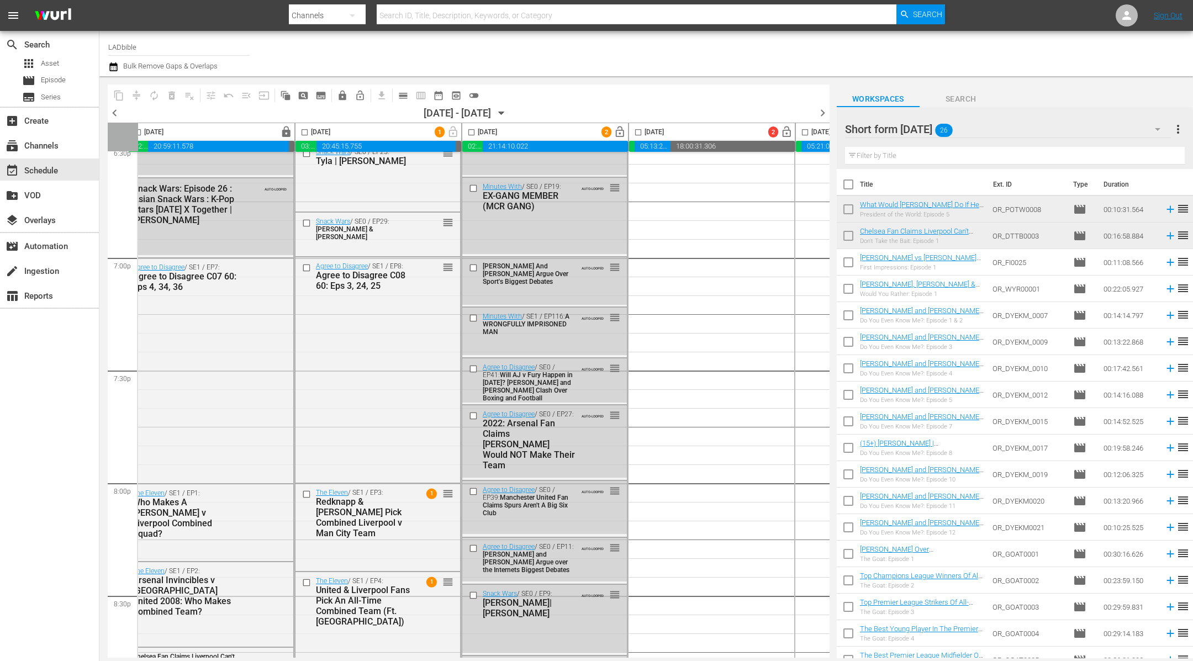
scroll to position [4169, 10]
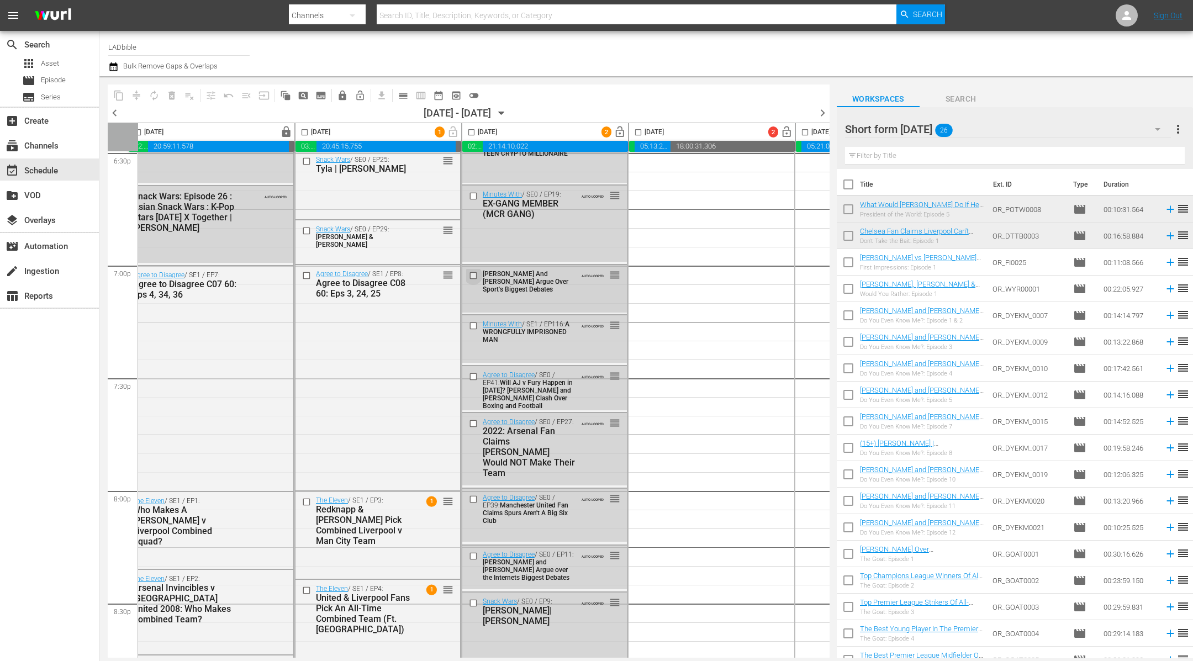
click at [473, 273] on input "checkbox" at bounding box center [475, 275] width 12 height 9
click at [474, 322] on input "checkbox" at bounding box center [475, 325] width 12 height 9
click at [472, 372] on input "checkbox" at bounding box center [475, 376] width 12 height 9
click at [475, 421] on input "checkbox" at bounding box center [475, 422] width 12 height 9
click at [471, 499] on input "checkbox" at bounding box center [475, 498] width 12 height 9
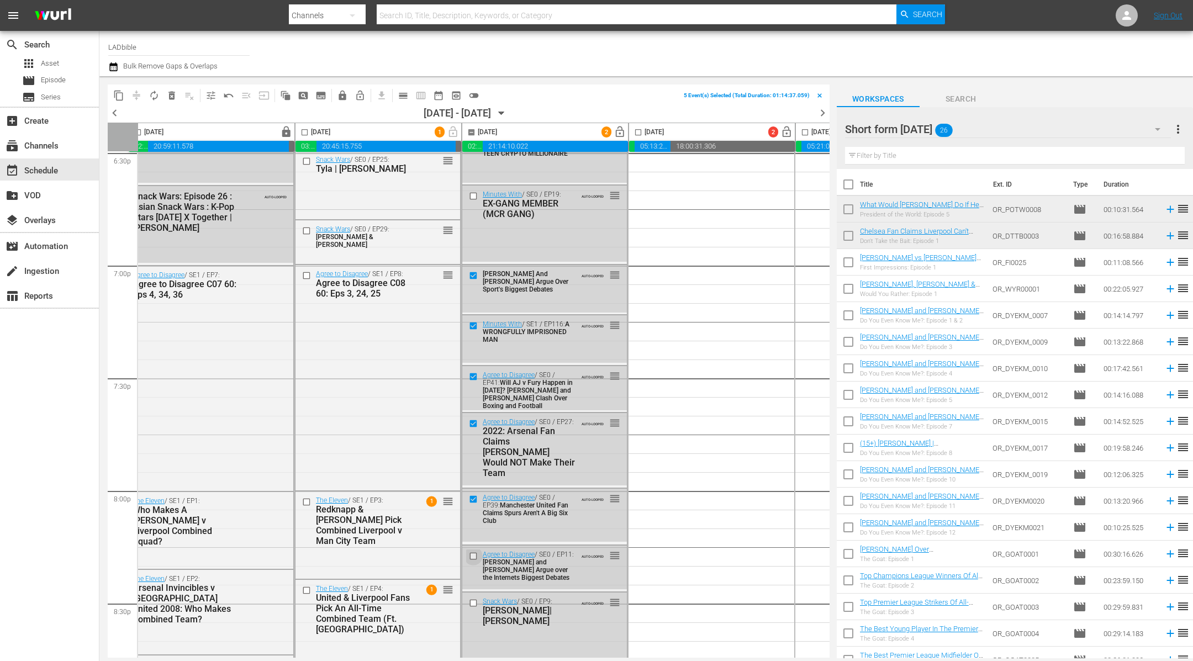
click at [475, 552] on input "checkbox" at bounding box center [475, 555] width 12 height 9
click at [169, 94] on span "delete_forever_outlined" at bounding box center [171, 95] width 11 height 11
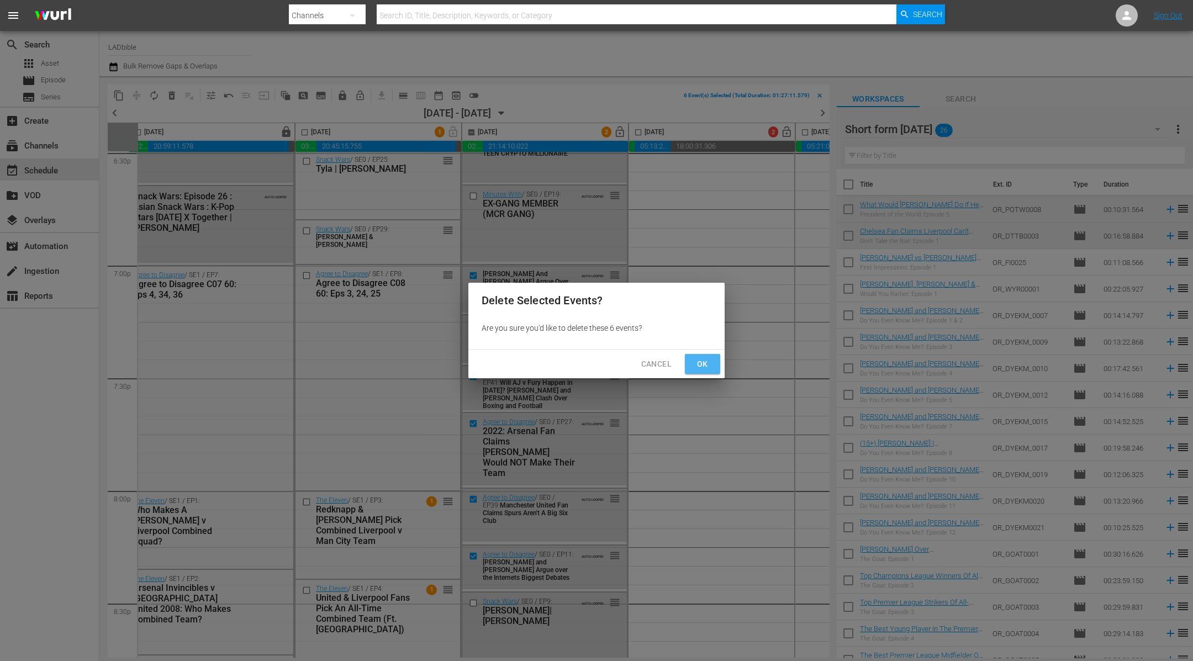
click at [709, 363] on span "Ok" at bounding box center [702, 364] width 18 height 14
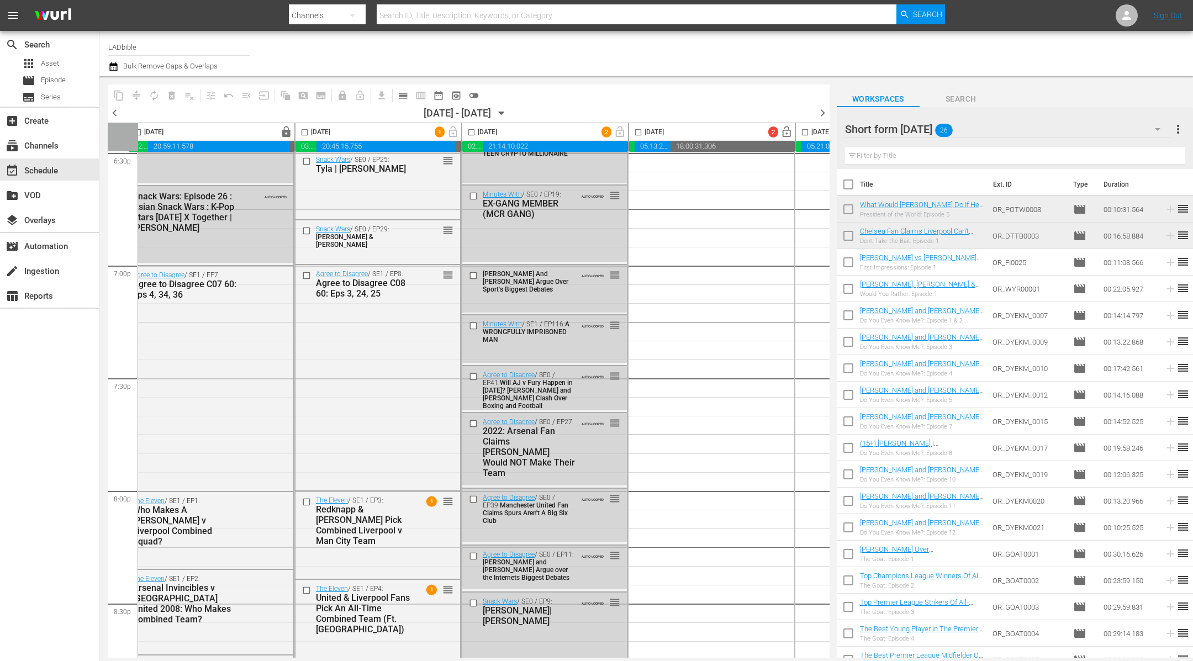
click at [982, 128] on div "Short form [DATE]" at bounding box center [1008, 129] width 326 height 31
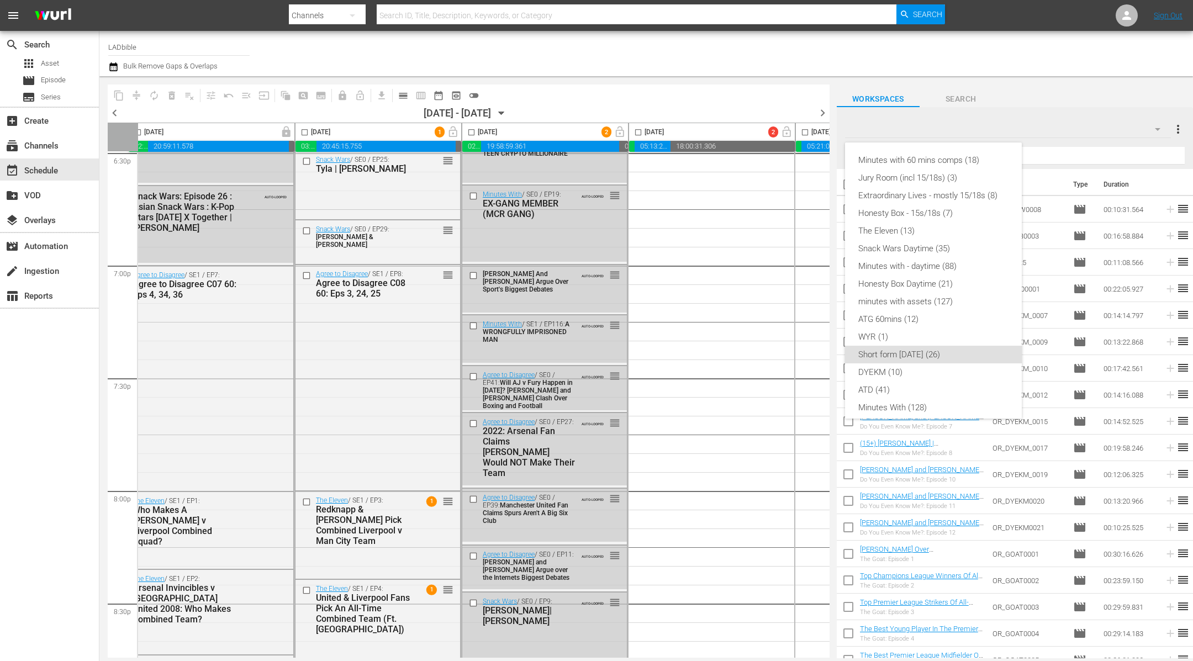
scroll to position [94, 0]
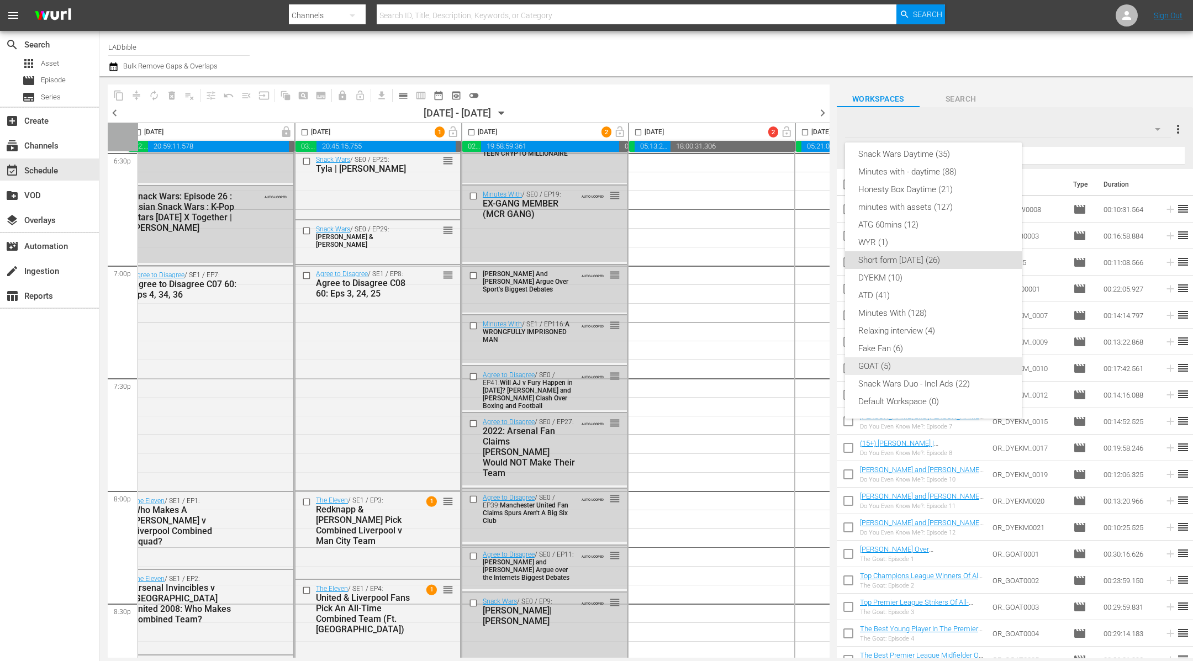
click at [938, 227] on div "ATG 60mins (12)" at bounding box center [933, 225] width 150 height 18
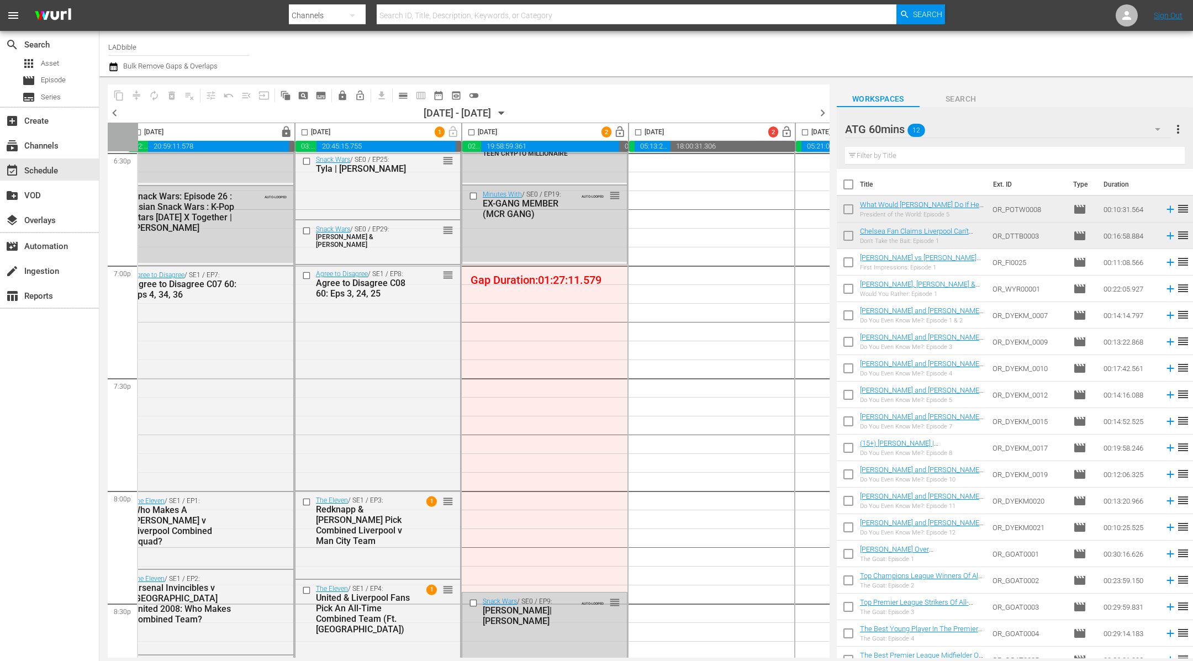
click at [942, 225] on td "Chelsea Fan Claims Liverpool Can't Compete For The Biggest Transfer Targets Don…" at bounding box center [924, 235] width 128 height 27
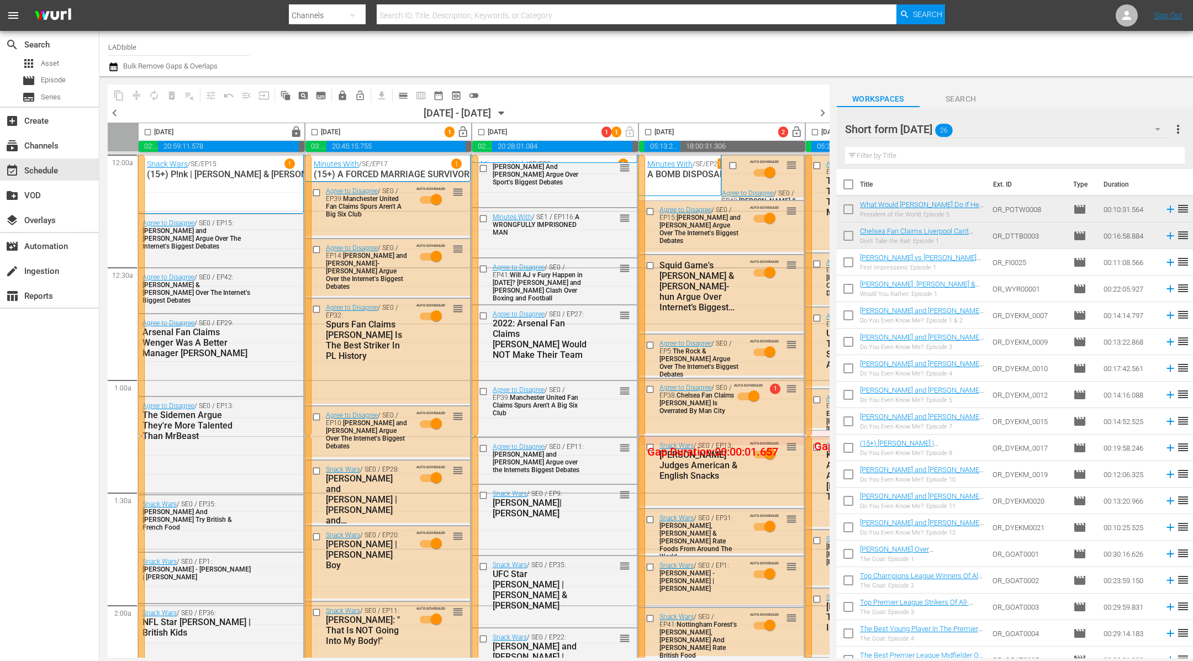
scroll to position [4428, 10]
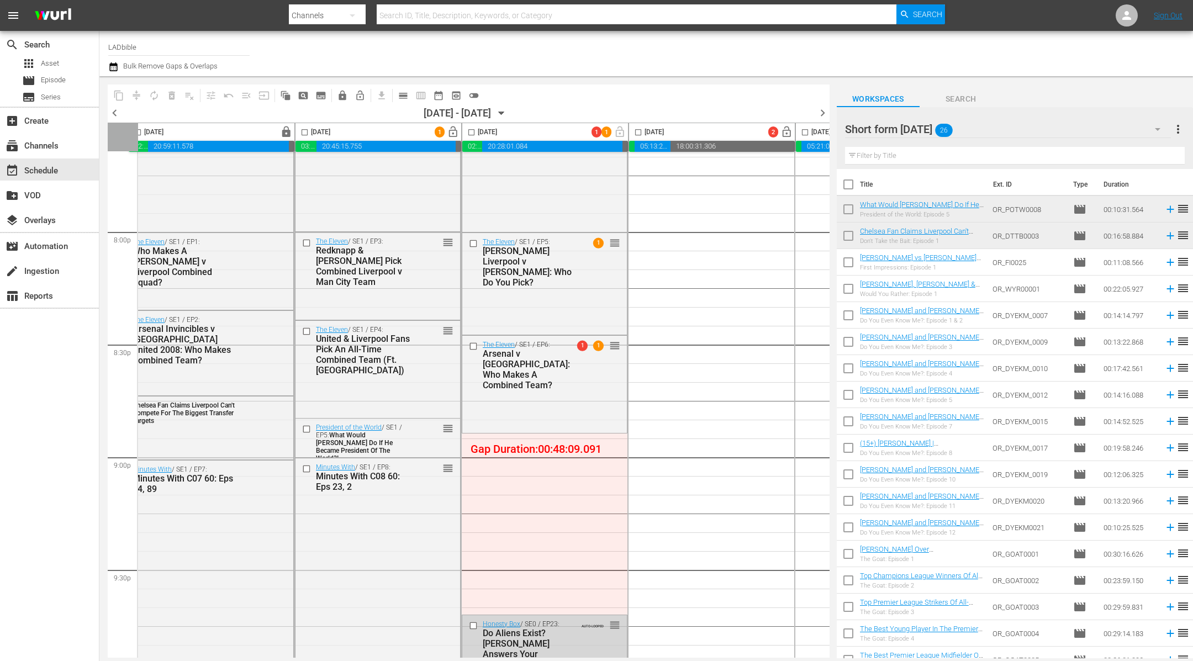
click at [1000, 128] on div "Short form [DATE]" at bounding box center [1008, 129] width 326 height 31
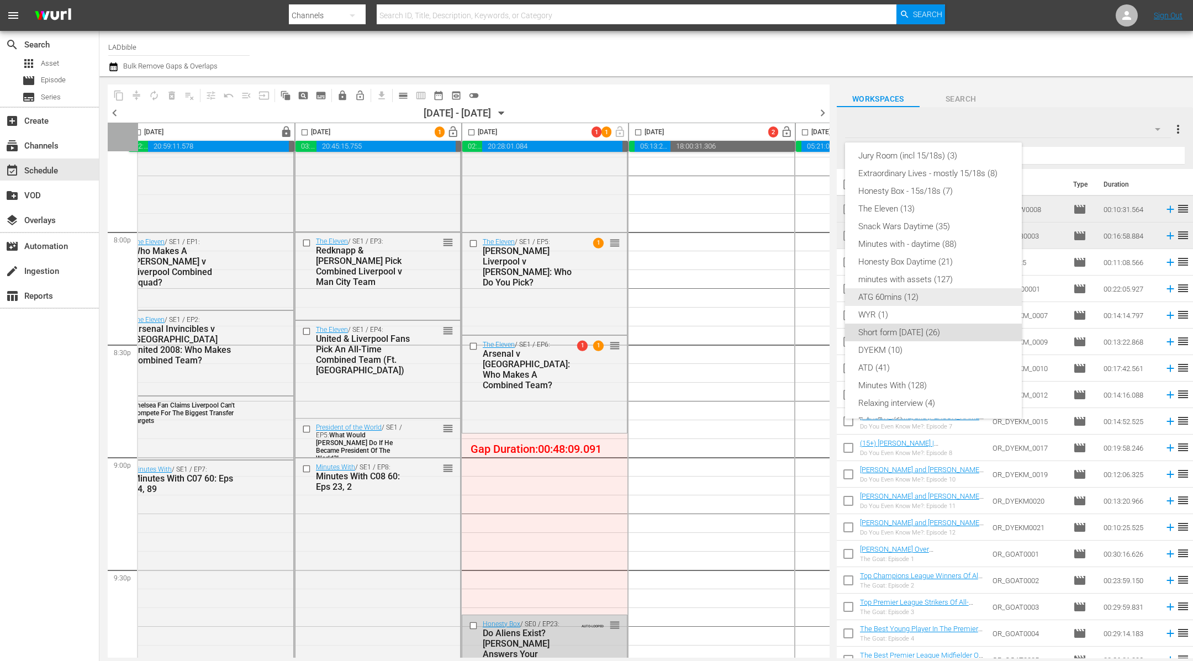
scroll to position [0, 0]
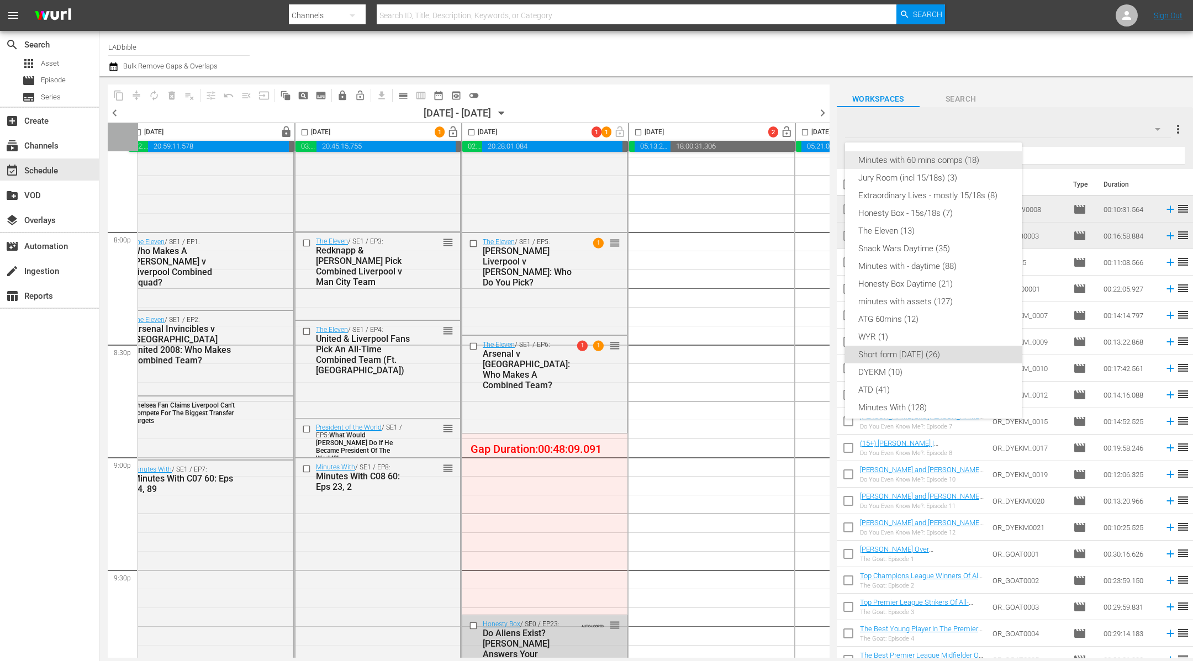
click at [961, 156] on div "Minutes with 60 mins comps (18)" at bounding box center [933, 160] width 150 height 18
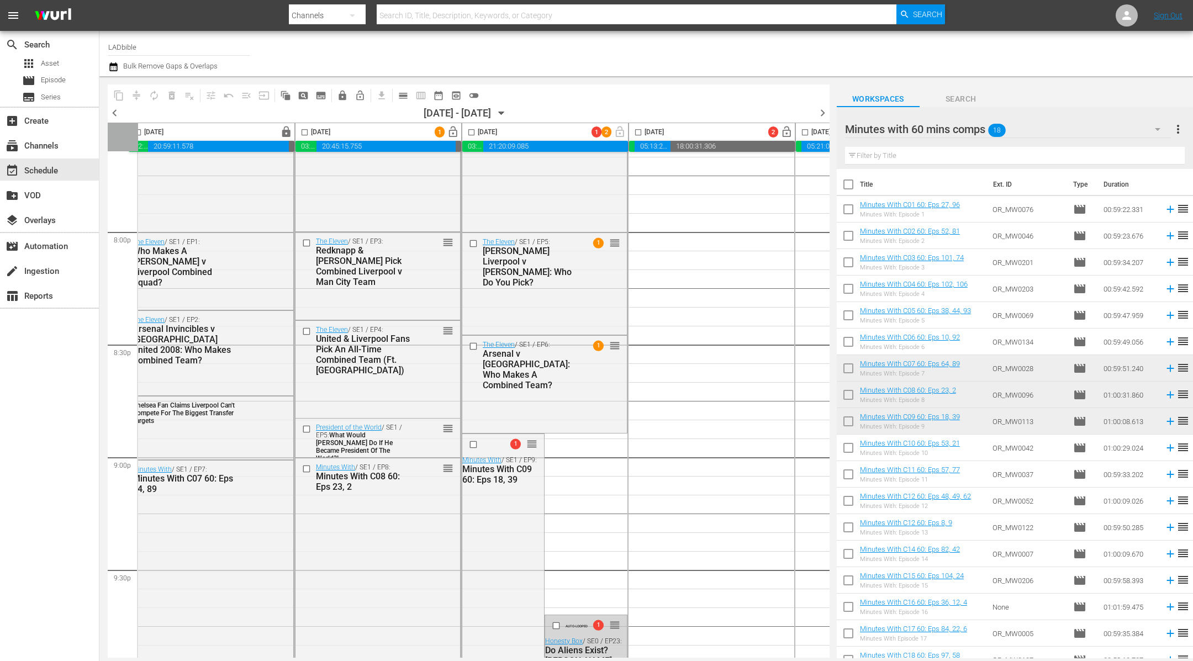
click at [1051, 128] on div "Minutes with 60 mins comps 18" at bounding box center [1008, 129] width 326 height 31
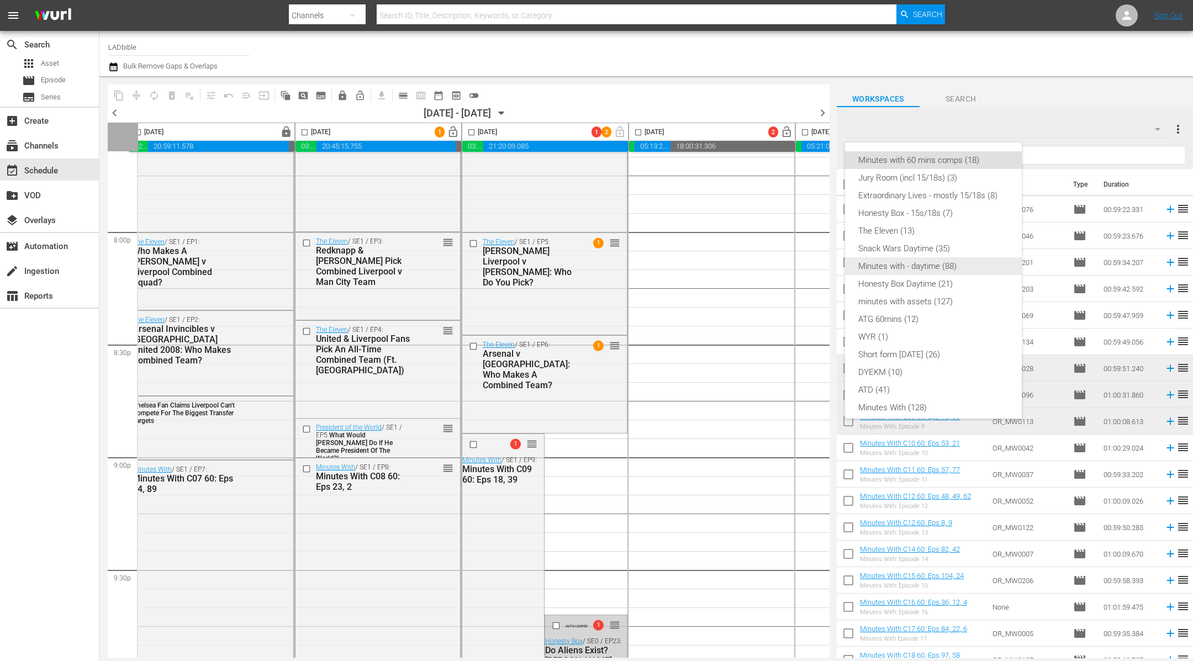
click at [971, 266] on div "Minutes with - daytime (88)" at bounding box center [933, 266] width 150 height 18
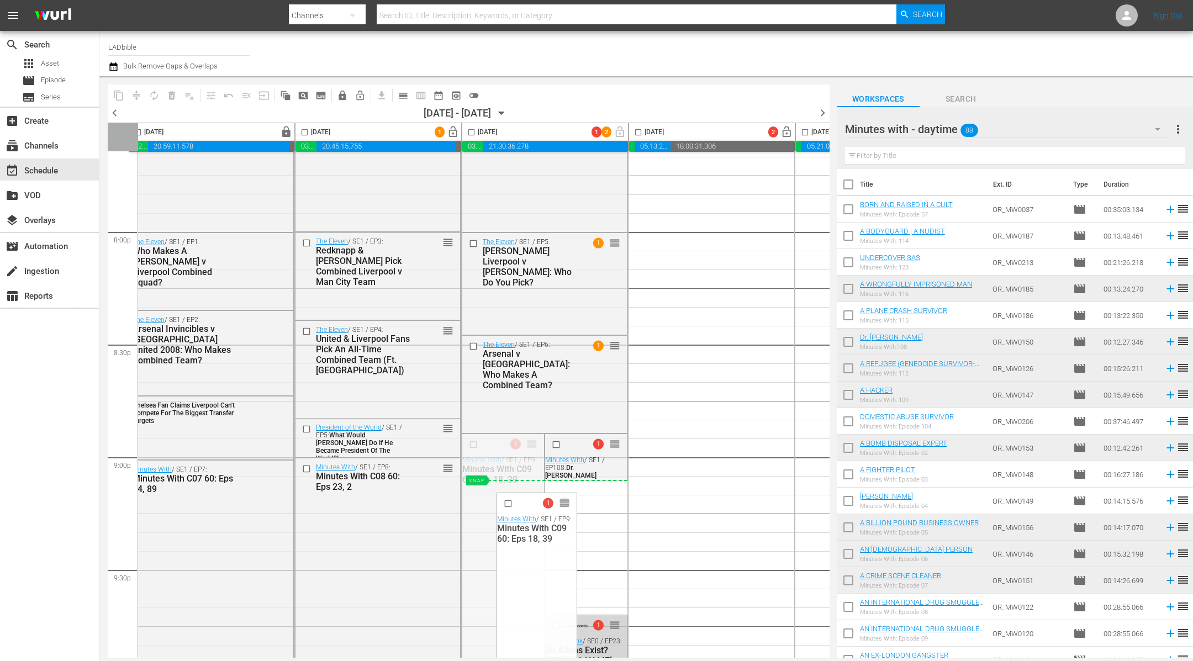
drag, startPoint x: 533, startPoint y: 443, endPoint x: 533, endPoint y: 481, distance: 38.7
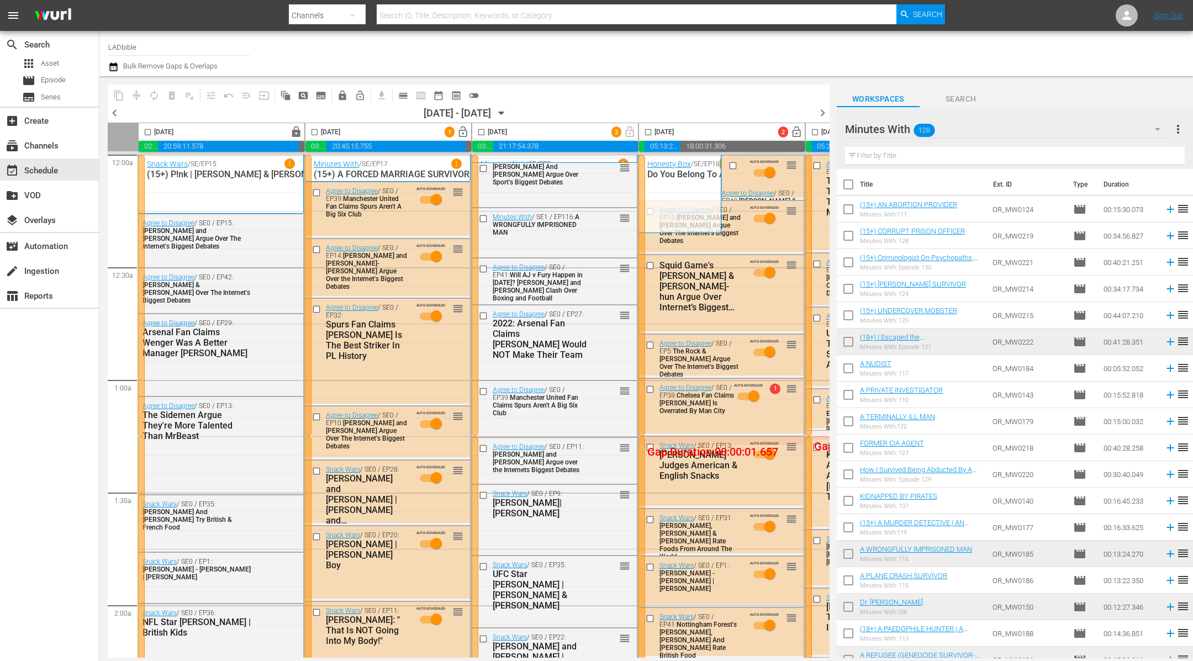
scroll to position [475, 0]
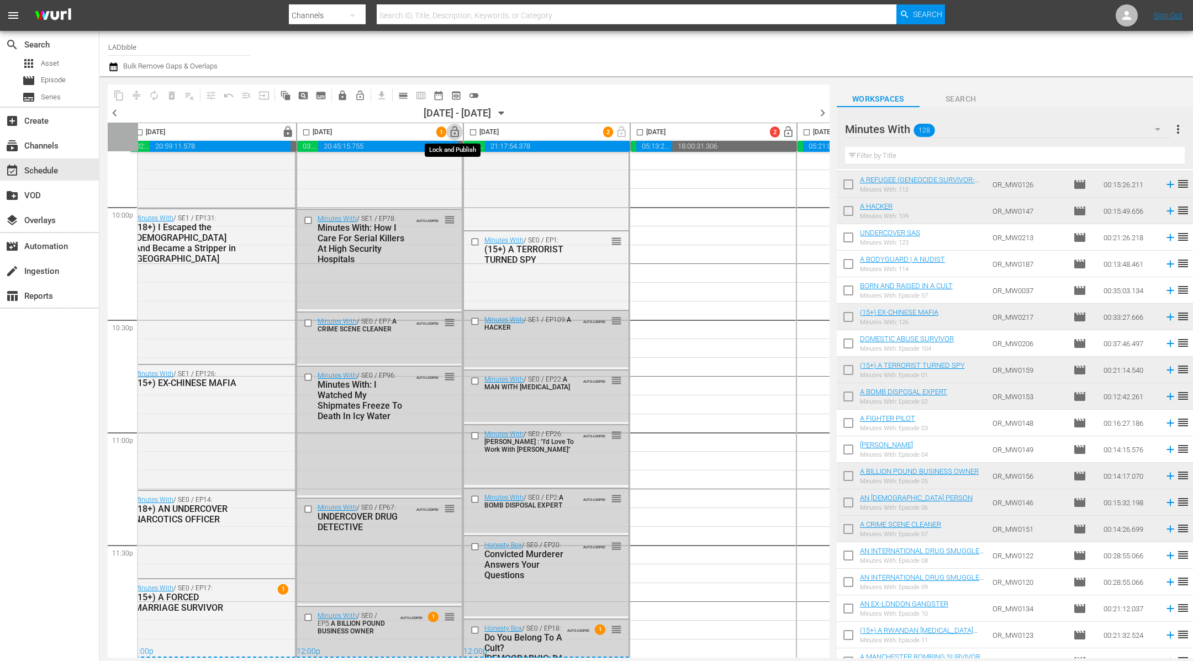
click at [455, 134] on span "lock_open" at bounding box center [454, 132] width 13 height 13
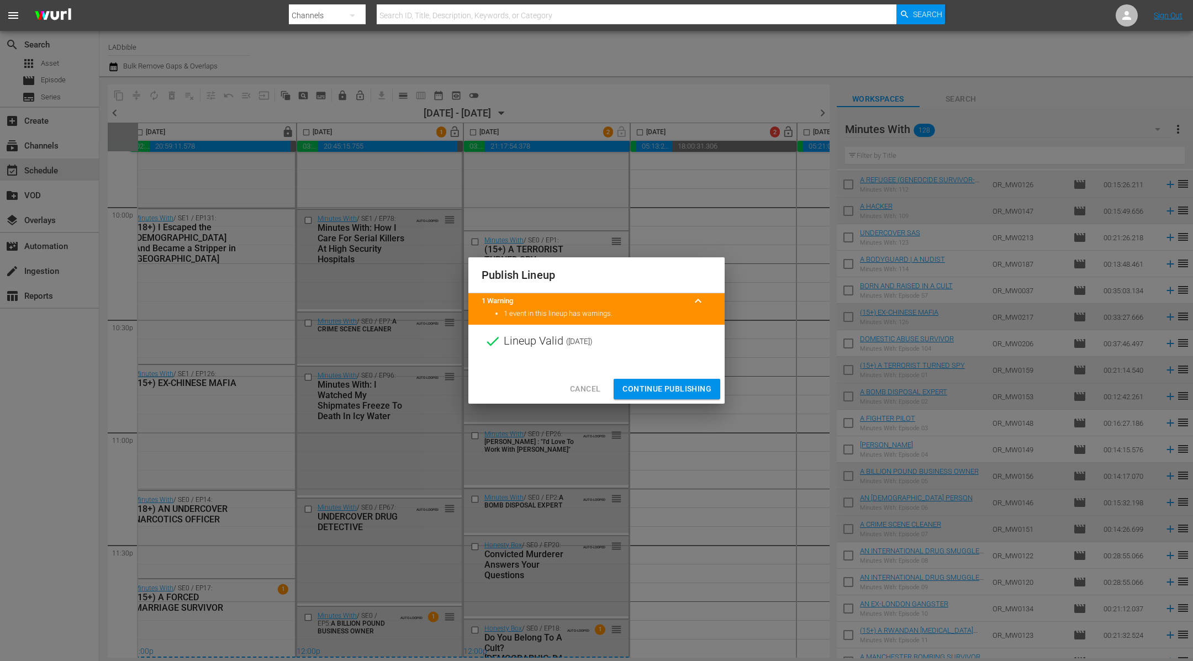
click at [670, 388] on span "Continue Publishing" at bounding box center [666, 389] width 89 height 14
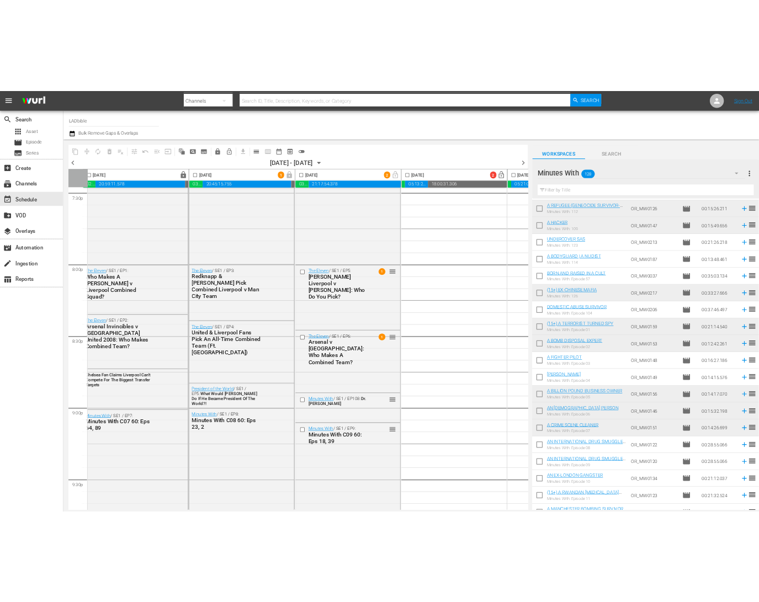
scroll to position [4385, 8]
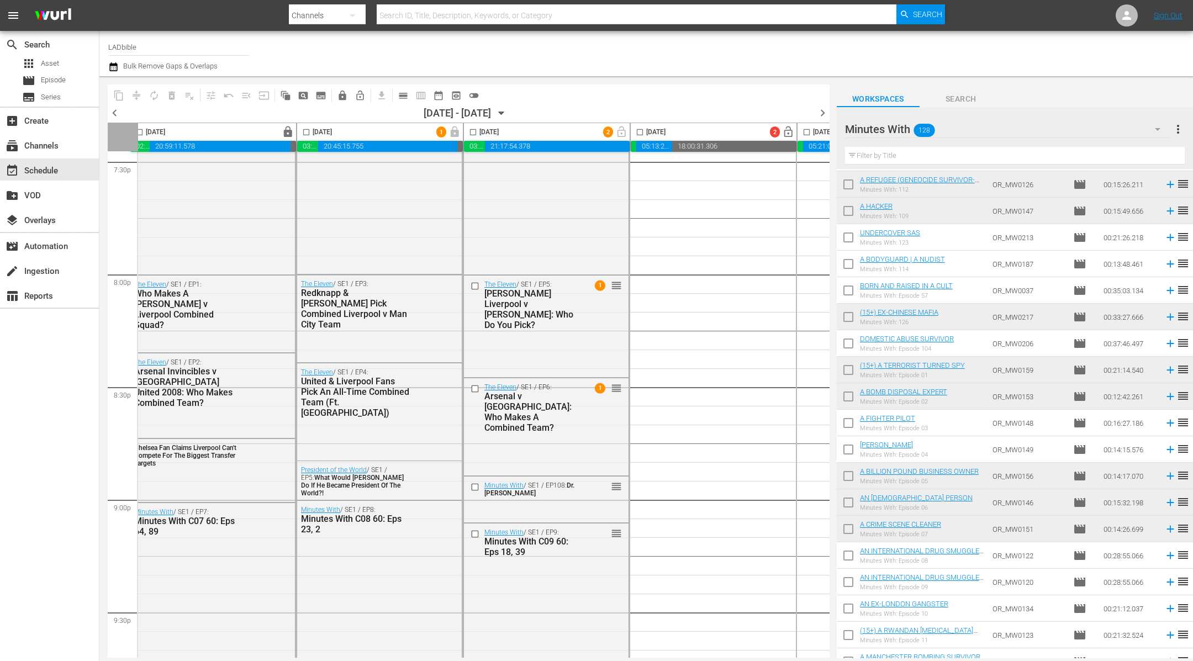
click at [112, 67] on icon "button" at bounding box center [113, 66] width 8 height 9
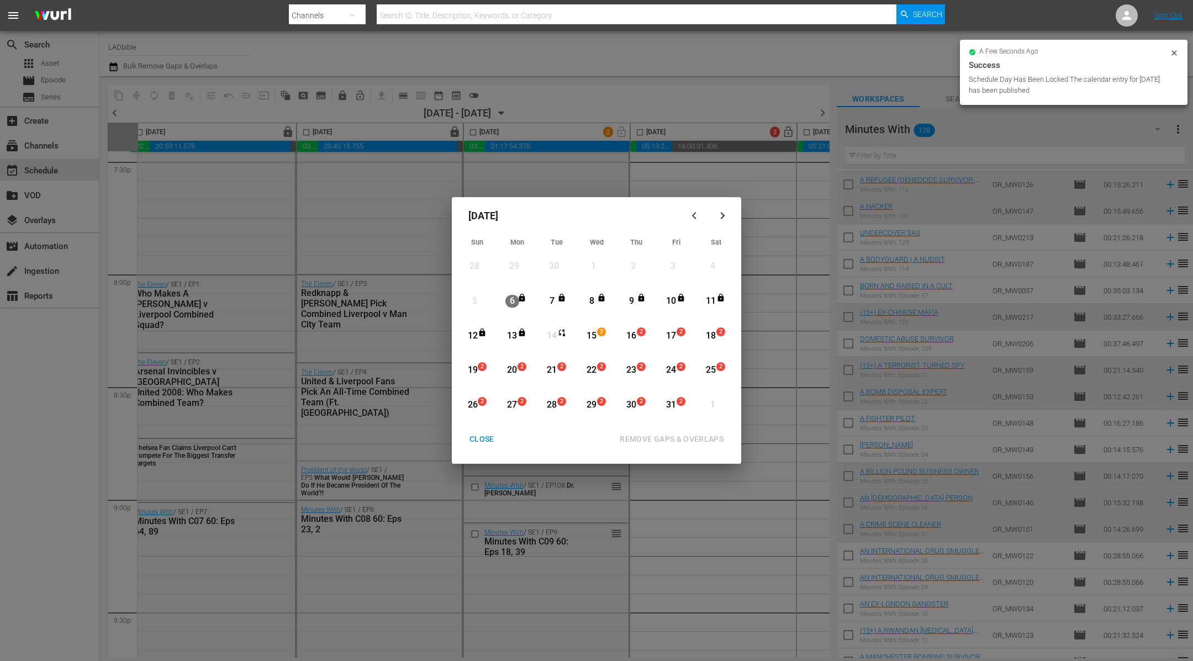
click at [480, 440] on div "CLOSE" at bounding box center [481, 439] width 43 height 14
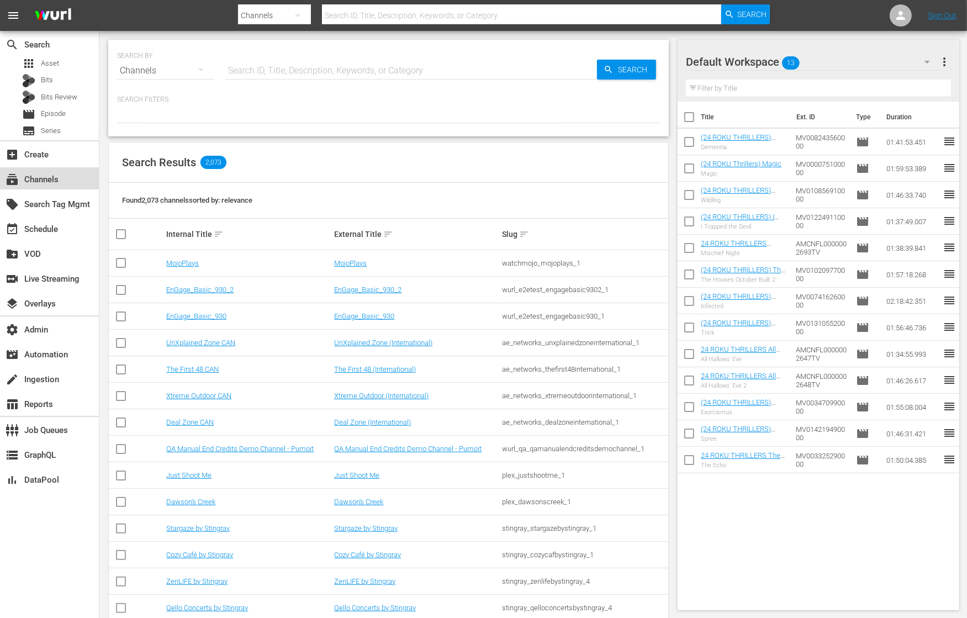
click at [70, 174] on div "subscriptions Channels" at bounding box center [49, 178] width 99 height 22
click at [360, 70] on input "text" at bounding box center [411, 70] width 372 height 27
type input "rugy"
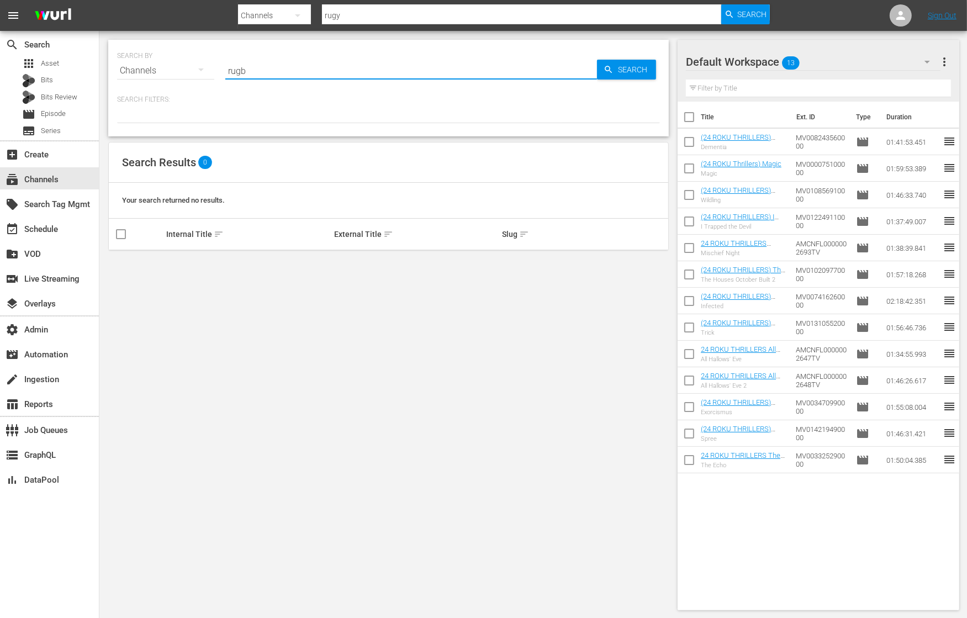
type input "rugby"
click at [902, 16] on icon at bounding box center [900, 15] width 13 height 13
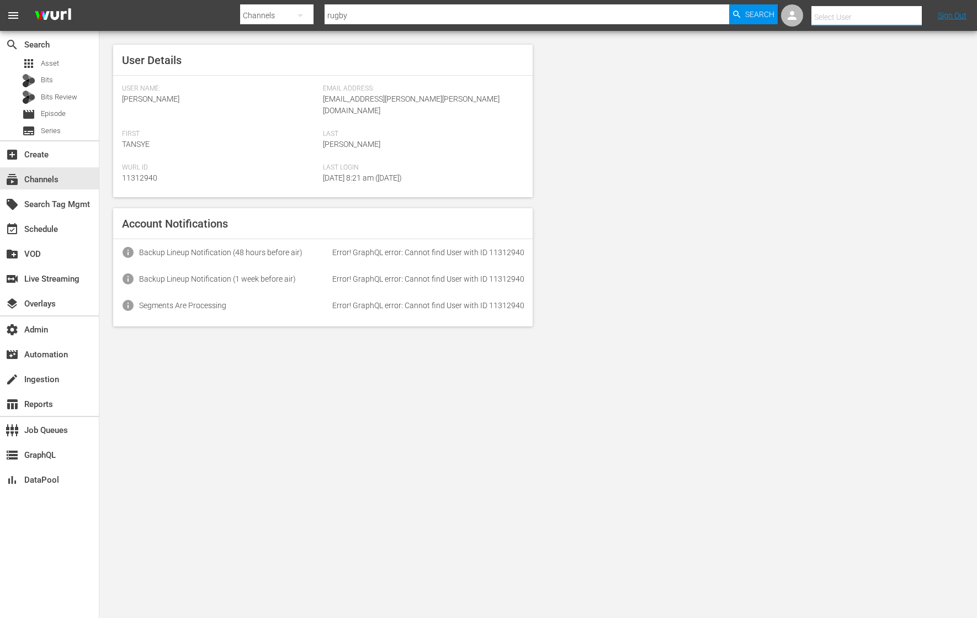
click at [902, 16] on input "text" at bounding box center [882, 17] width 141 height 27
click at [790, 17] on icon at bounding box center [792, 15] width 9 height 9
click at [790, 17] on nav "menu Search By Channels Search ID, Title, Description, Keywords, or Category ru…" at bounding box center [488, 15] width 977 height 31
click at [913, 6] on div at bounding box center [911, 15] width 22 height 22
click at [913, 6] on div at bounding box center [867, 5] width 110 height 2
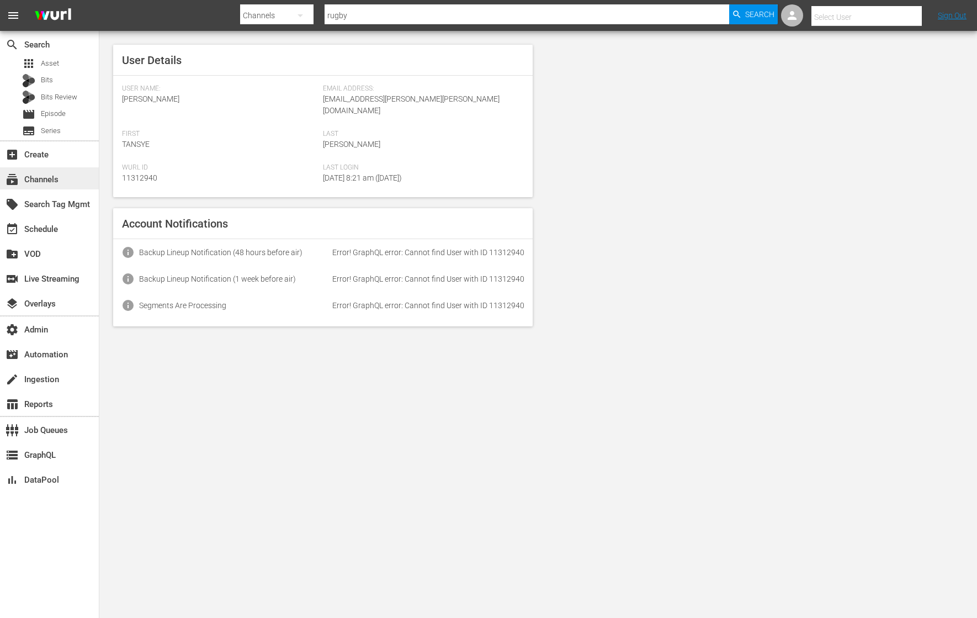
click at [56, 173] on div "subscriptions Channels" at bounding box center [31, 178] width 62 height 10
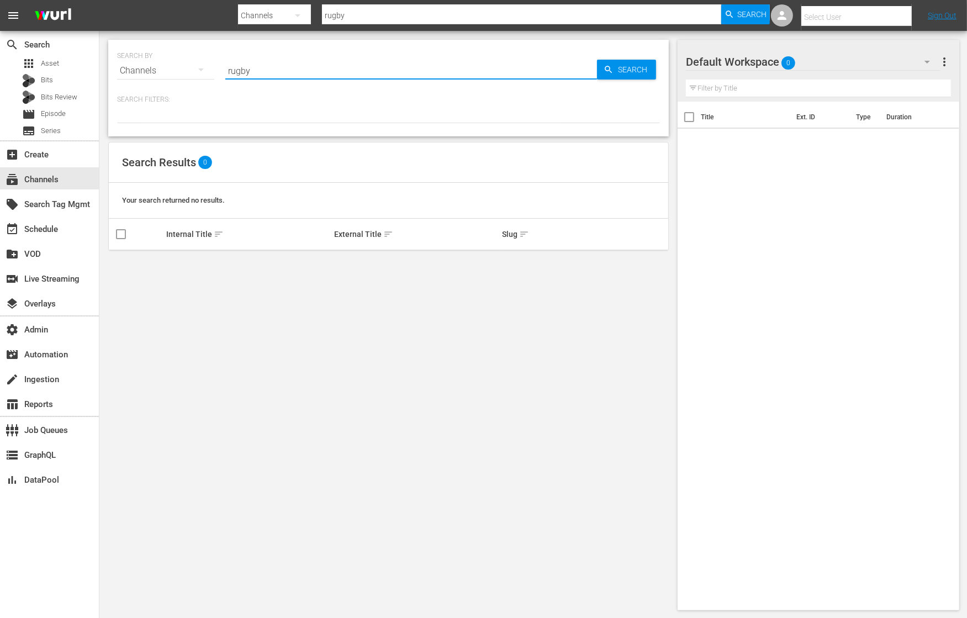
click at [285, 70] on input "rugby" at bounding box center [411, 70] width 372 height 27
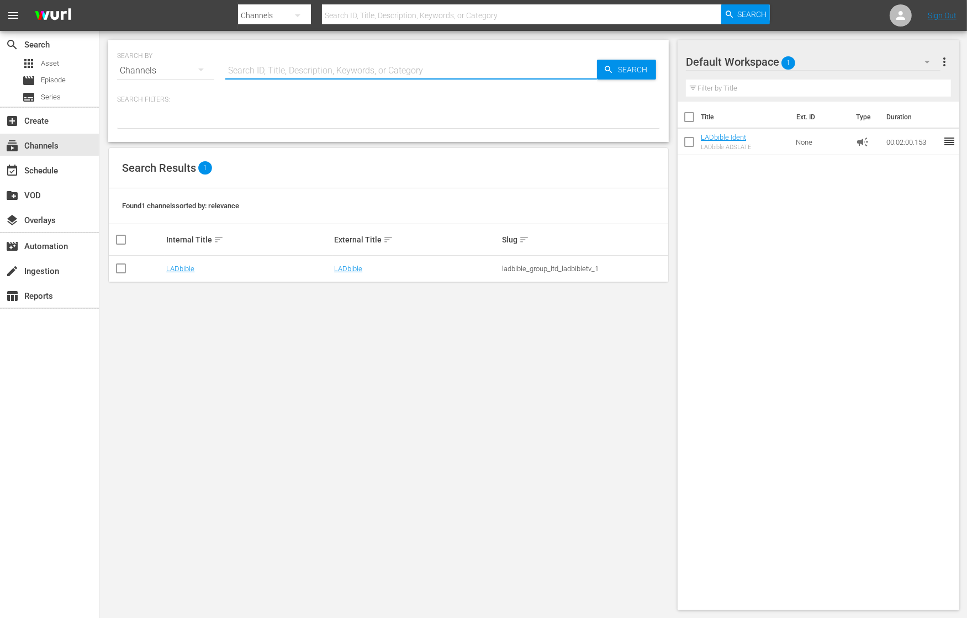
click at [319, 64] on input "text" at bounding box center [411, 70] width 372 height 27
click at [907, 17] on icon at bounding box center [900, 15] width 13 height 13
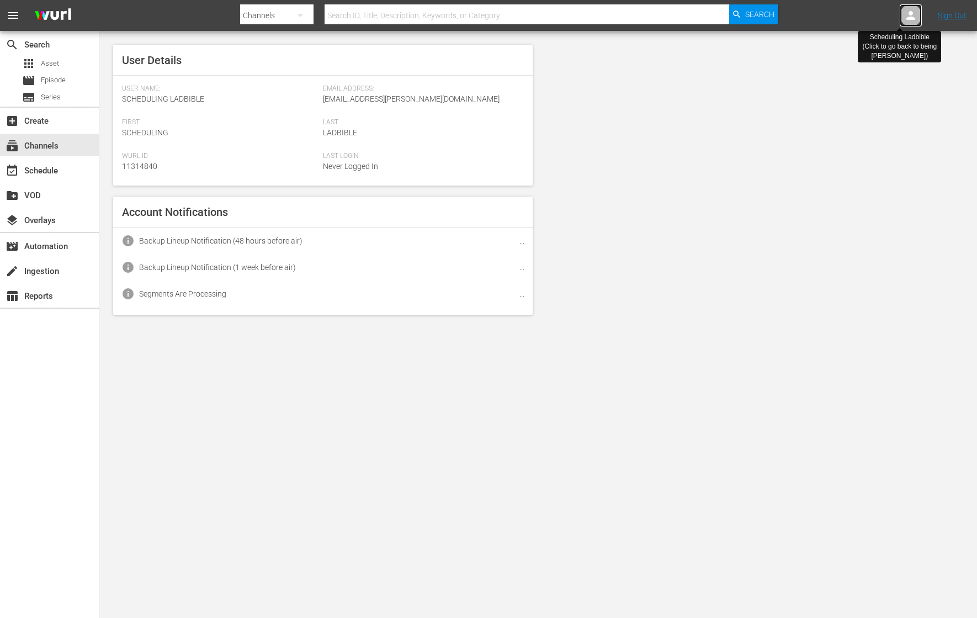
click at [907, 17] on icon at bounding box center [910, 15] width 13 height 13
click at [910, 17] on icon at bounding box center [911, 15] width 9 height 9
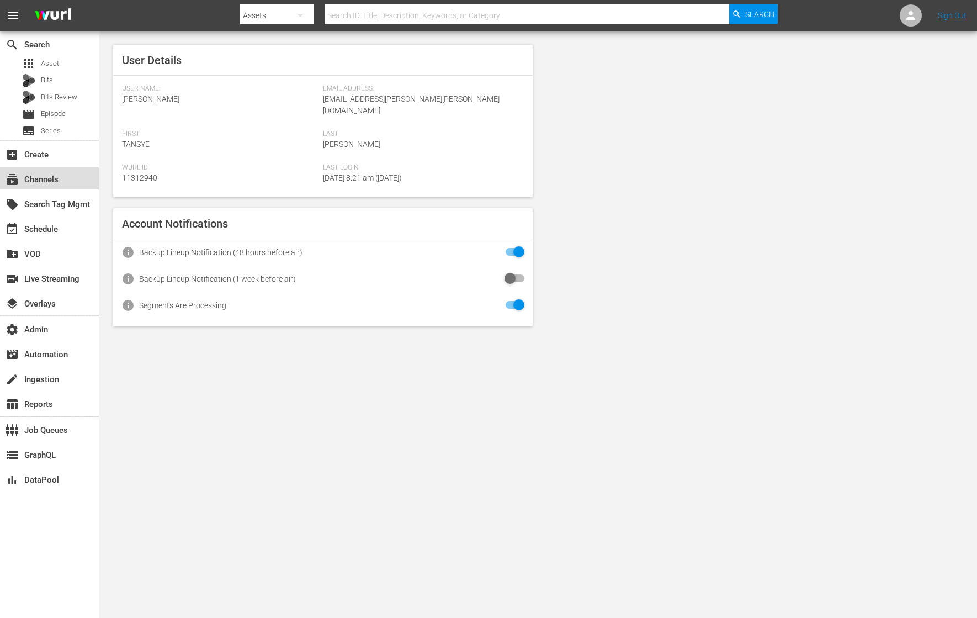
click at [73, 173] on div "subscriptions Channels" at bounding box center [49, 178] width 99 height 22
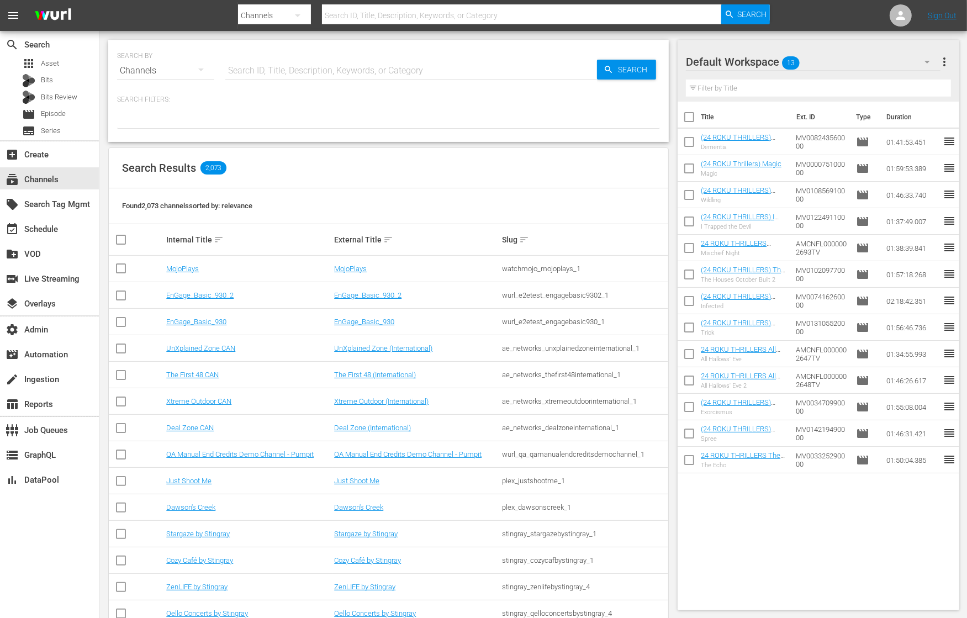
click at [311, 70] on input "text" at bounding box center [411, 70] width 372 height 27
type input "rugb"
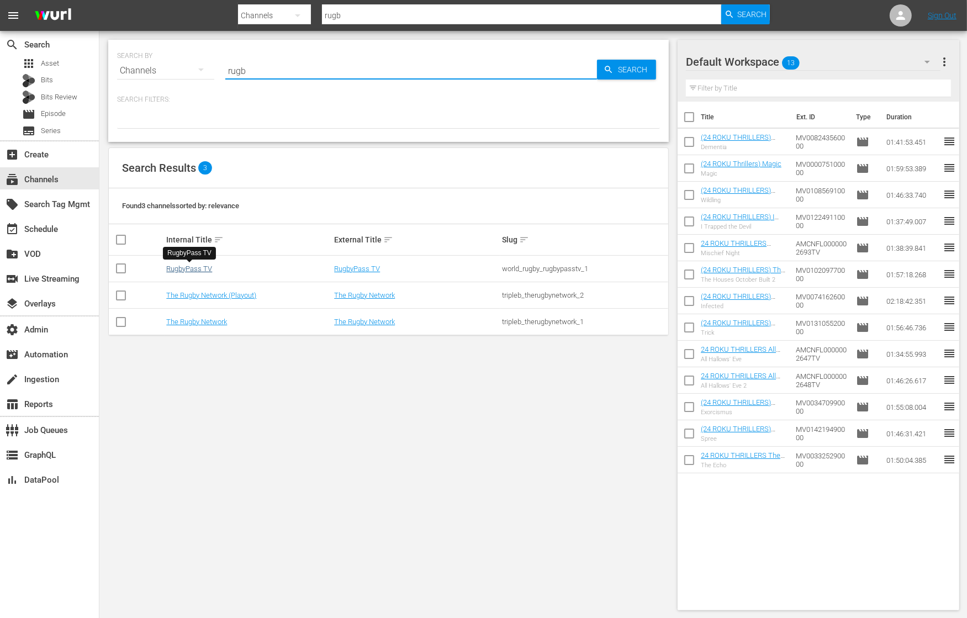
type input "rugb"
click at [200, 265] on link "RugbyPass TV" at bounding box center [189, 268] width 46 height 8
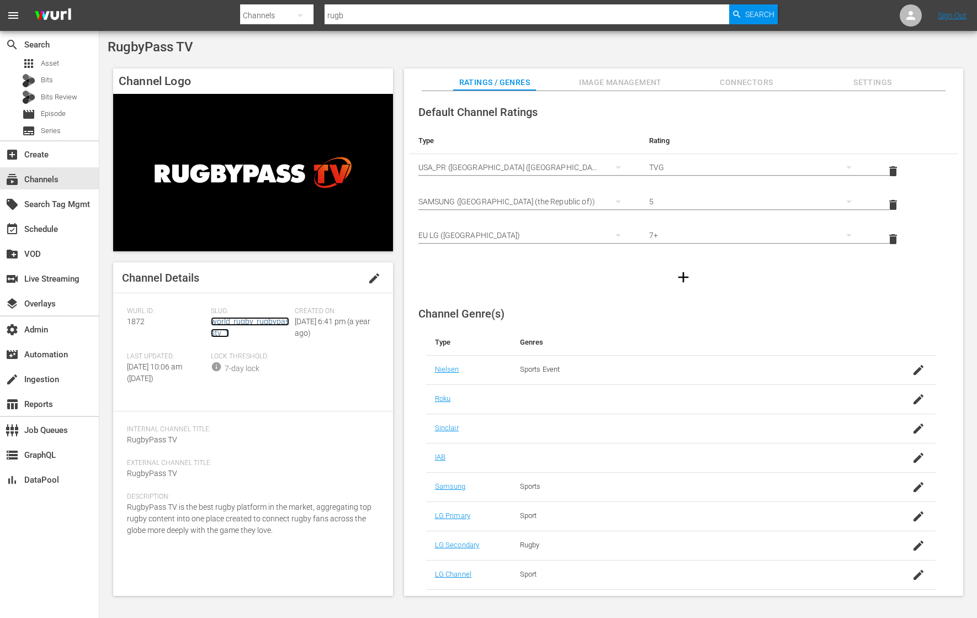
click at [260, 320] on div "Slug: world_rugby_rugbypasstv_1" at bounding box center [253, 329] width 84 height 45
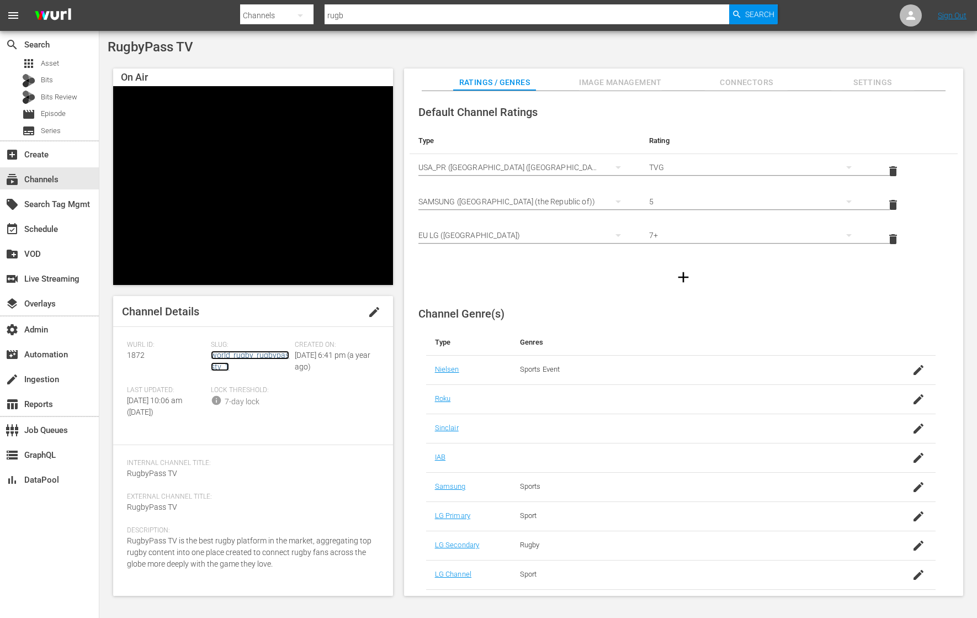
click at [272, 357] on link "world_rugby_rugbypasstv_1" at bounding box center [250, 361] width 78 height 20
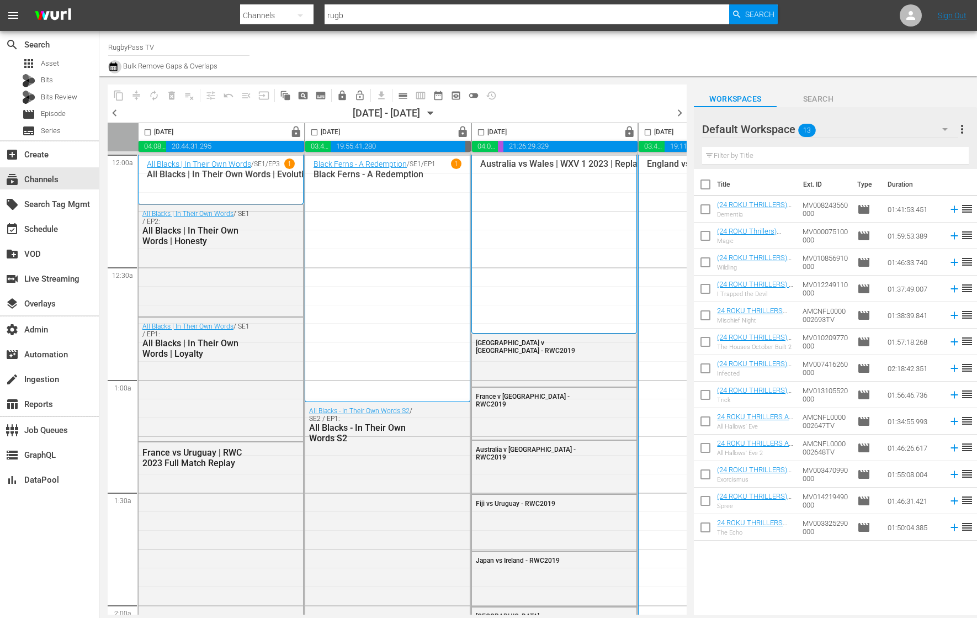
click at [114, 68] on icon "button" at bounding box center [113, 66] width 10 height 13
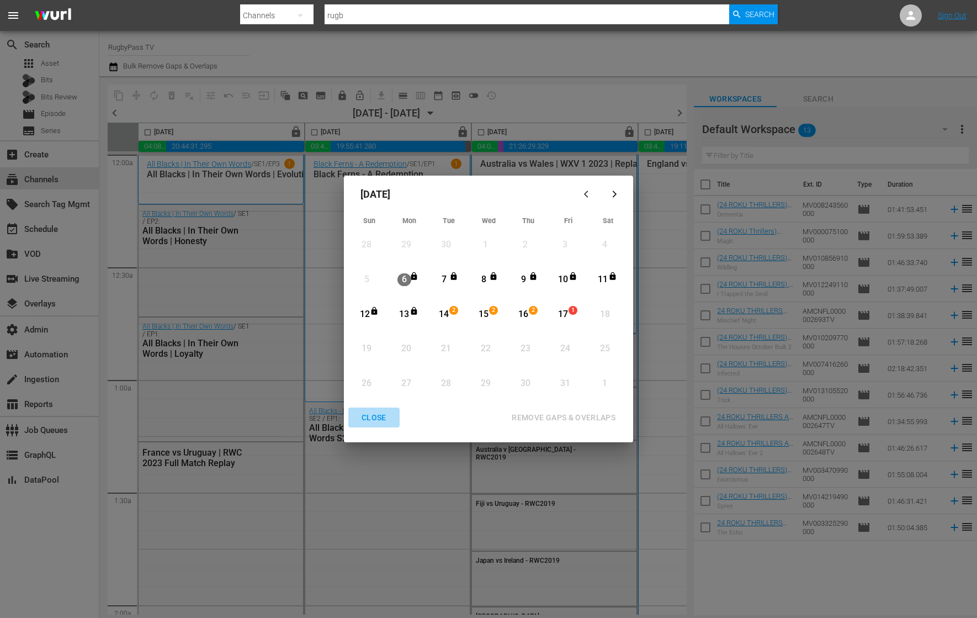
click at [383, 413] on div "CLOSE" at bounding box center [374, 418] width 43 height 14
